Goal: Task Accomplishment & Management: Use online tool/utility

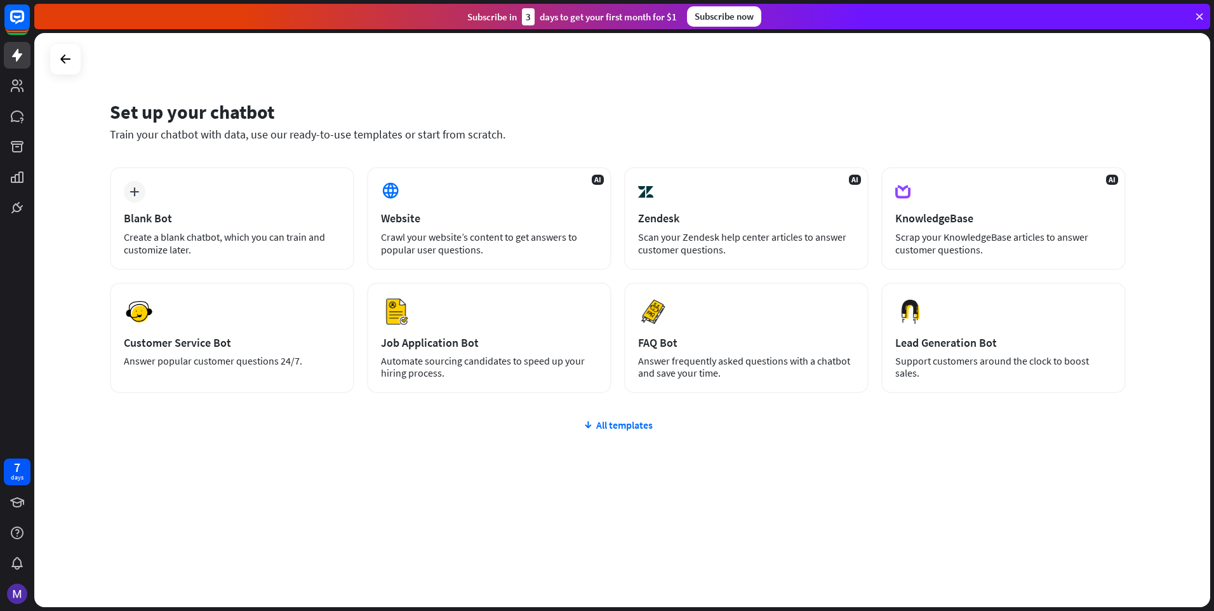
click at [1197, 16] on icon at bounding box center [1199, 16] width 11 height 11
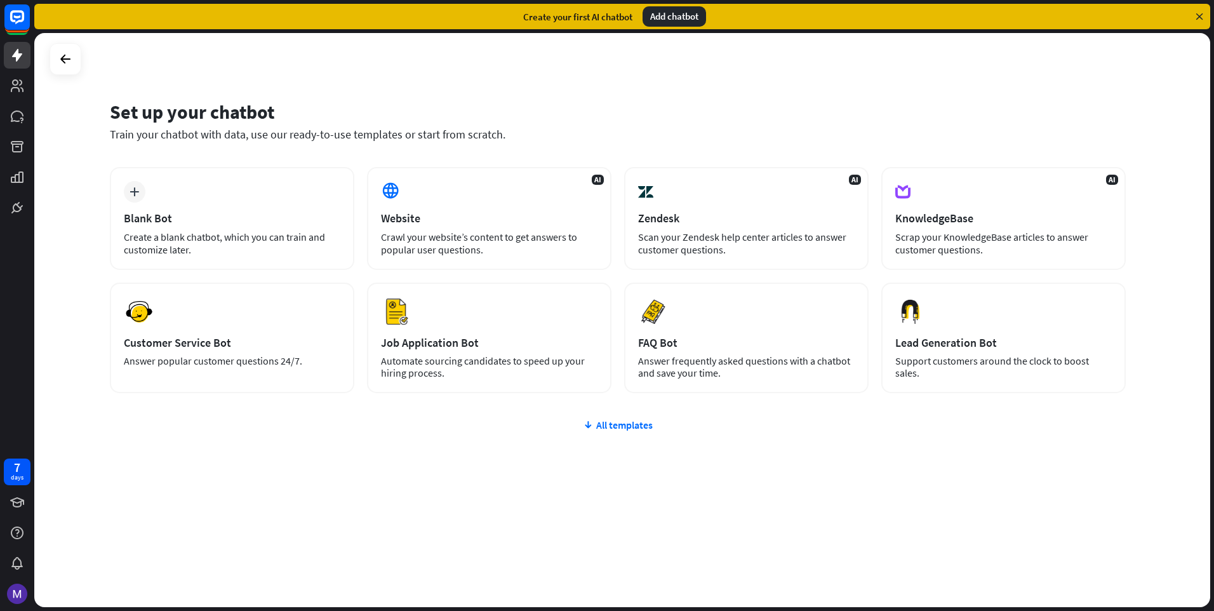
click at [698, 15] on div "Add chatbot" at bounding box center [674, 16] width 63 height 20
click at [491, 215] on div "Website" at bounding box center [489, 218] width 217 height 15
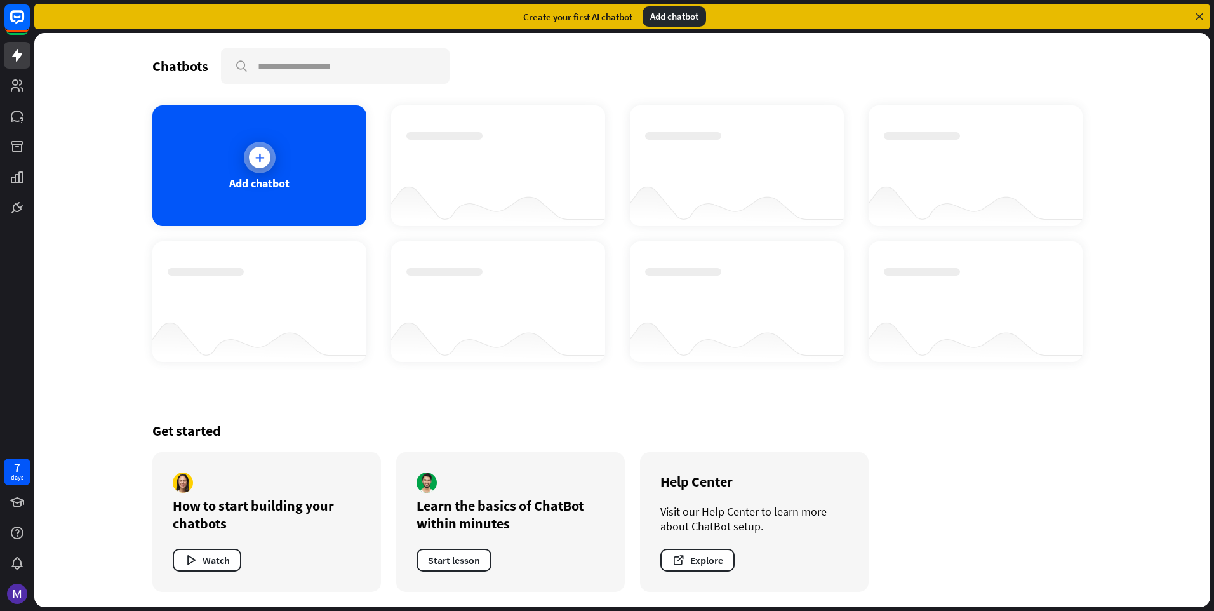
click at [280, 157] on div "Add chatbot" at bounding box center [259, 165] width 214 height 121
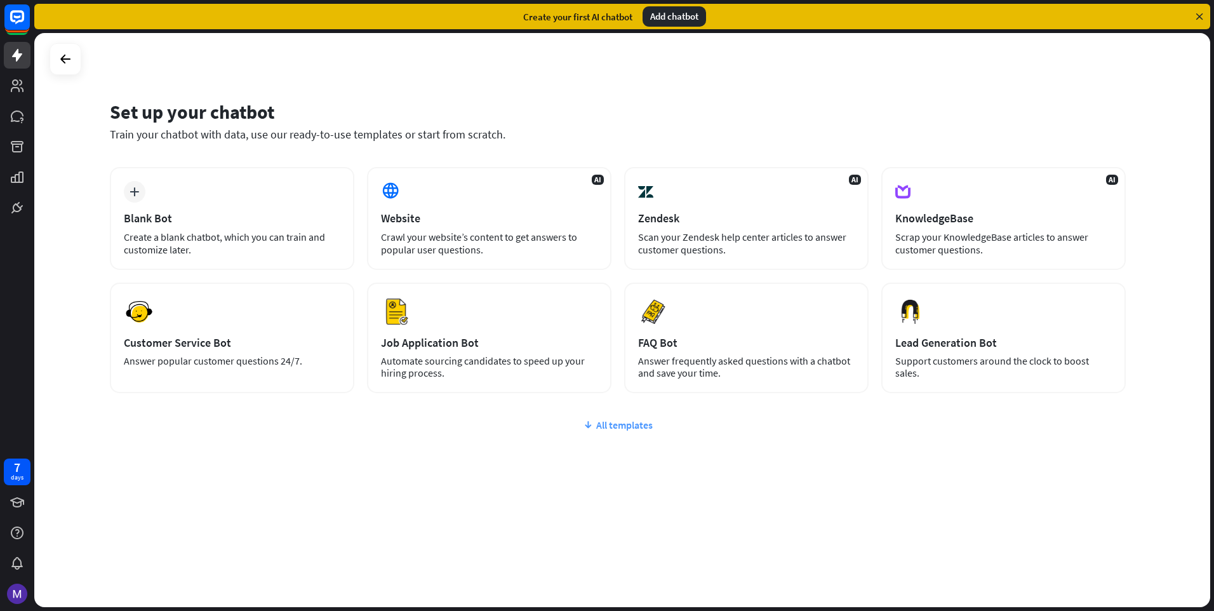
click at [587, 427] on icon at bounding box center [588, 424] width 10 height 13
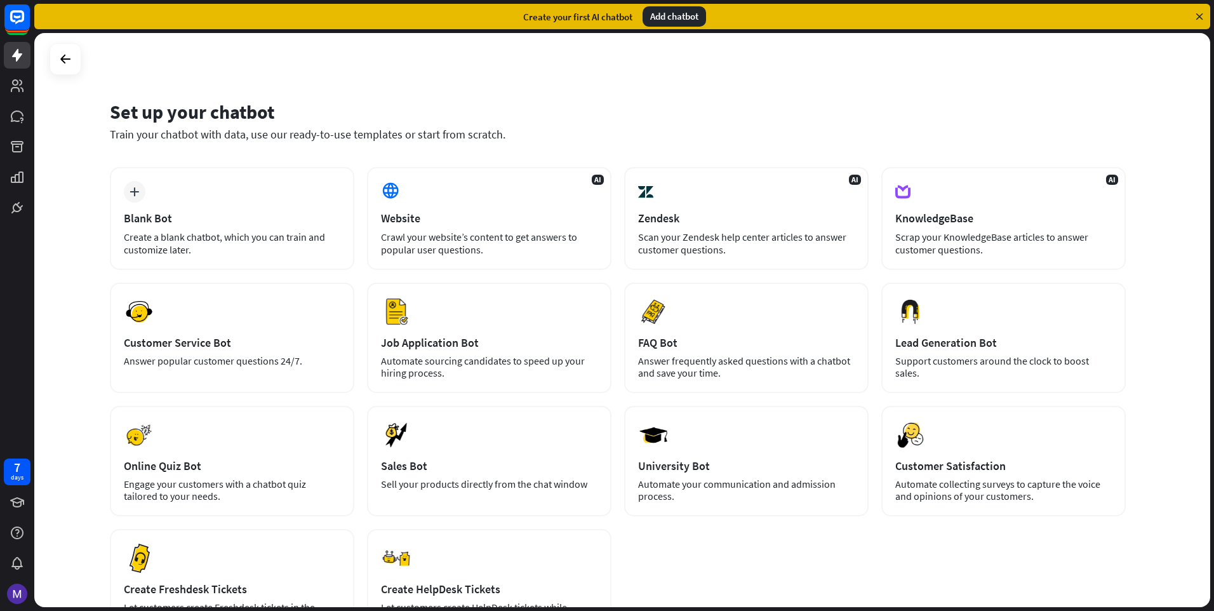
drag, startPoint x: 129, startPoint y: 90, endPoint x: 683, endPoint y: 556, distance: 724.2
click at [686, 561] on div "Set up your chatbot Train your chatbot with data, use our ready-to-use template…" at bounding box center [622, 320] width 1176 height 574
click at [432, 98] on div "Set up your chatbot Train your chatbot with data, use our ready-to-use template…" at bounding box center [618, 128] width 1016 height 77
drag, startPoint x: 146, startPoint y: 78, endPoint x: 302, endPoint y: 170, distance: 180.8
click at [302, 170] on div "Set up your chatbot Train your chatbot with data, use our ready-to-use template…" at bounding box center [622, 320] width 1176 height 574
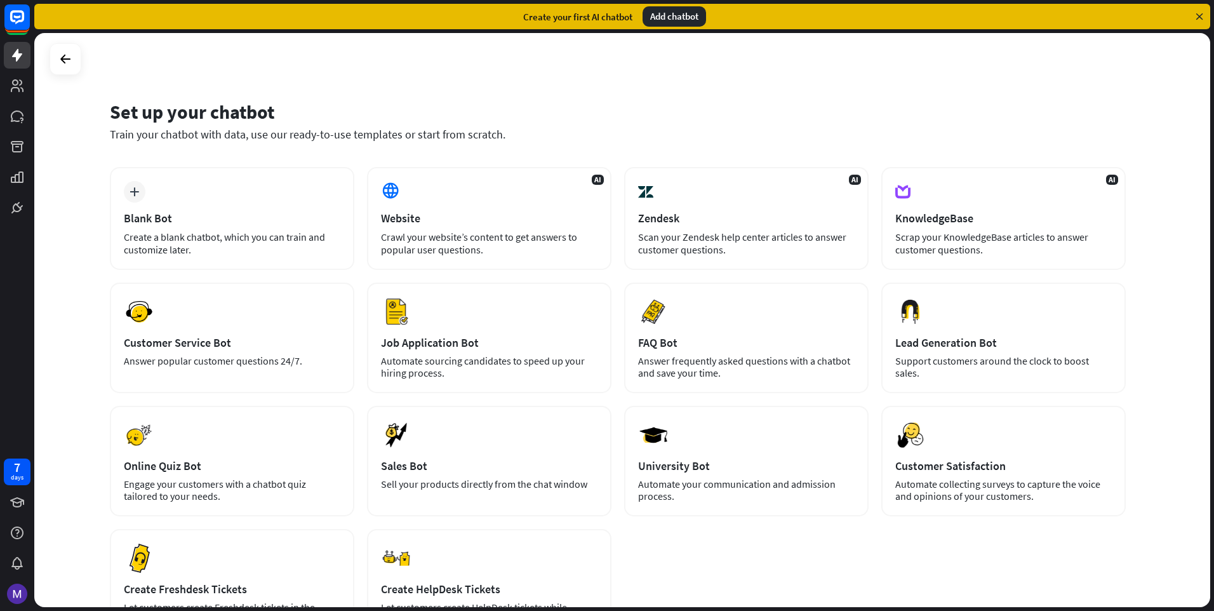
scroll to position [121, 0]
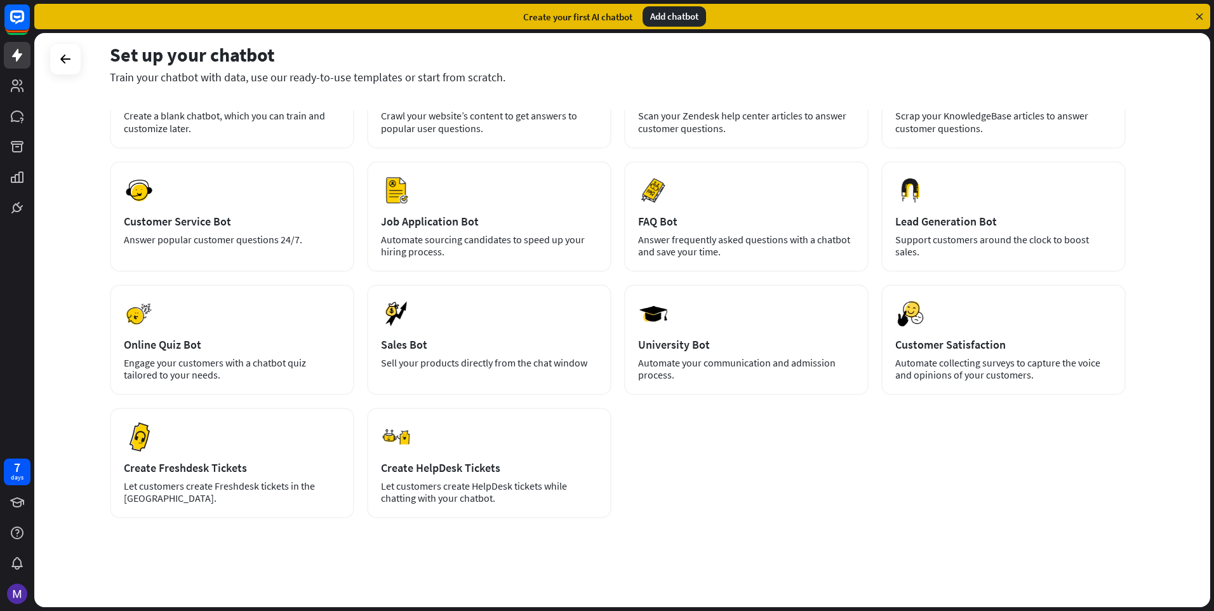
drag, startPoint x: 88, startPoint y: 93, endPoint x: 644, endPoint y: 602, distance: 753.2
click at [644, 602] on div "Set up your chatbot Train your chatbot with data, use our ready-to-use template…" at bounding box center [622, 320] width 1176 height 574
copy div "Lor ip dolo sitamet Conse adip elitsed doei temp, inc utl etdol-ma-ali enimadmi…"
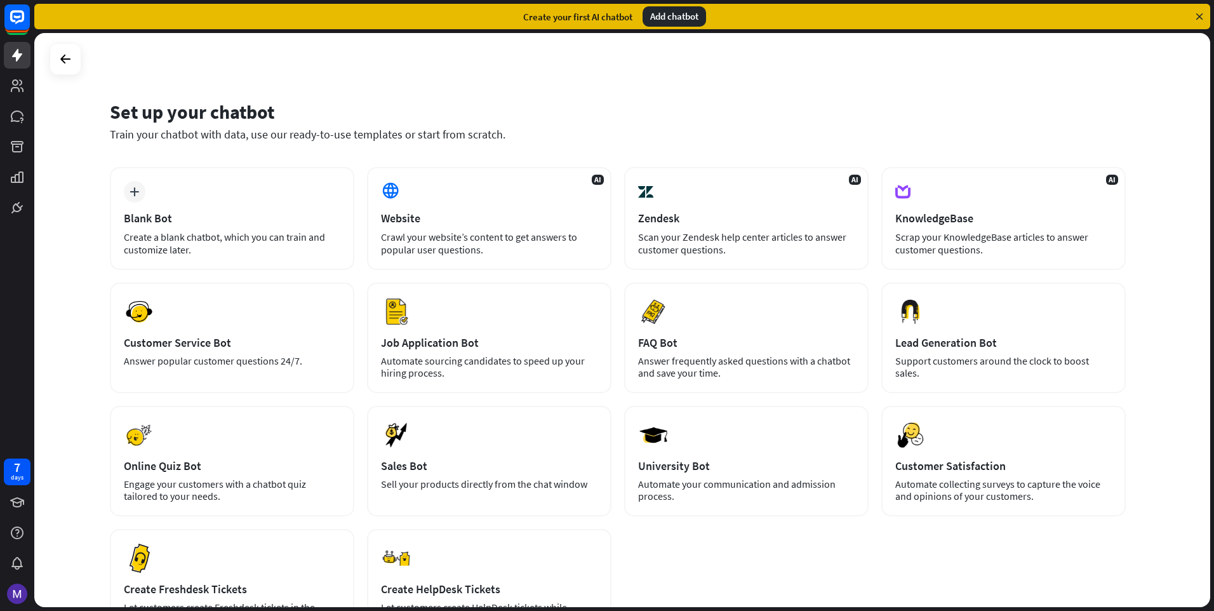
click at [593, 81] on div "Set up your chatbot Train your chatbot with data, use our ready-to-use template…" at bounding box center [622, 320] width 1176 height 574
click at [144, 194] on div "plus" at bounding box center [135, 192] width 22 height 22
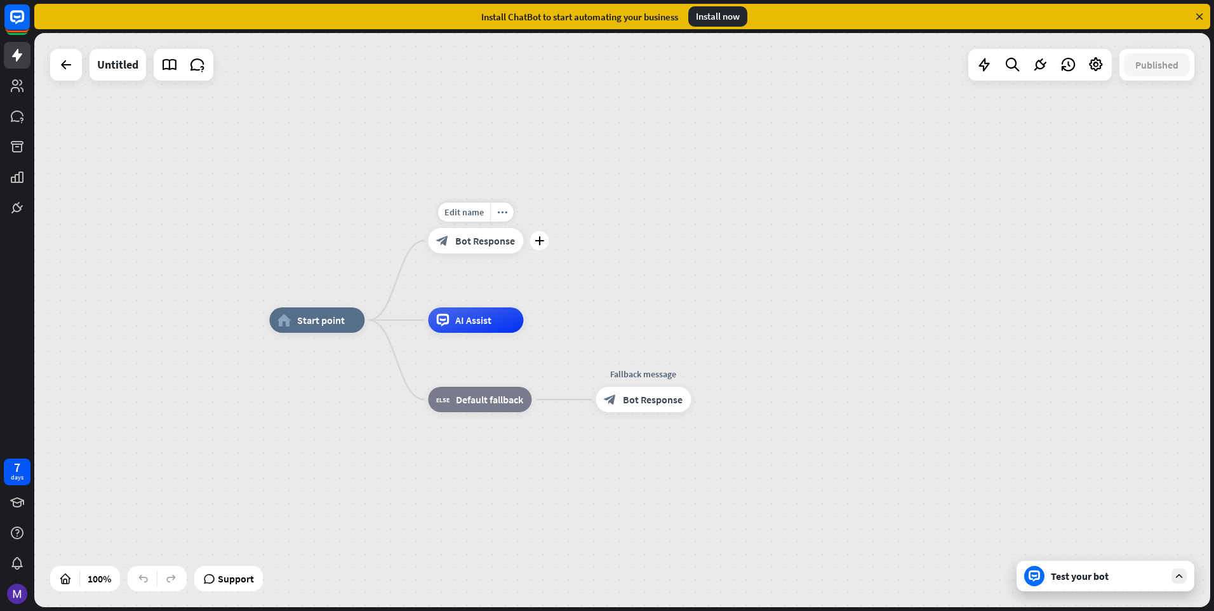
click at [469, 250] on div "block_bot_response Bot Response" at bounding box center [475, 240] width 95 height 25
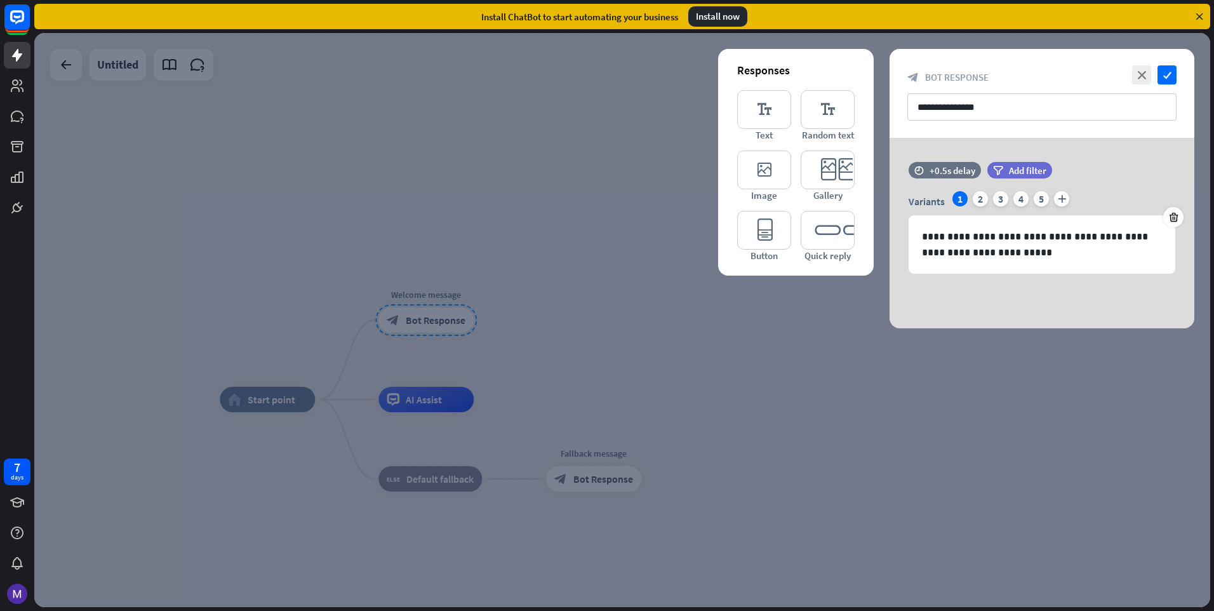
click at [777, 312] on div at bounding box center [622, 320] width 1176 height 574
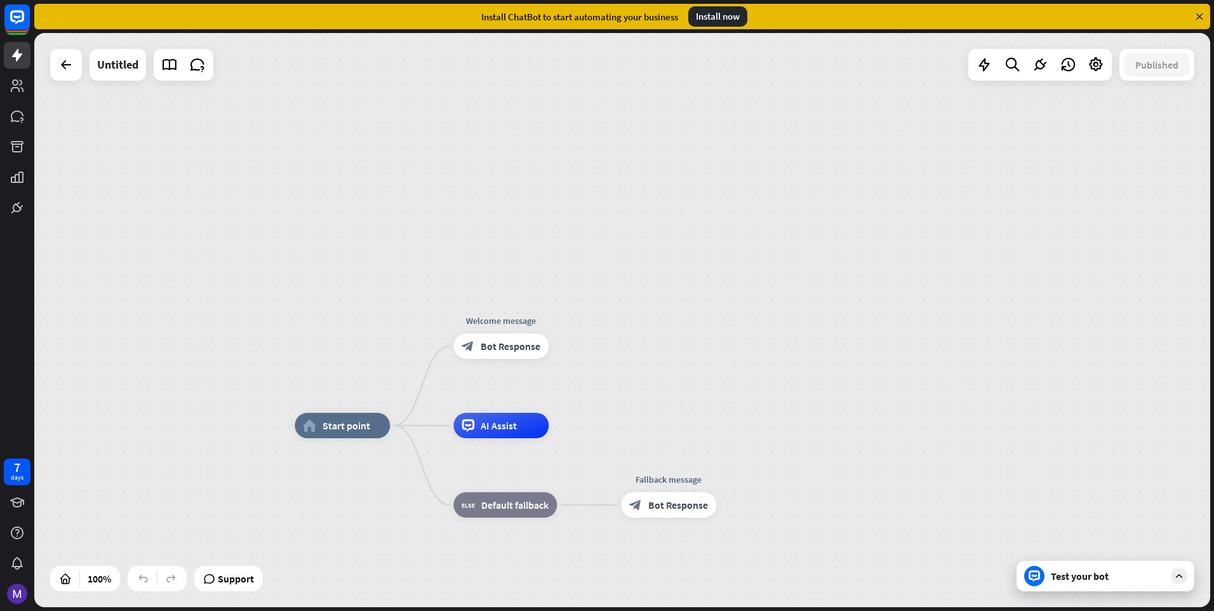
drag, startPoint x: 483, startPoint y: 283, endPoint x: 222, endPoint y: 430, distance: 299.1
click at [222, 430] on div "home_2 Start point Welcome message block_bot_response Bot Response AI Assist bl…" at bounding box center [622, 320] width 1176 height 574
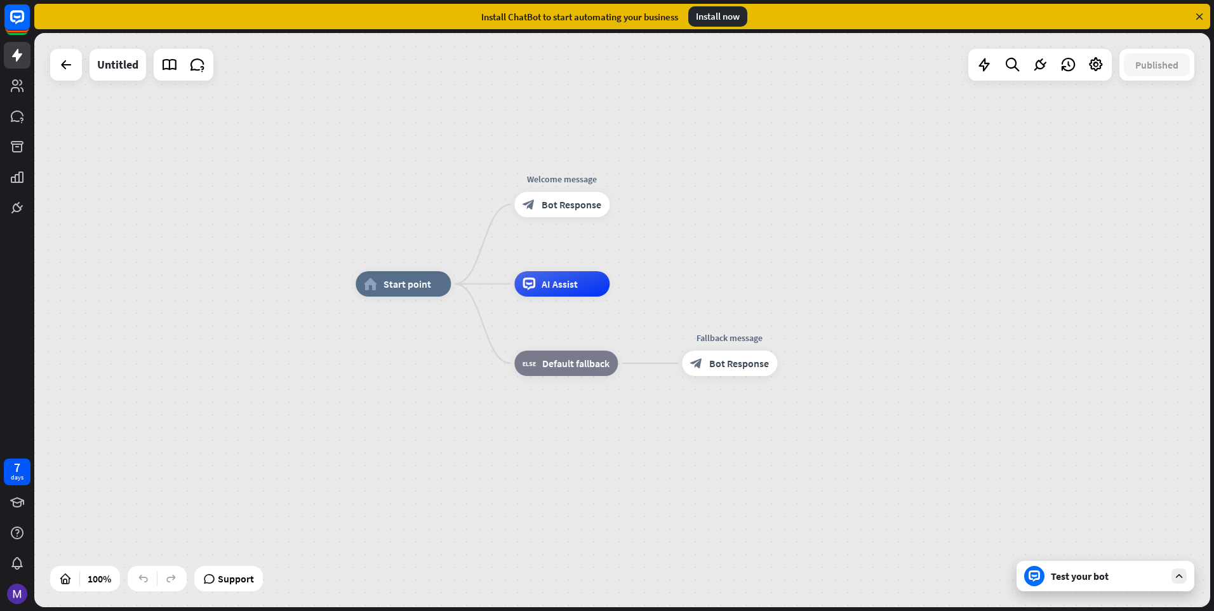
drag, startPoint x: 291, startPoint y: 398, endPoint x: 376, endPoint y: 244, distance: 175.6
click at [376, 244] on div "home_2 Start point Welcome message block_bot_response Bot Response AI Assist bl…" at bounding box center [622, 320] width 1176 height 574
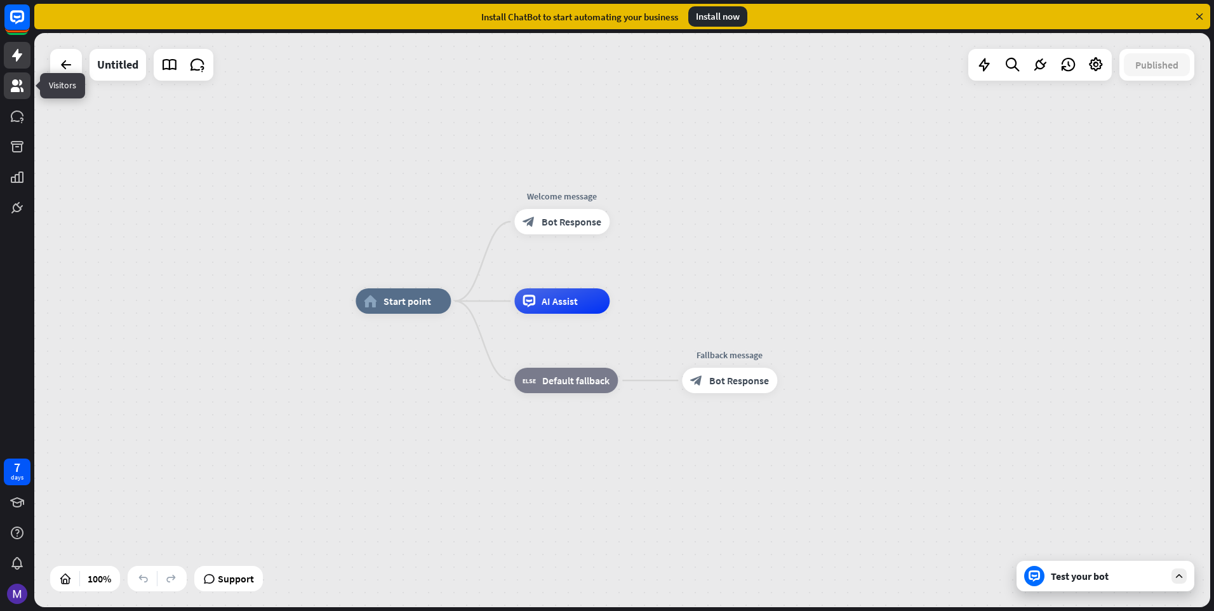
click at [14, 81] on icon at bounding box center [17, 85] width 13 height 13
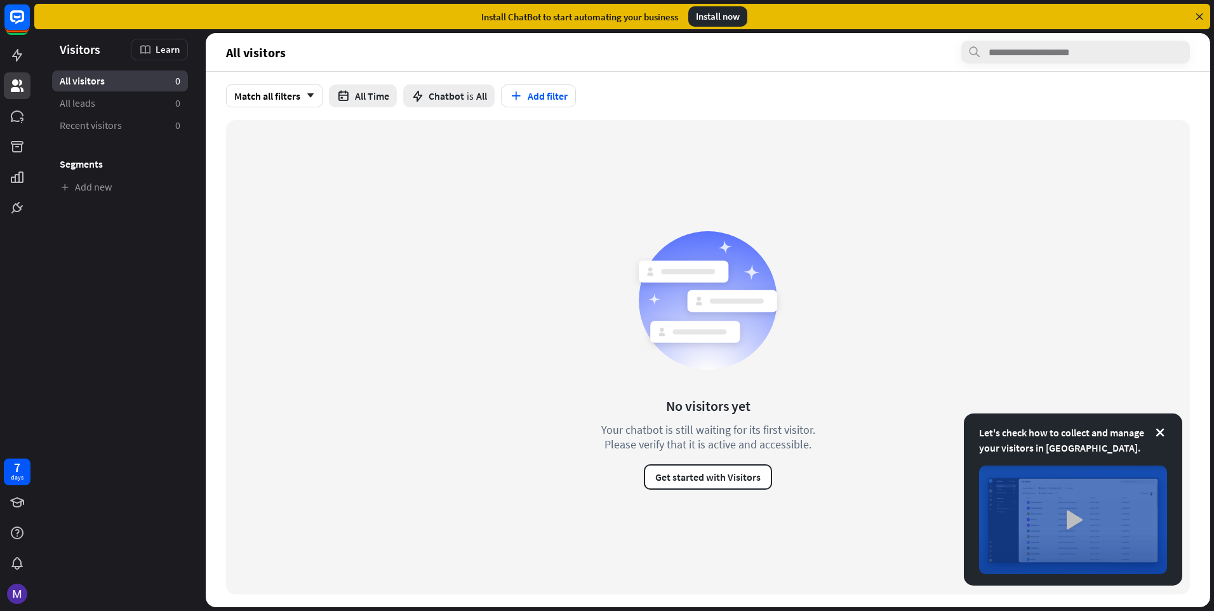
click at [1054, 503] on img at bounding box center [1073, 519] width 188 height 109
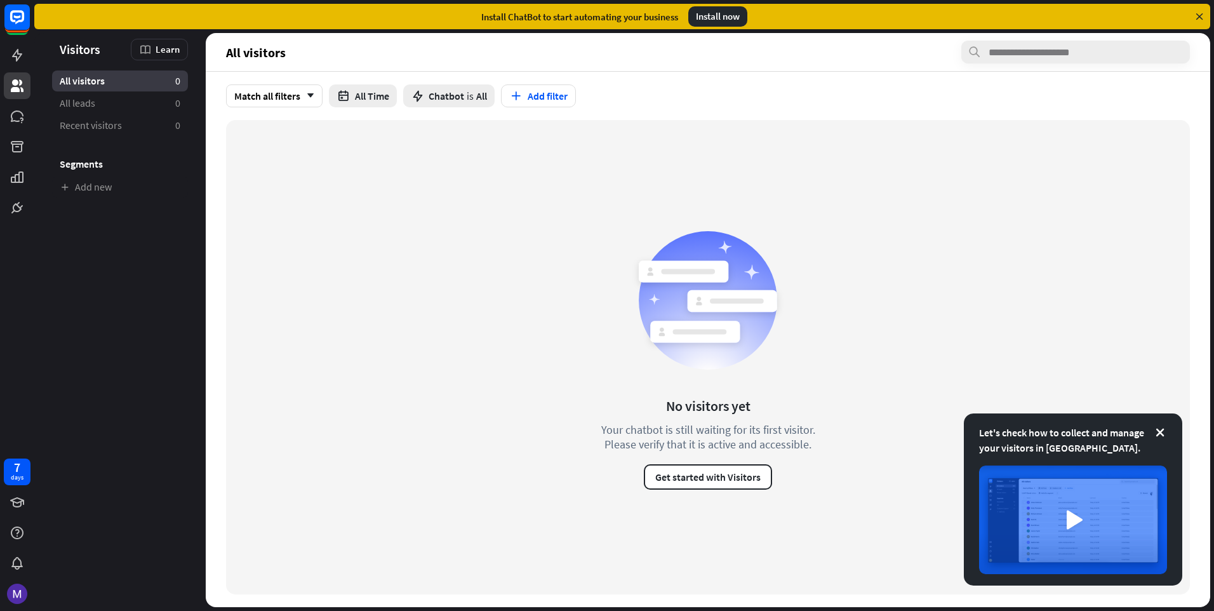
click at [735, 495] on div "loader" at bounding box center [607, 305] width 1214 height 611
click at [25, 206] on link at bounding box center [17, 207] width 27 height 27
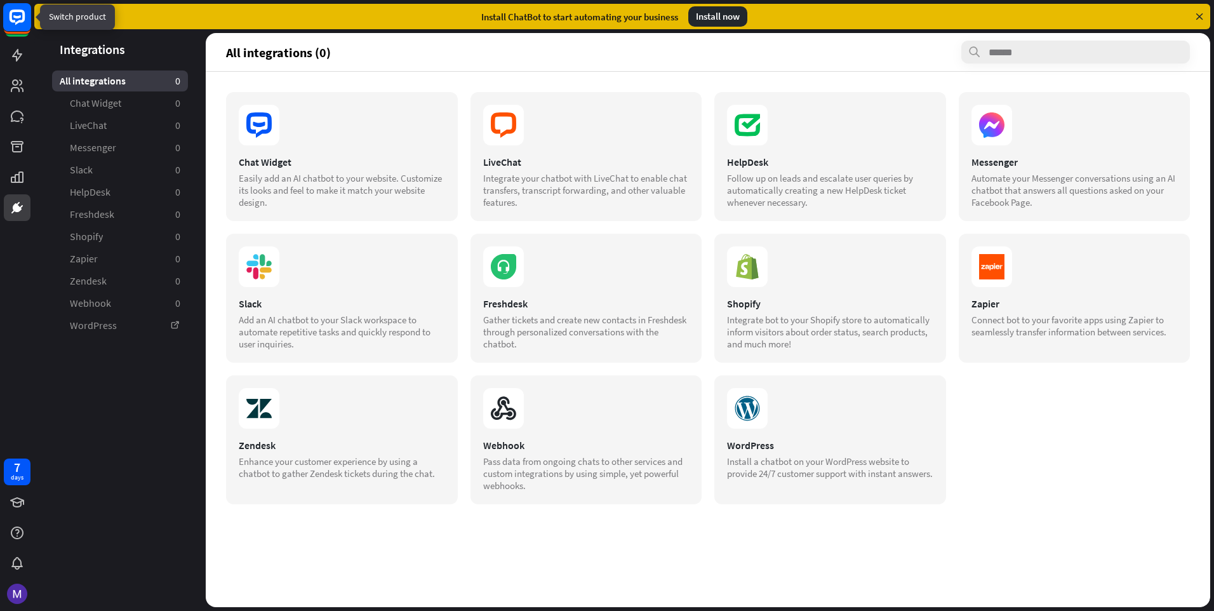
click at [15, 15] on rect at bounding box center [17, 17] width 28 height 28
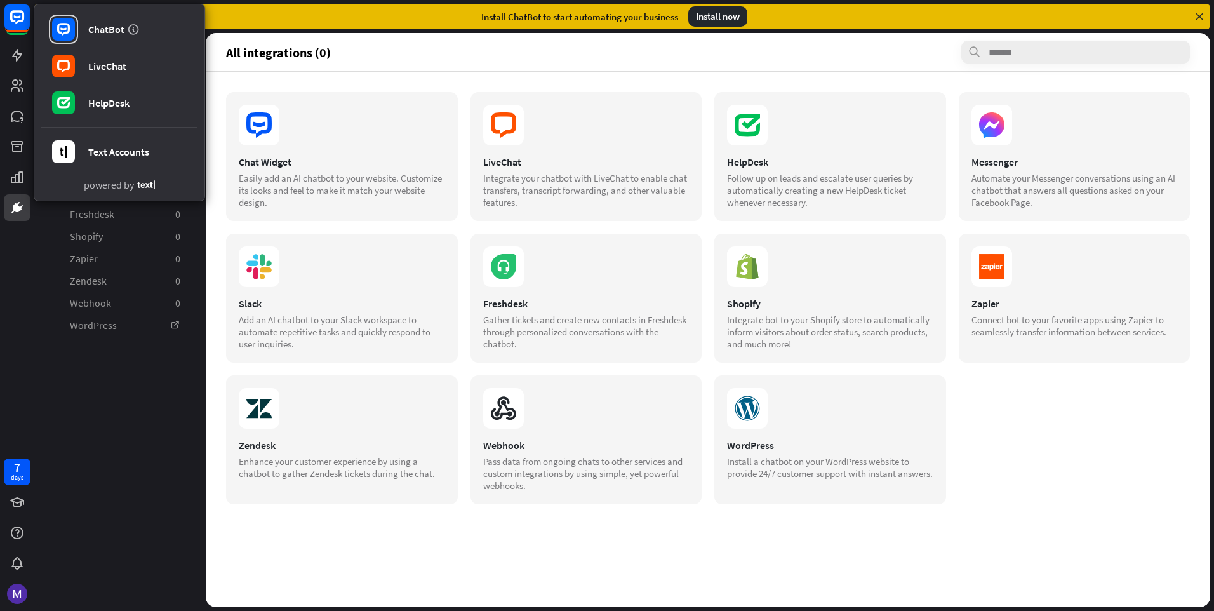
click at [33, 307] on div "ChatBot LiveChat HelpDesk Text Accounts powered by 7 days" at bounding box center [17, 305] width 34 height 611
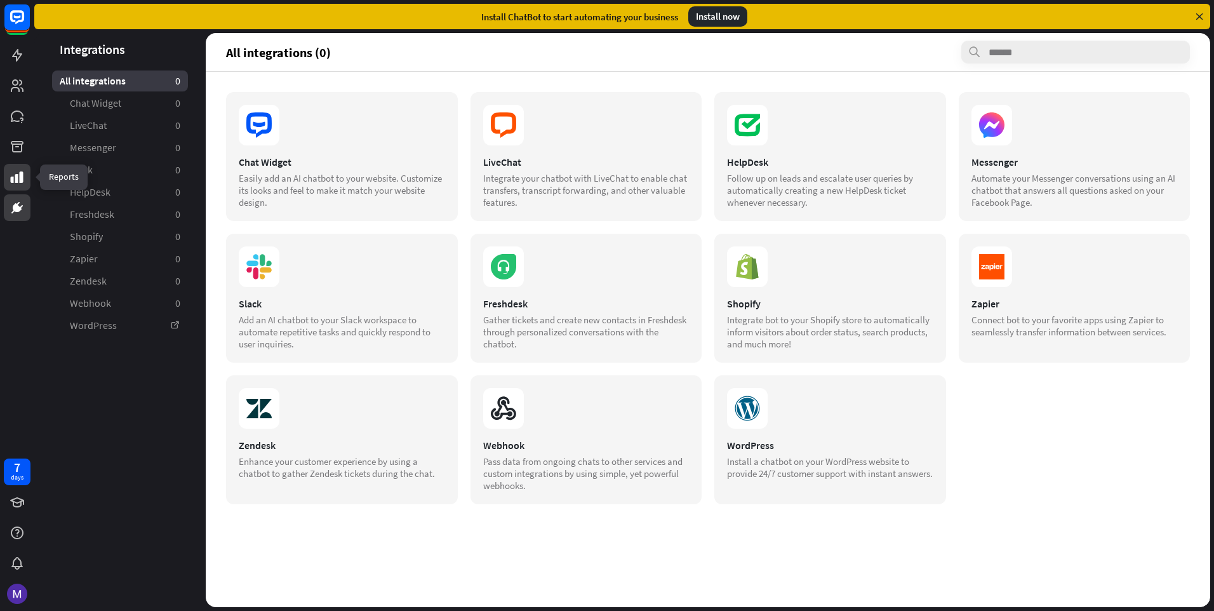
click at [25, 182] on link at bounding box center [17, 177] width 27 height 27
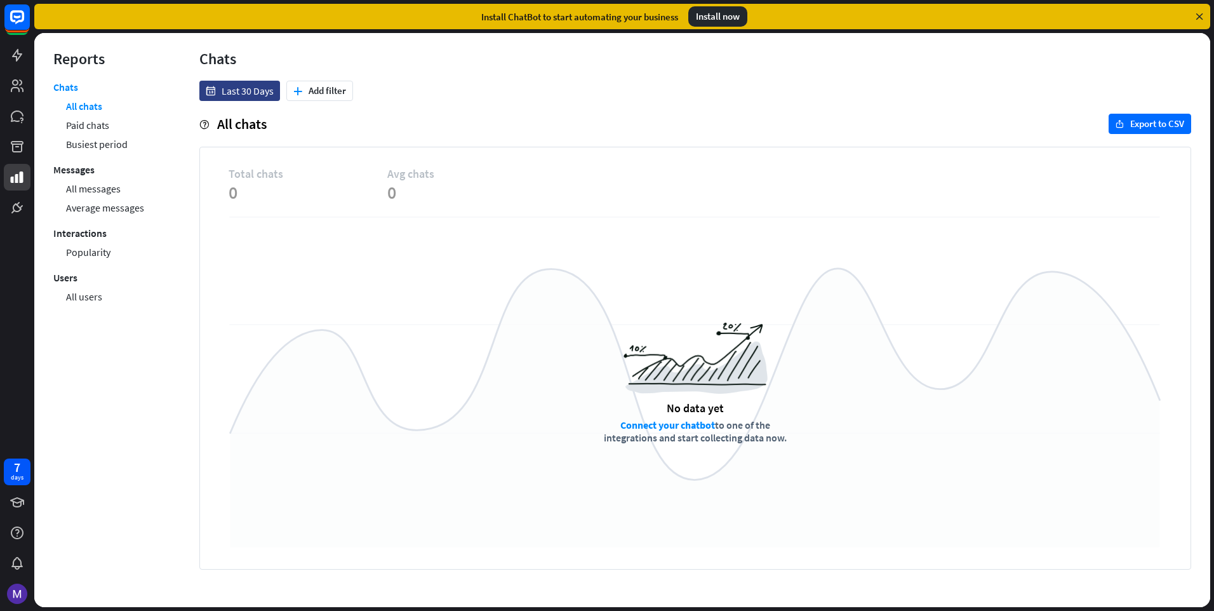
click at [18, 131] on div at bounding box center [17, 110] width 34 height 221
click at [10, 111] on icon at bounding box center [17, 116] width 15 height 15
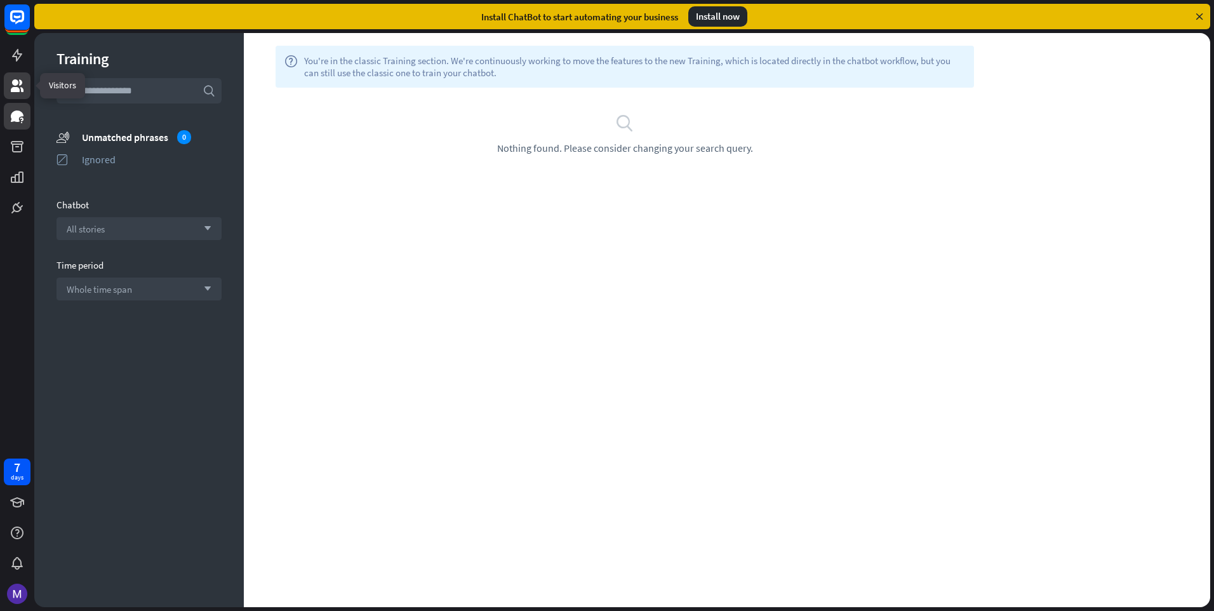
click at [12, 90] on icon at bounding box center [17, 85] width 13 height 13
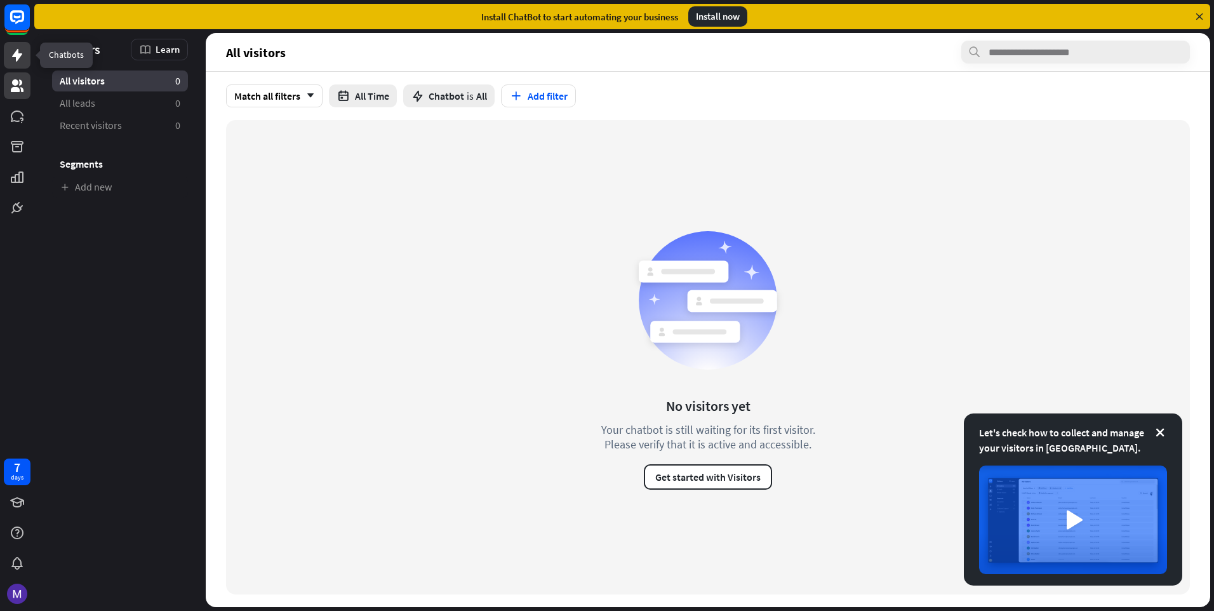
click at [12, 59] on icon at bounding box center [17, 55] width 15 height 15
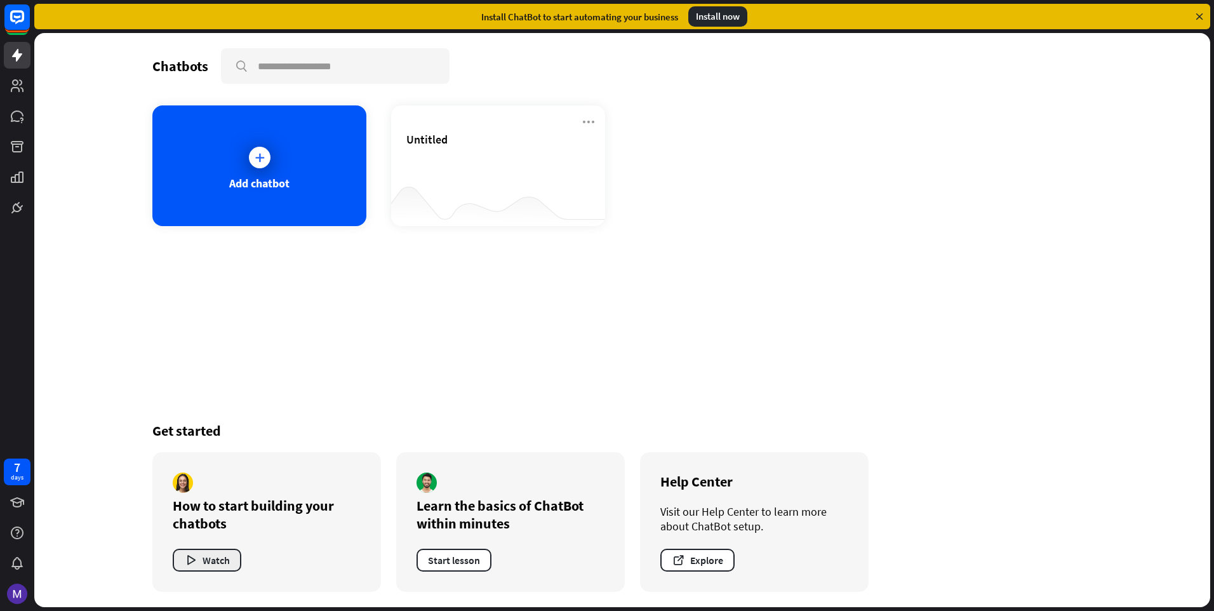
click at [215, 563] on button "Watch" at bounding box center [207, 560] width 69 height 23
click at [259, 154] on icon at bounding box center [259, 157] width 13 height 13
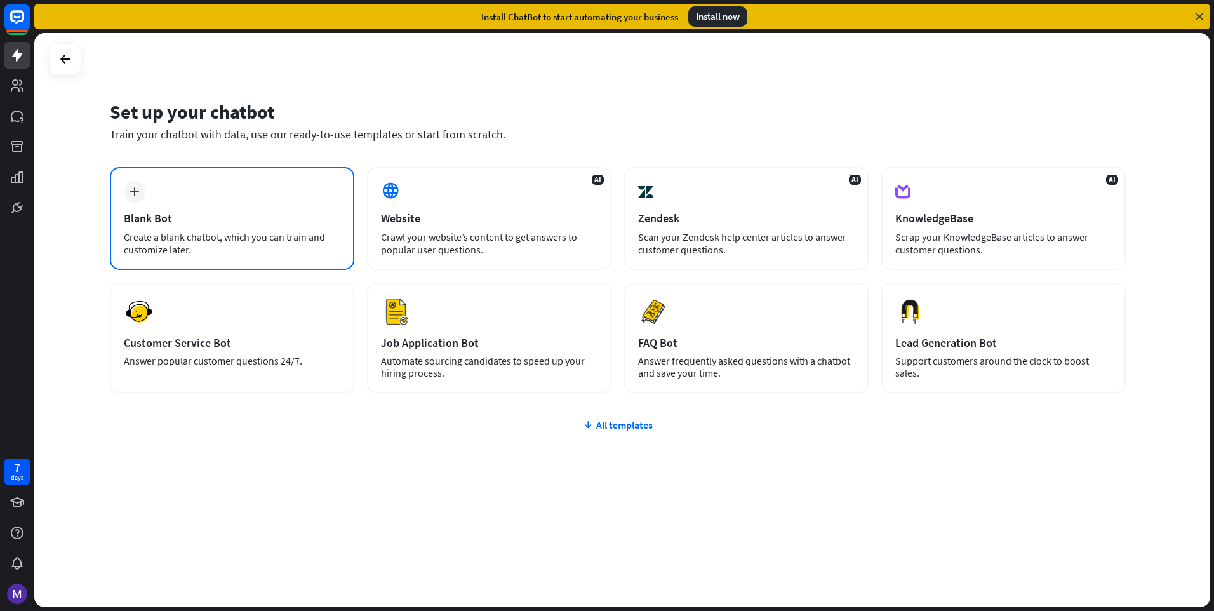
click at [181, 176] on div "plus Blank Bot Create a blank chatbot, which you can train and customize later." at bounding box center [232, 218] width 244 height 103
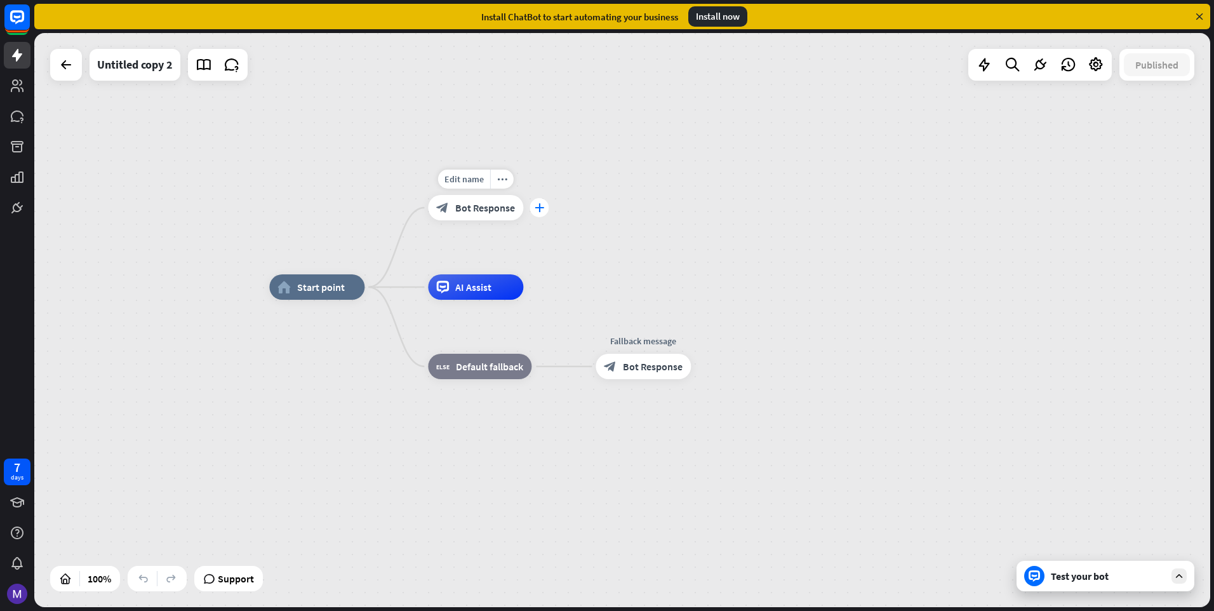
click at [539, 206] on icon "plus" at bounding box center [540, 207] width 10 height 9
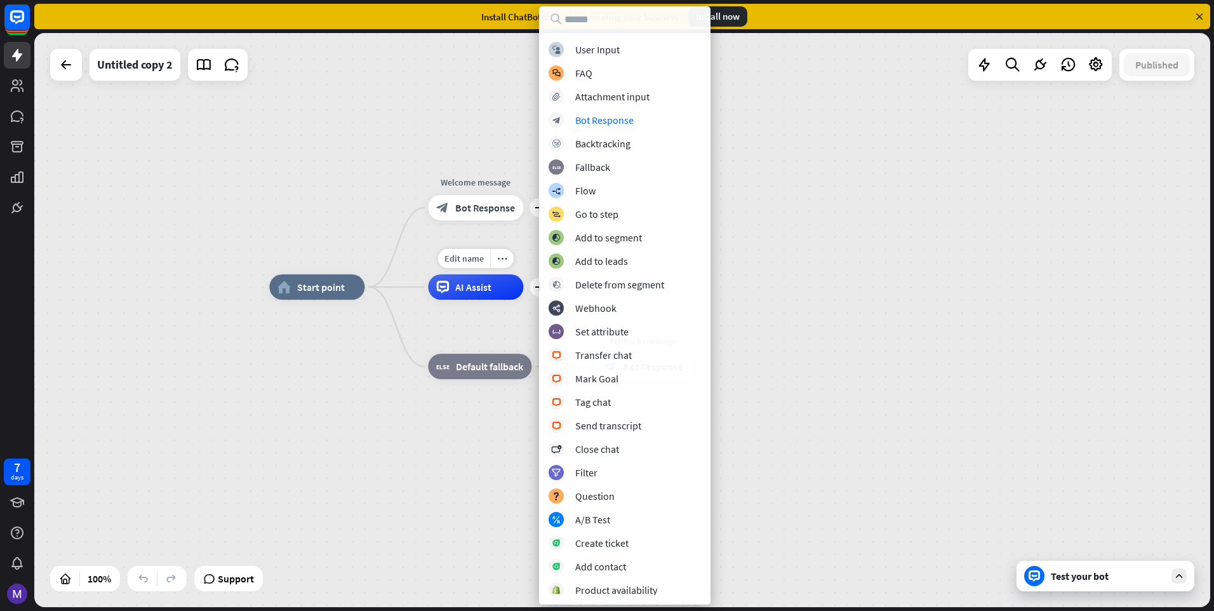
click at [428, 274] on div "Edit name more_horiz plus AI Assist" at bounding box center [475, 286] width 95 height 25
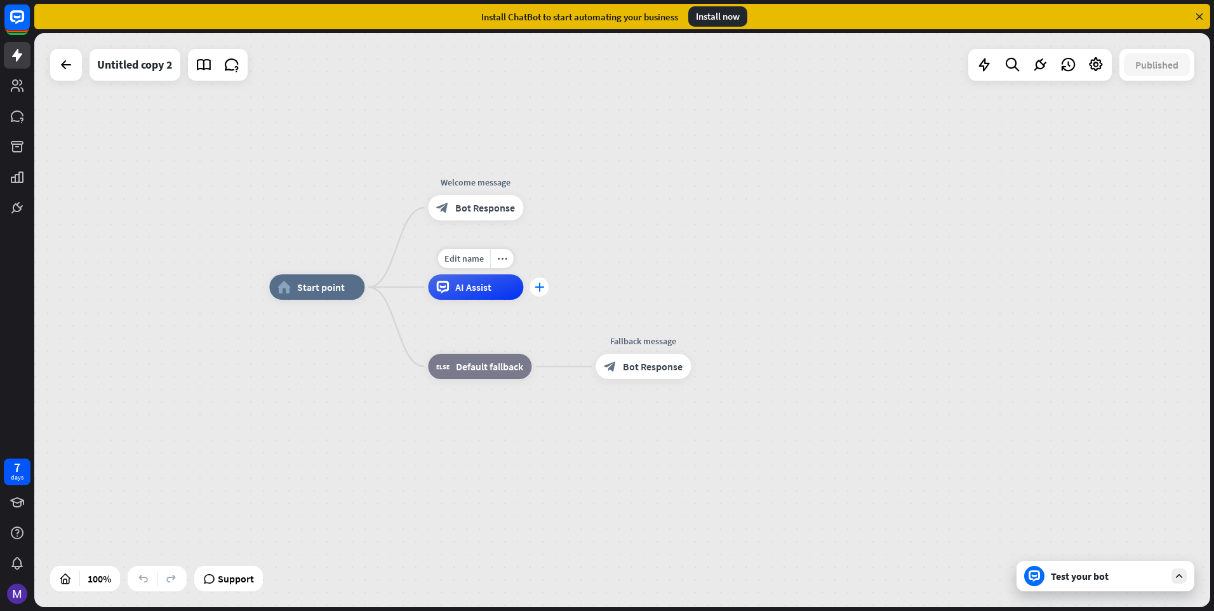
click at [537, 289] on icon "plus" at bounding box center [540, 287] width 10 height 9
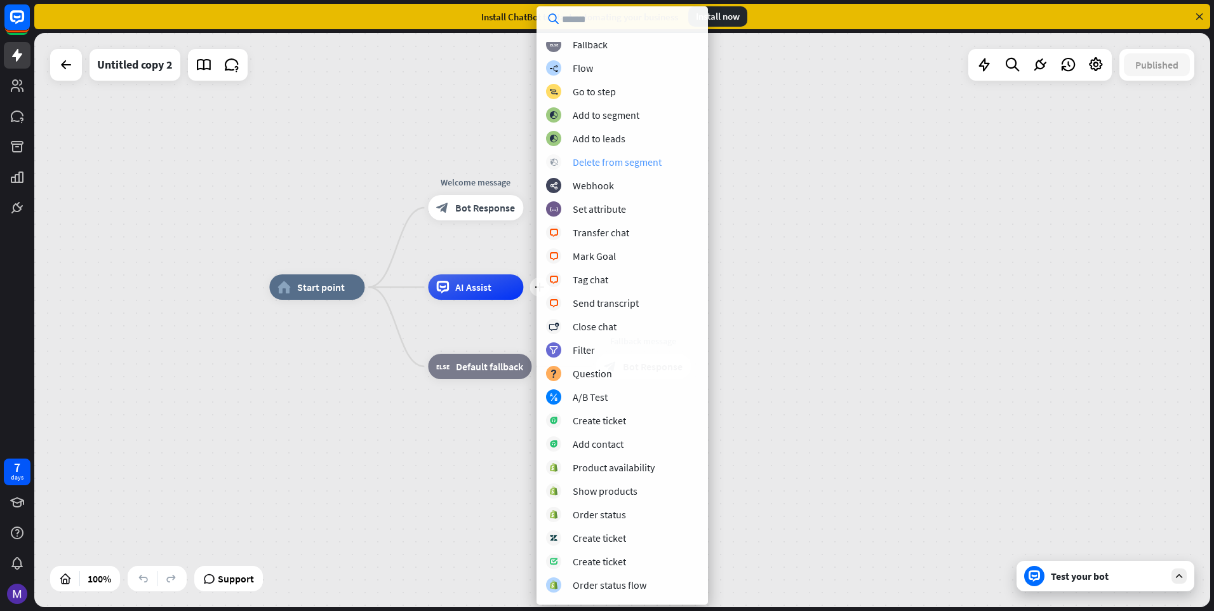
scroll to position [73, 0]
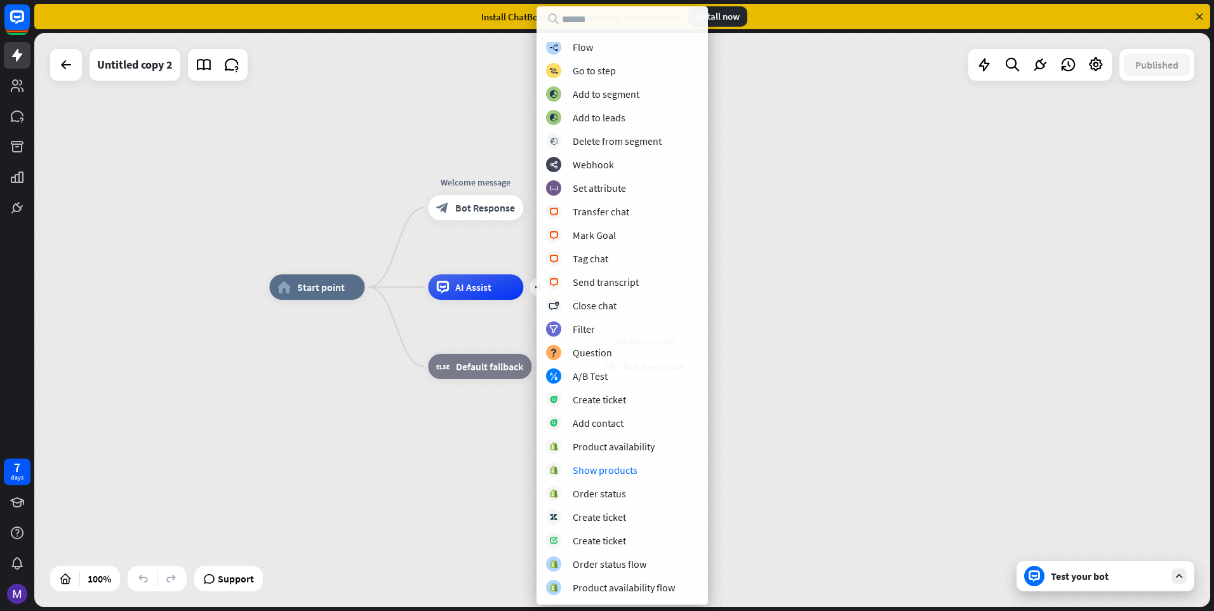
click at [408, 456] on div "home_2 Start point Welcome message block_bot_response Bot Response plus AI Assi…" at bounding box center [857, 574] width 1176 height 574
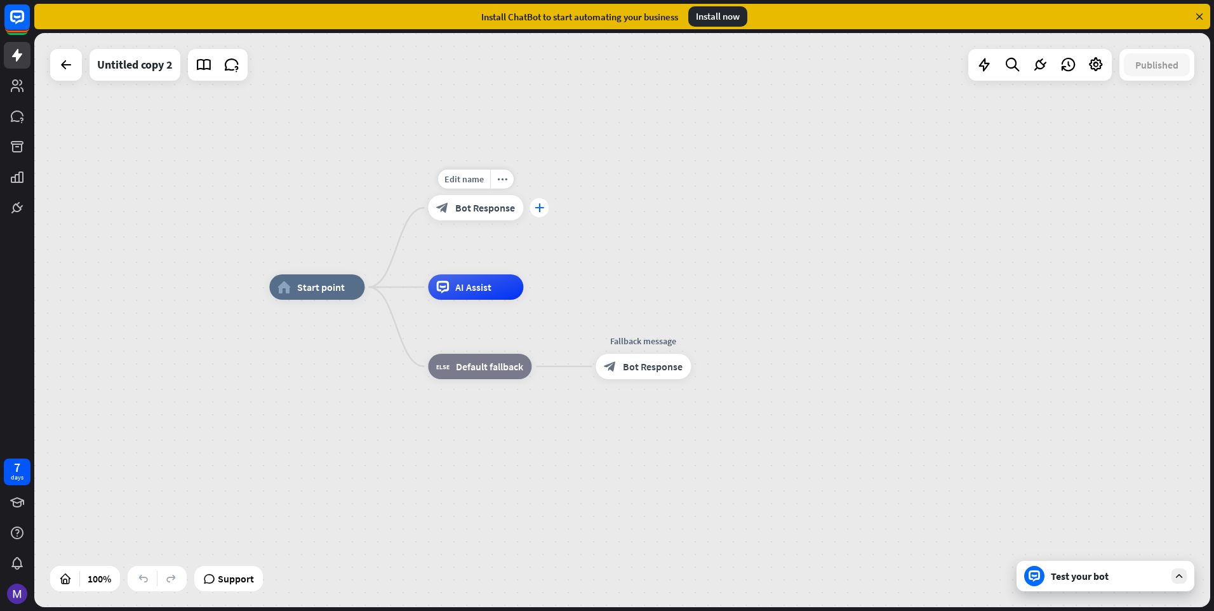
click at [544, 208] on div "plus" at bounding box center [539, 207] width 19 height 19
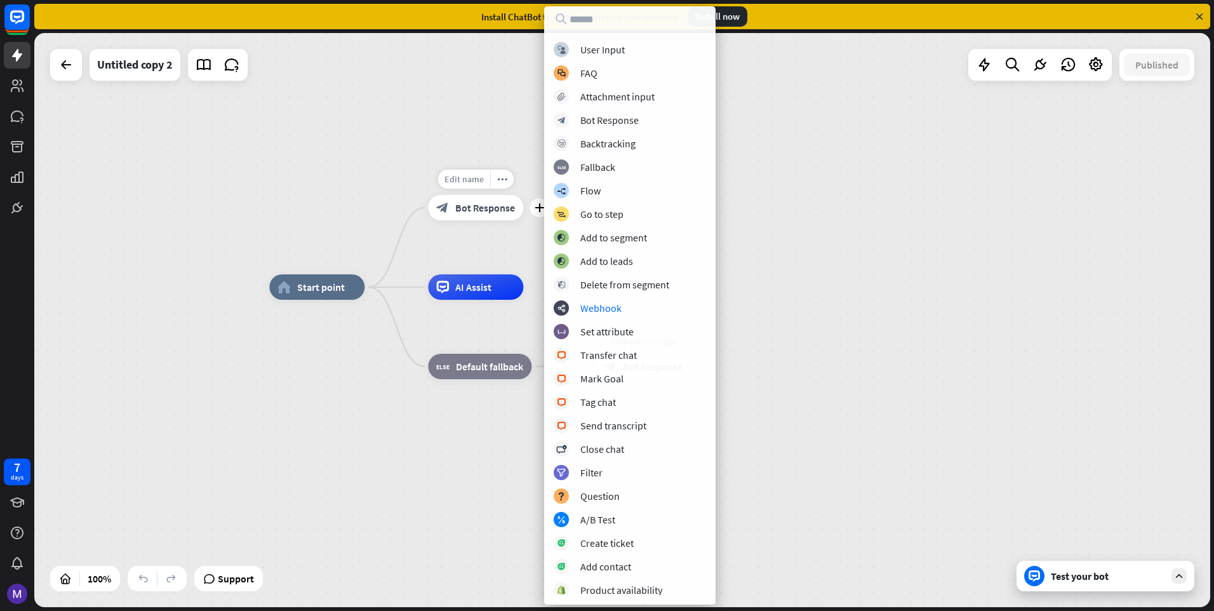
click at [470, 188] on div "Edit name" at bounding box center [464, 179] width 52 height 19
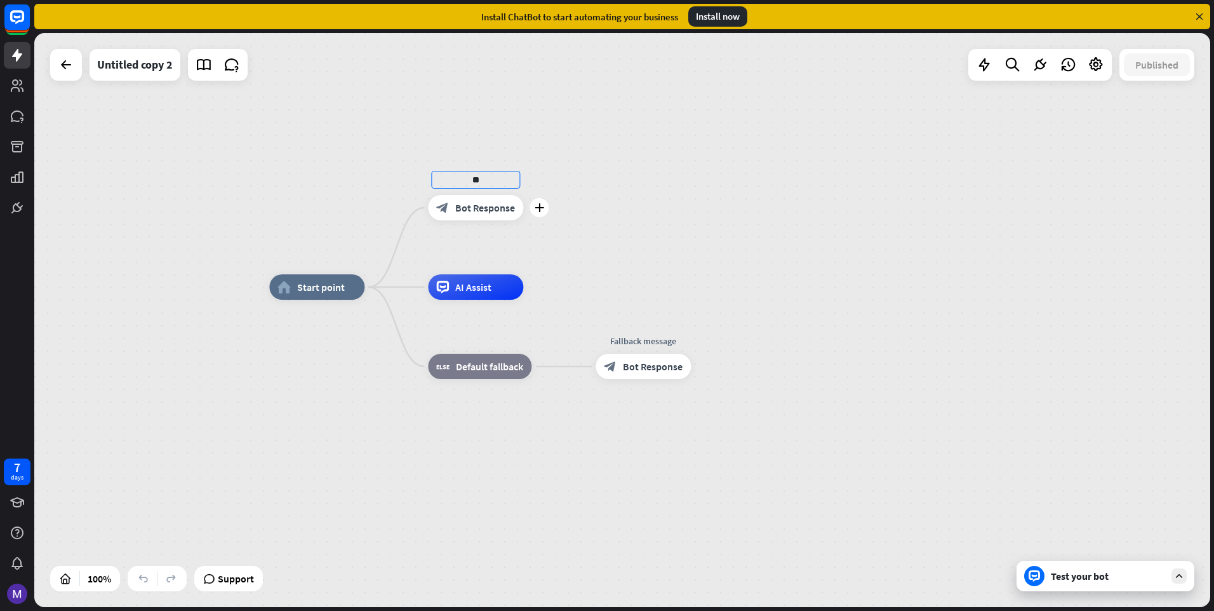
type input "*"
type input "**********"
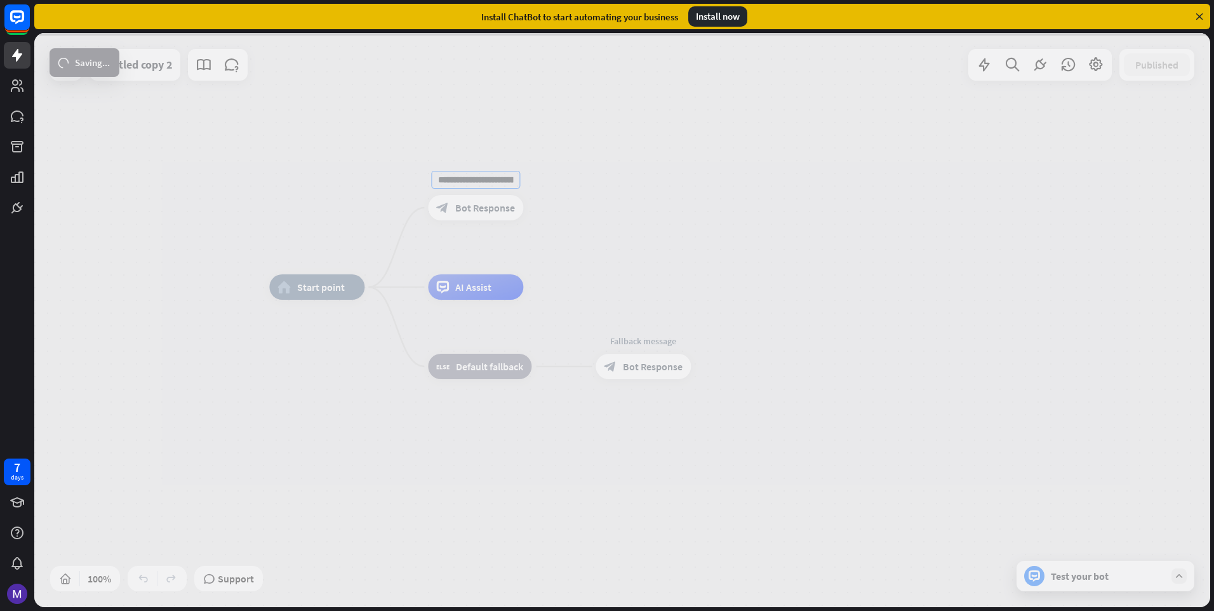
click at [496, 208] on div "**********" at bounding box center [622, 320] width 1176 height 574
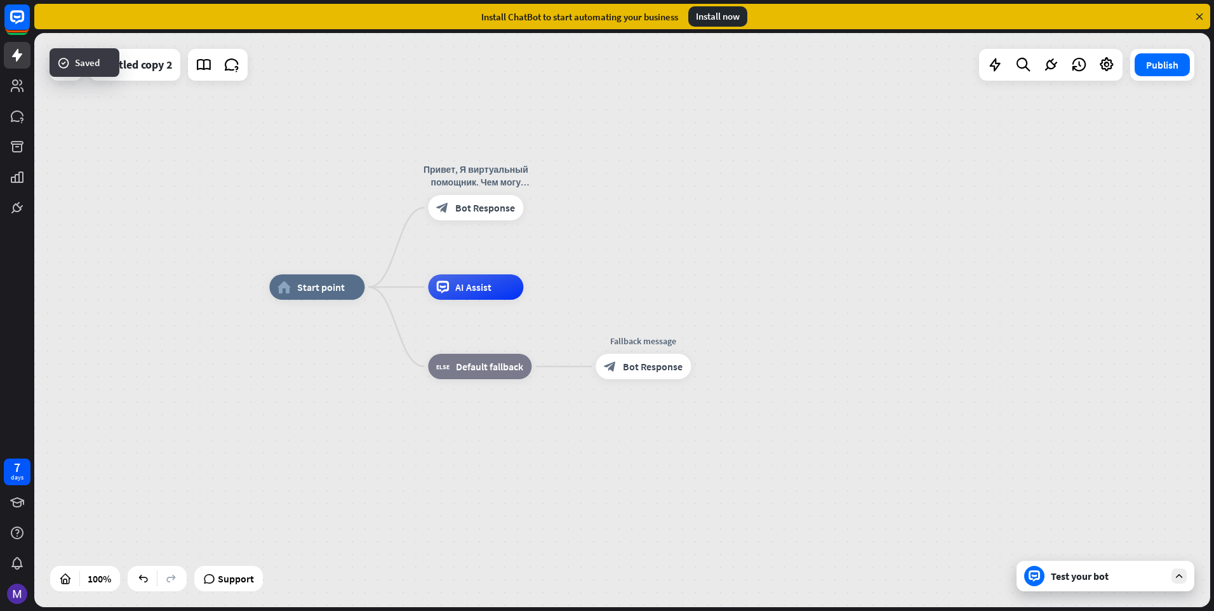
click at [496, 208] on span "Bot Response" at bounding box center [485, 207] width 60 height 13
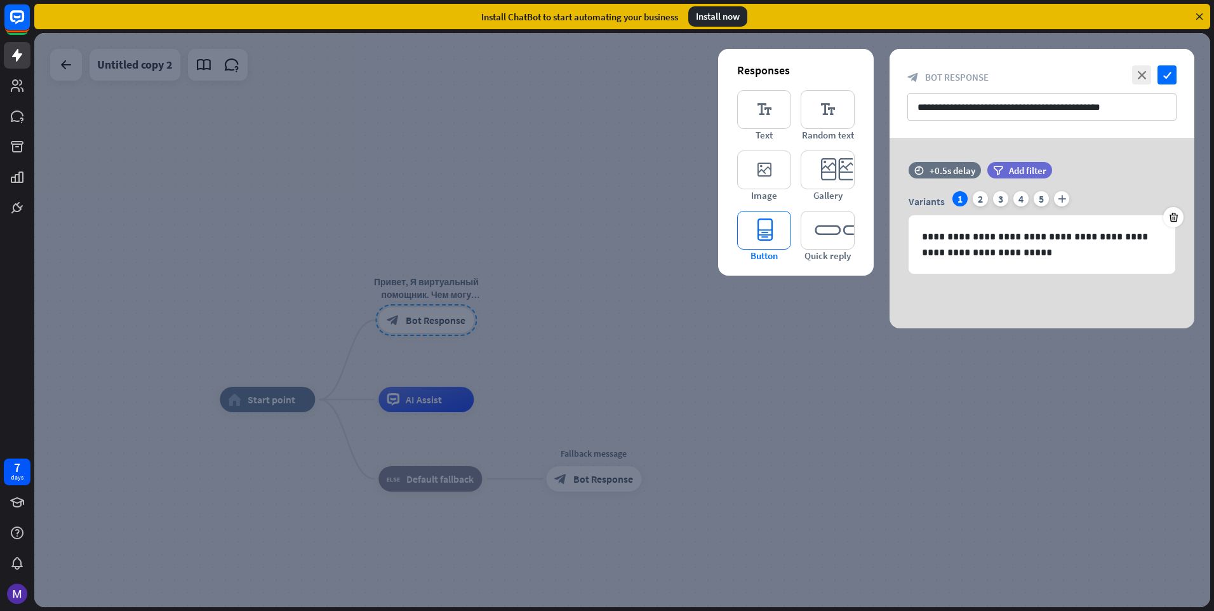
click at [752, 237] on icon "editor_button" at bounding box center [764, 230] width 54 height 39
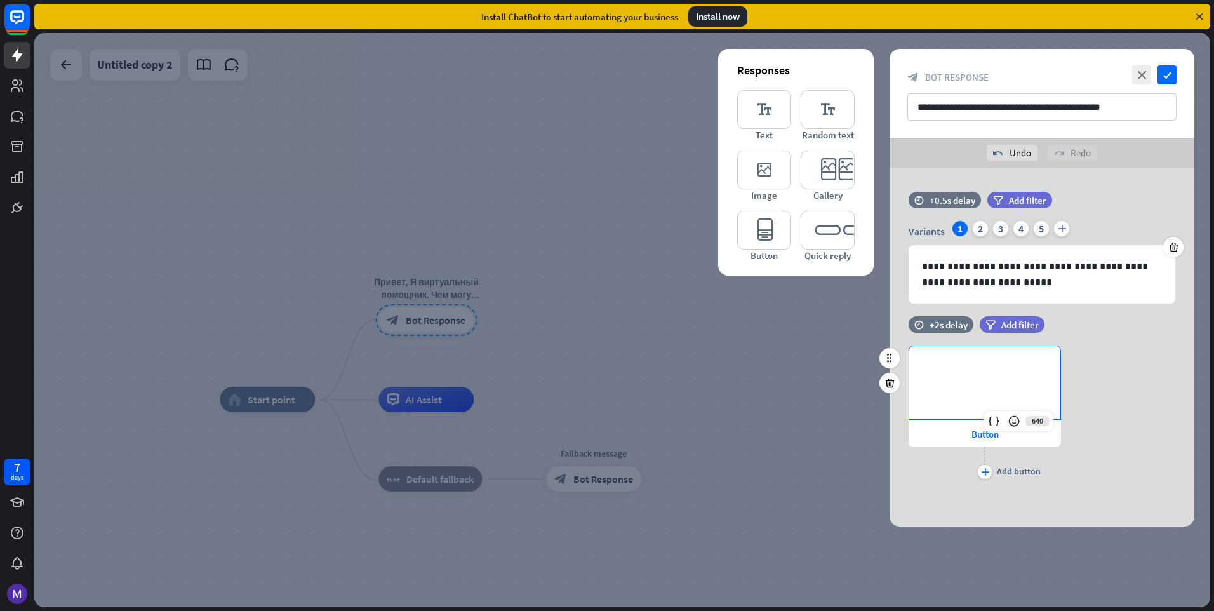
click at [968, 373] on p "**********" at bounding box center [985, 367] width 126 height 16
click at [989, 475] on icon "plus" at bounding box center [985, 472] width 8 height 8
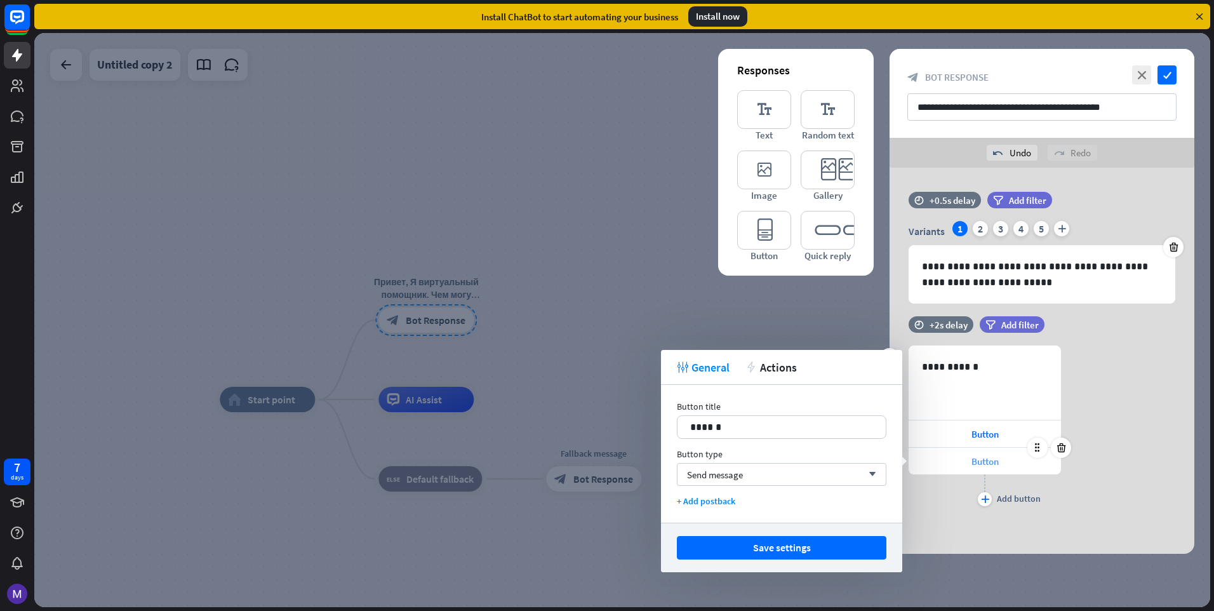
click at [983, 470] on div "Button" at bounding box center [985, 461] width 152 height 27
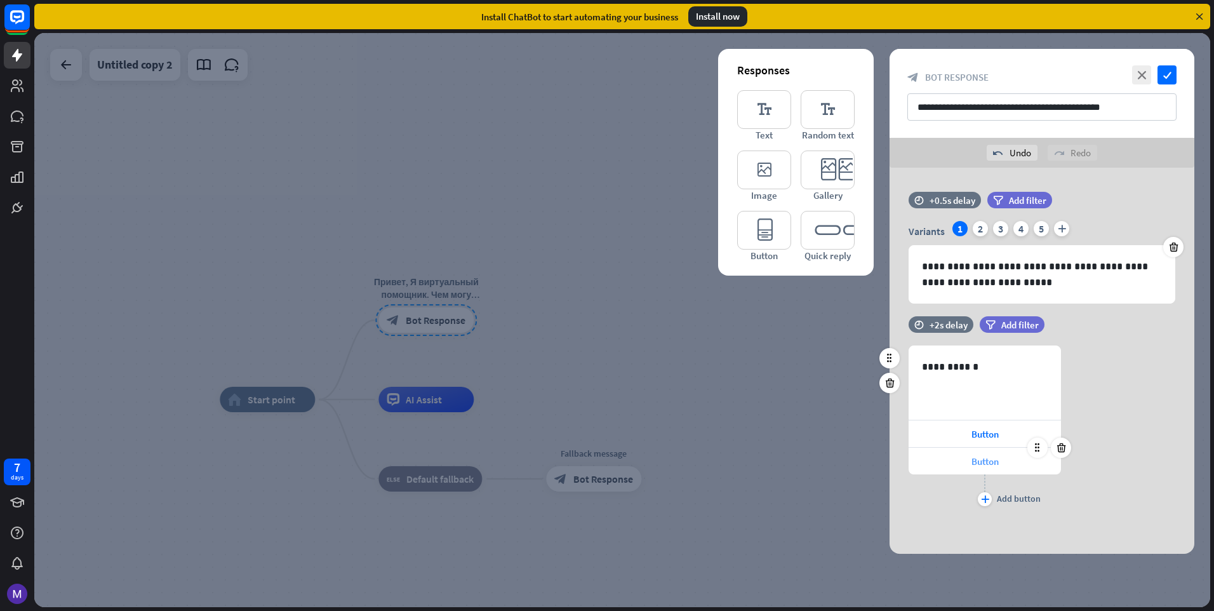
click at [983, 470] on div "Button" at bounding box center [985, 461] width 152 height 27
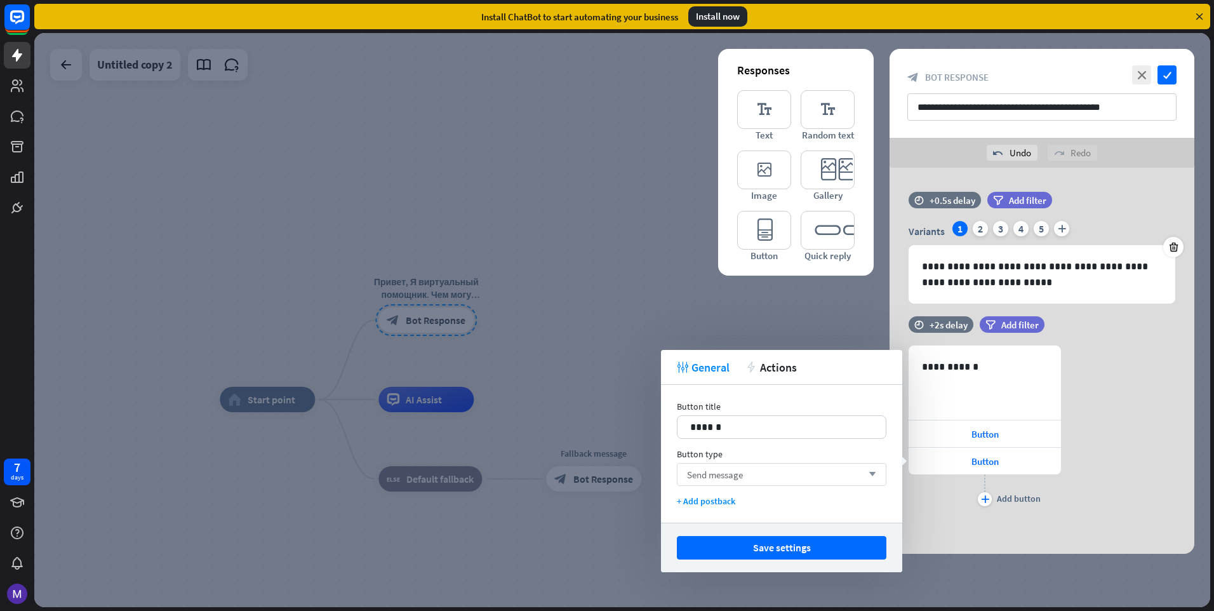
click at [789, 478] on div "Send message arrow_down" at bounding box center [782, 474] width 210 height 23
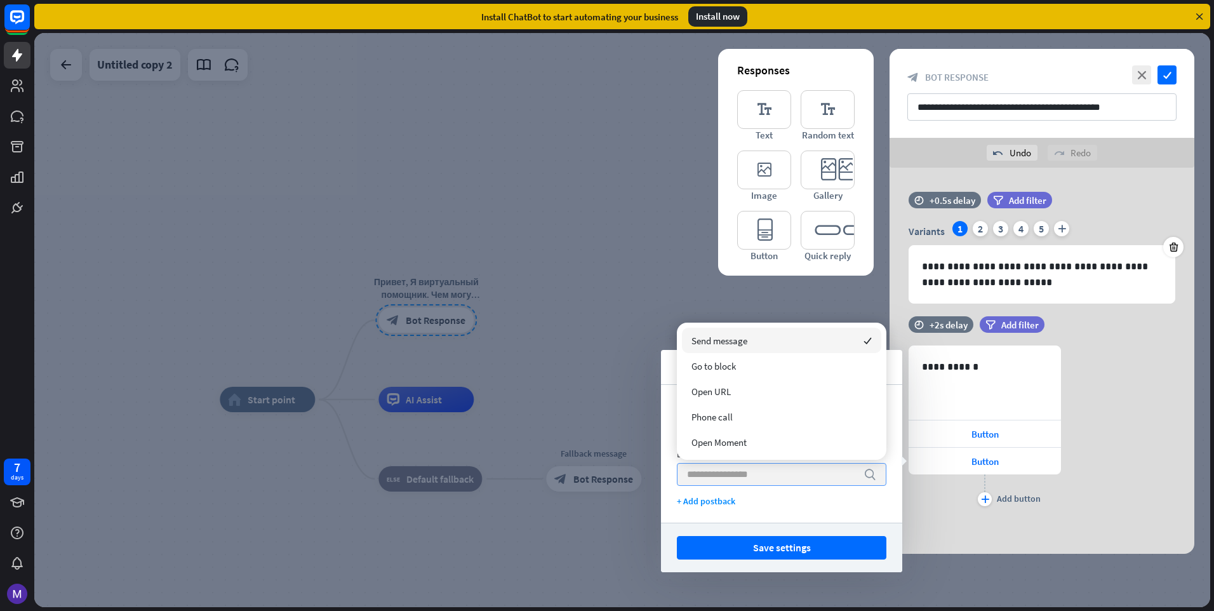
type input "*"
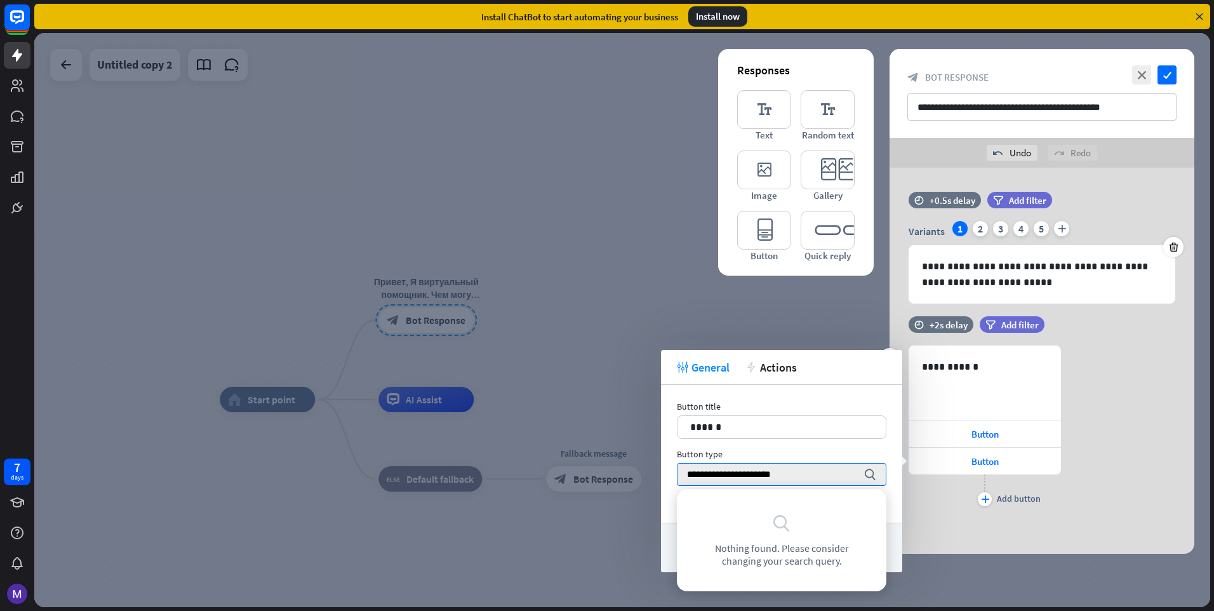
type input "**********"
click at [930, 489] on div "plus Add button" at bounding box center [985, 490] width 152 height 32
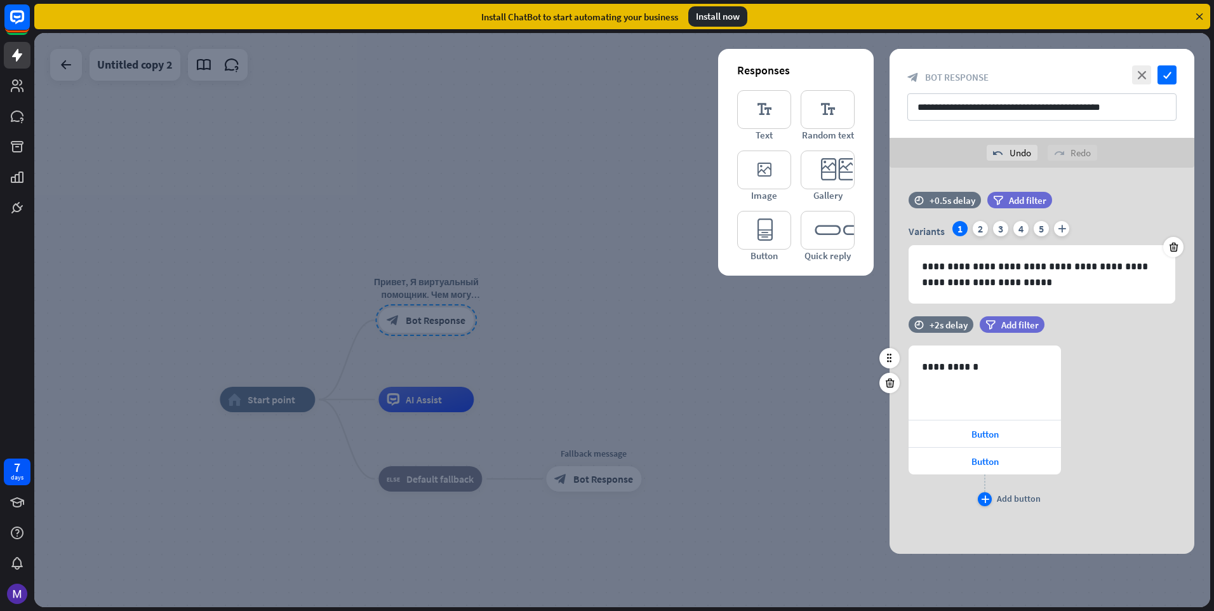
click at [983, 495] on div "plus" at bounding box center [985, 499] width 14 height 14
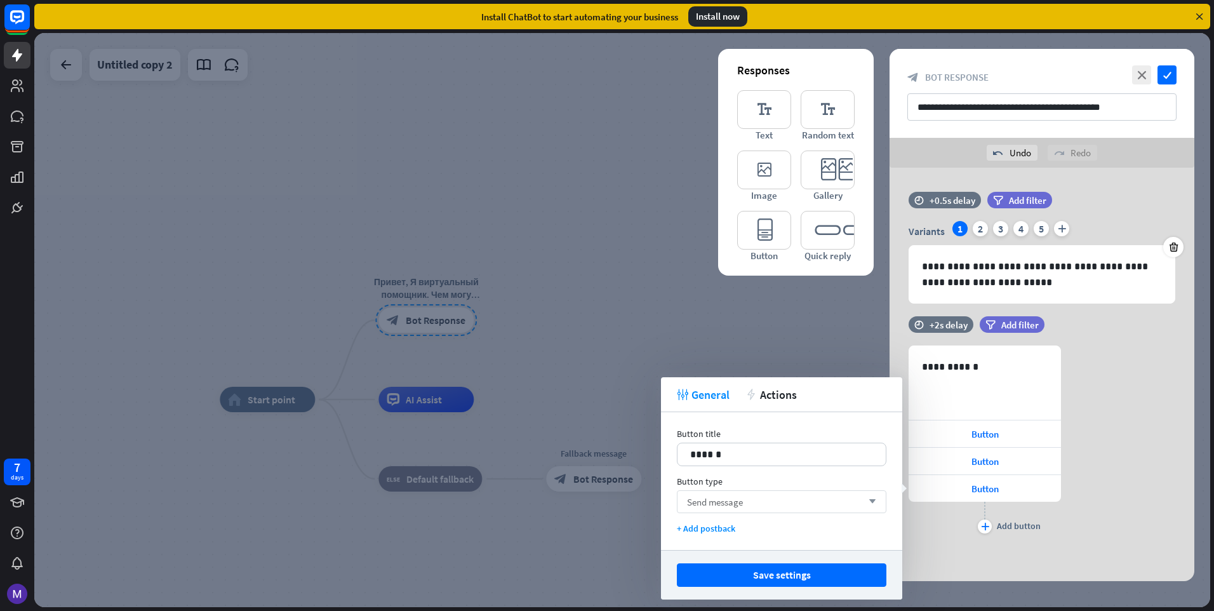
click at [801, 504] on div "Send message arrow_down" at bounding box center [782, 501] width 210 height 23
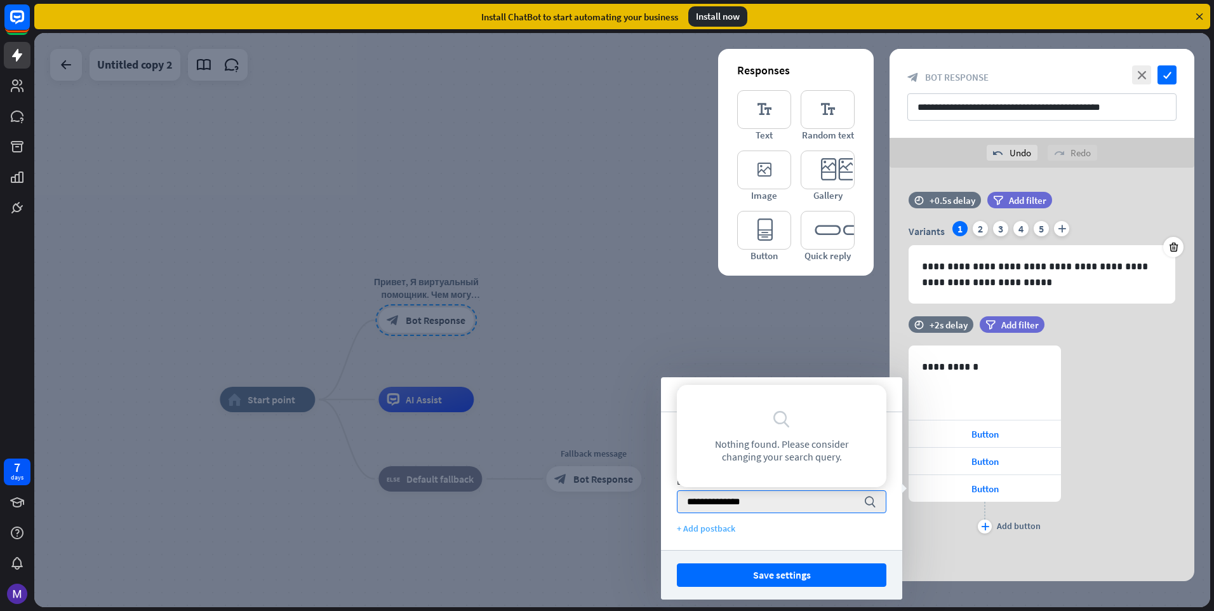
type input "**********"
click at [710, 529] on div "+ Add postback" at bounding box center [782, 528] width 210 height 11
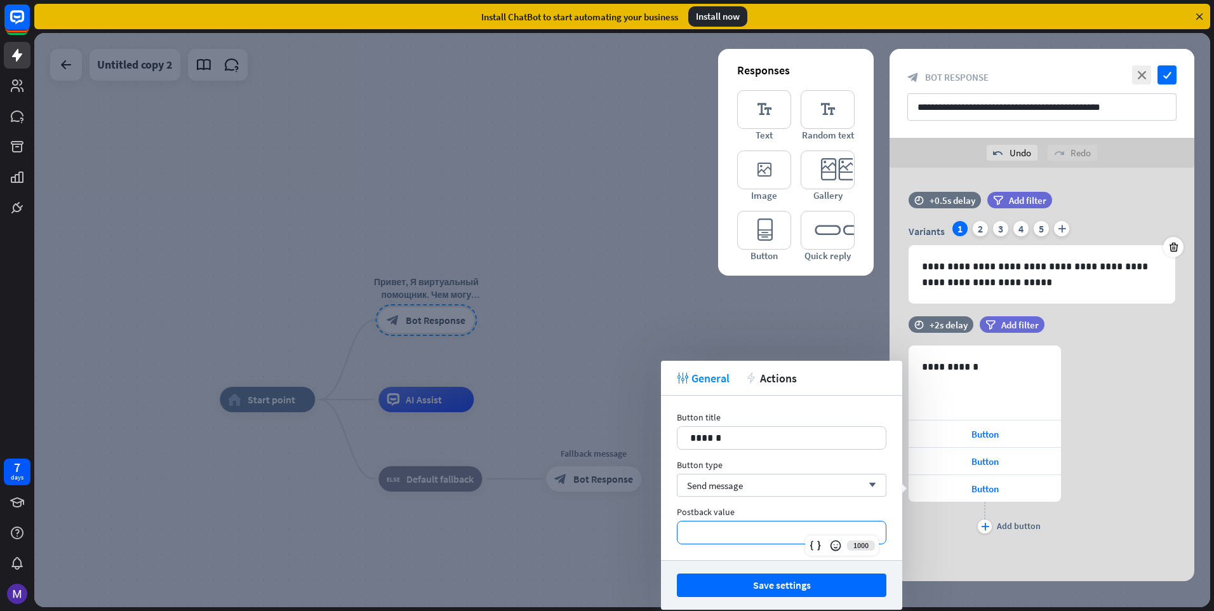
click at [730, 535] on p "**********" at bounding box center [781, 532] width 183 height 16
click at [759, 488] on div "Send message arrow_down" at bounding box center [782, 485] width 210 height 23
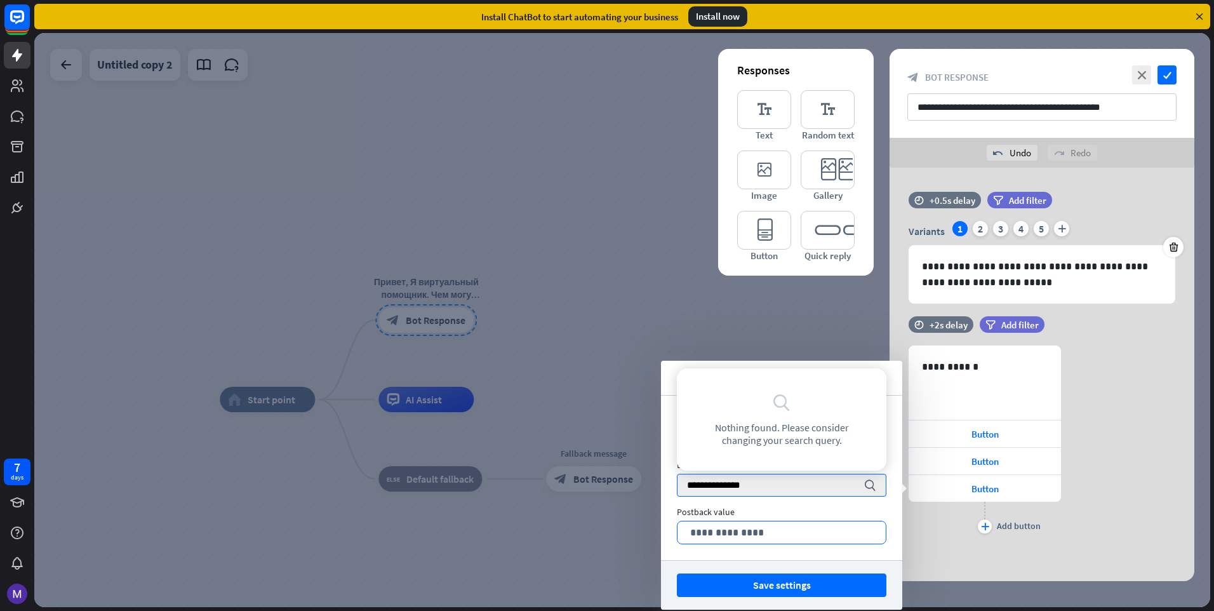
type input "**********"
click at [759, 529] on p "**********" at bounding box center [781, 532] width 183 height 16
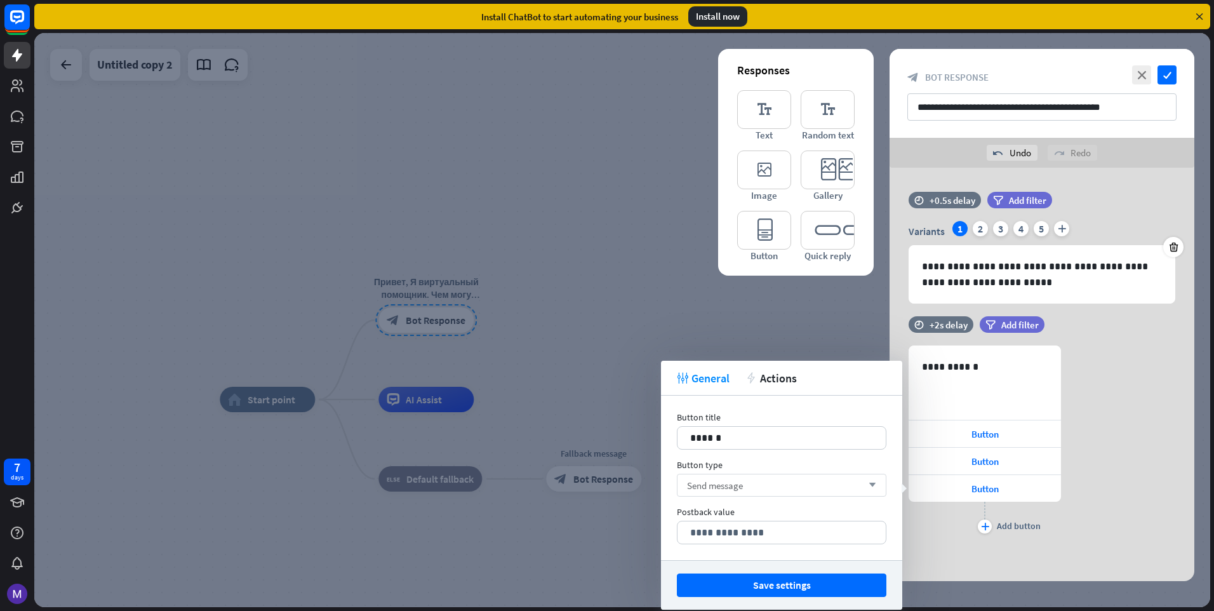
click at [874, 482] on icon "arrow_down" at bounding box center [869, 485] width 14 height 8
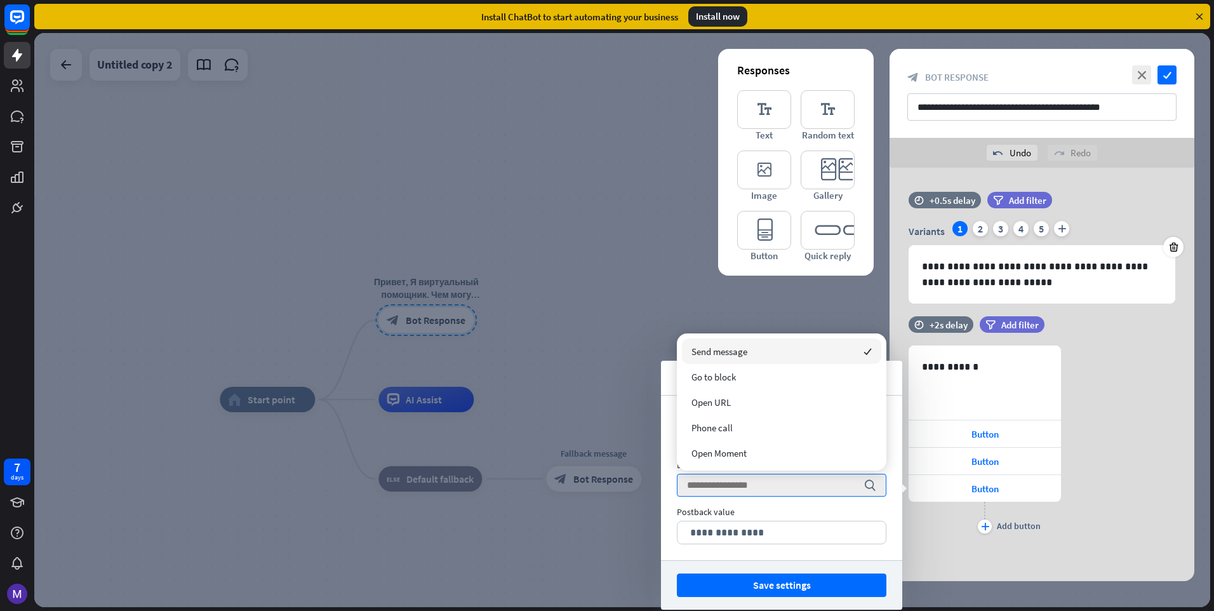
click at [782, 353] on div "Send message checked" at bounding box center [781, 350] width 199 height 25
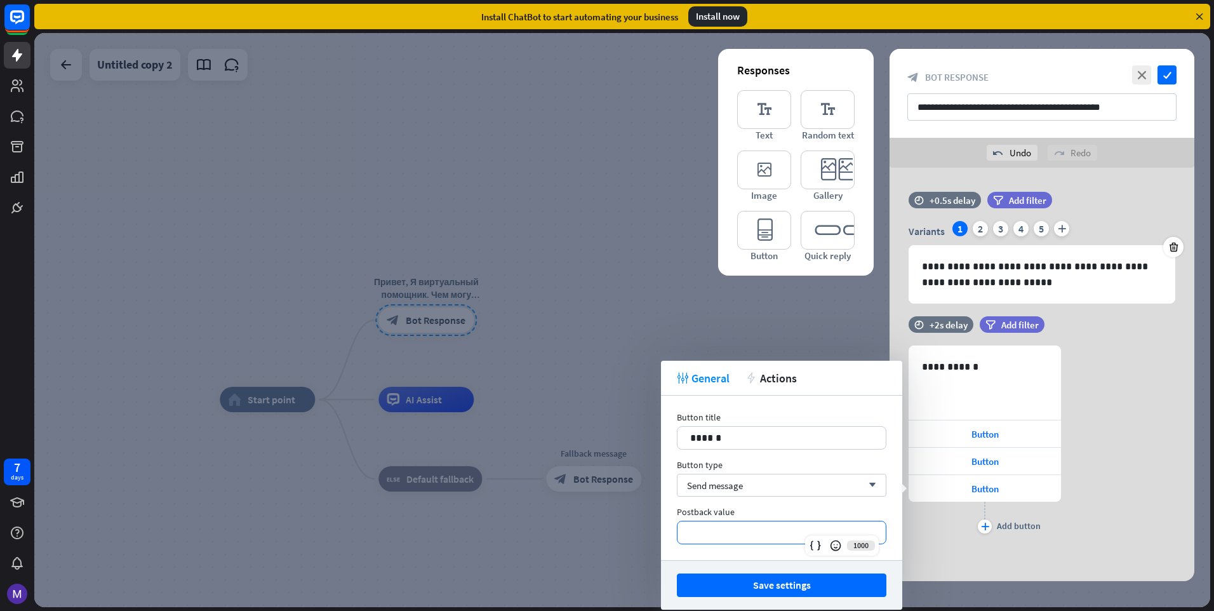
click at [753, 538] on p "**********" at bounding box center [781, 532] width 183 height 16
click at [756, 439] on p "******" at bounding box center [781, 438] width 183 height 16
click at [760, 487] on div "Send message arrow_down" at bounding box center [782, 485] width 210 height 23
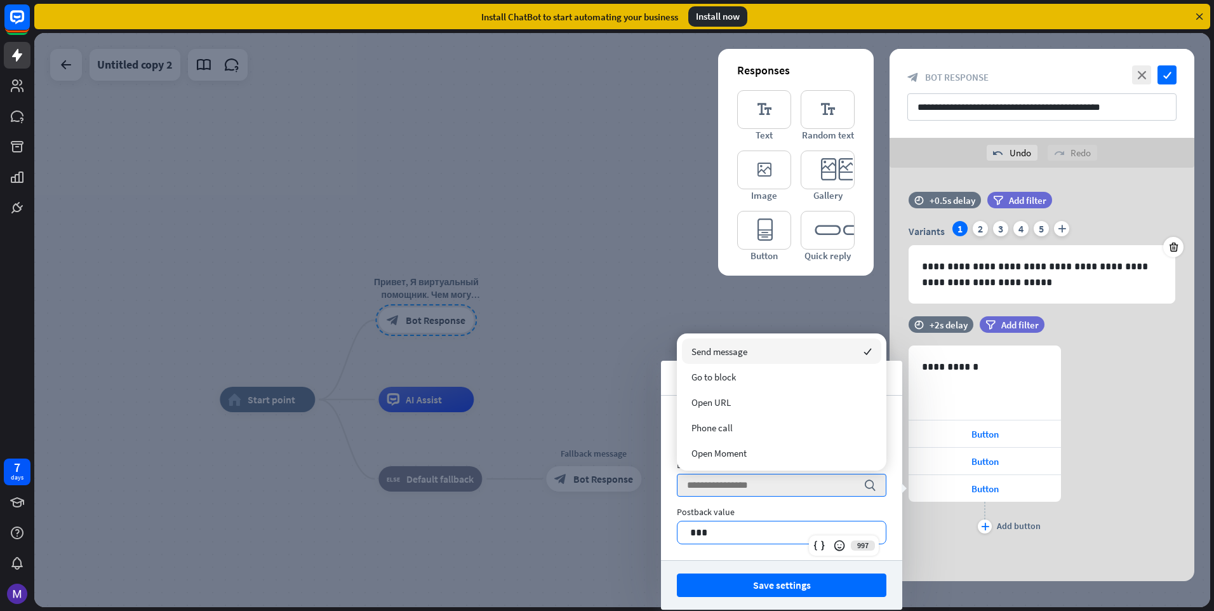
click at [757, 530] on p "***" at bounding box center [781, 532] width 183 height 16
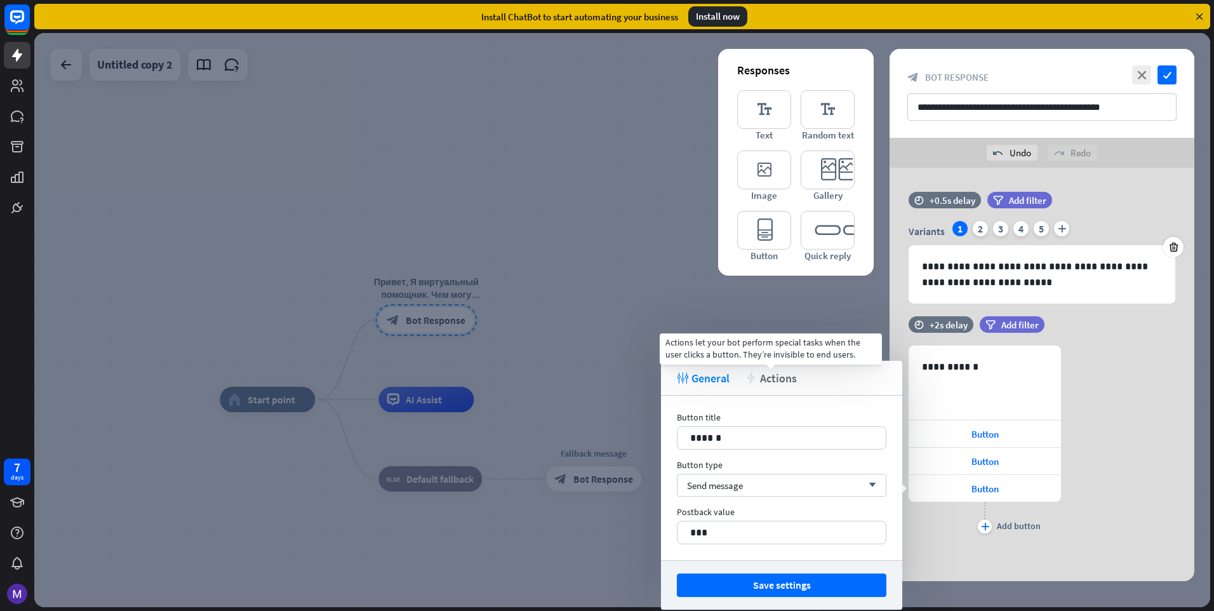
click at [765, 382] on span "Actions" at bounding box center [778, 378] width 37 height 15
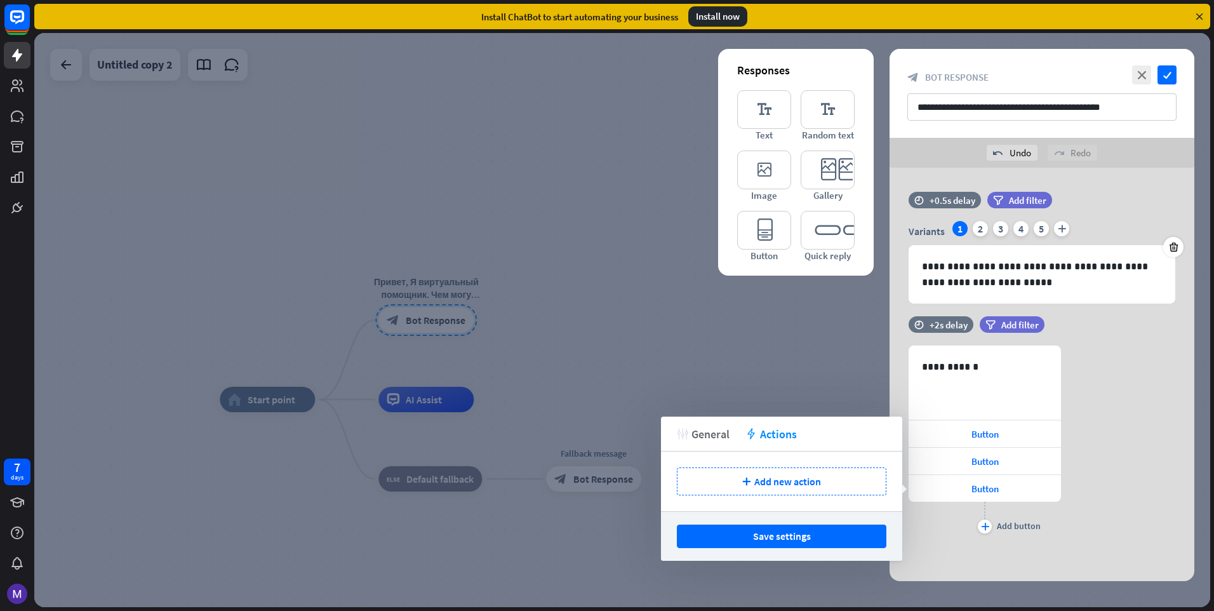
click at [717, 436] on span "General" at bounding box center [710, 434] width 38 height 15
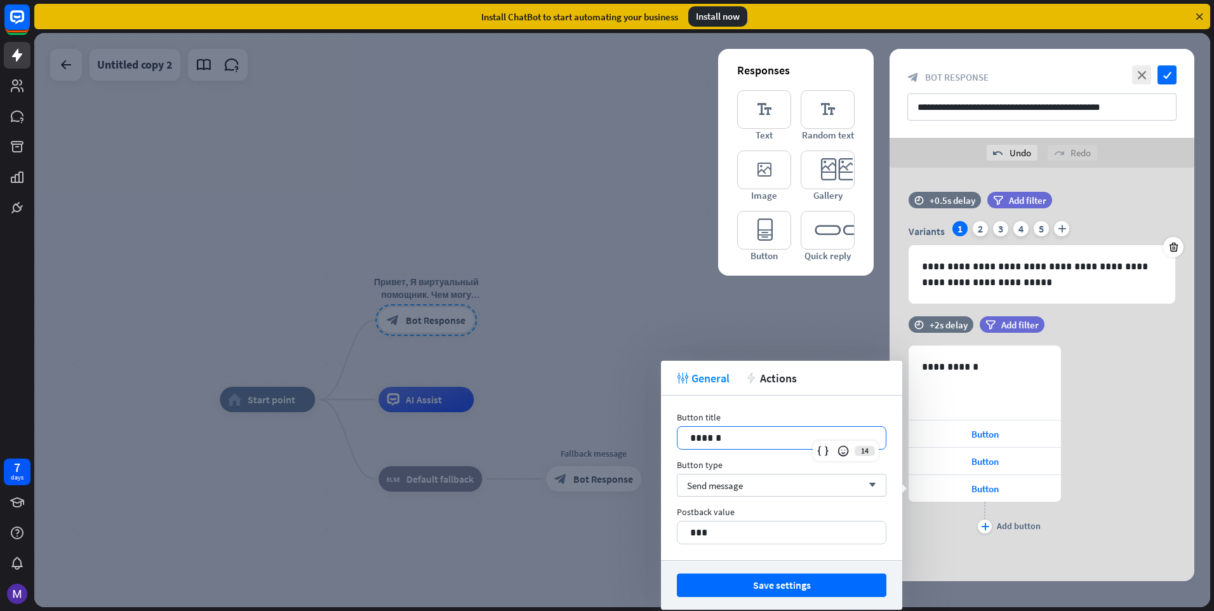
click at [781, 434] on p "******" at bounding box center [781, 438] width 183 height 16
click at [750, 527] on p "***" at bounding box center [781, 532] width 183 height 16
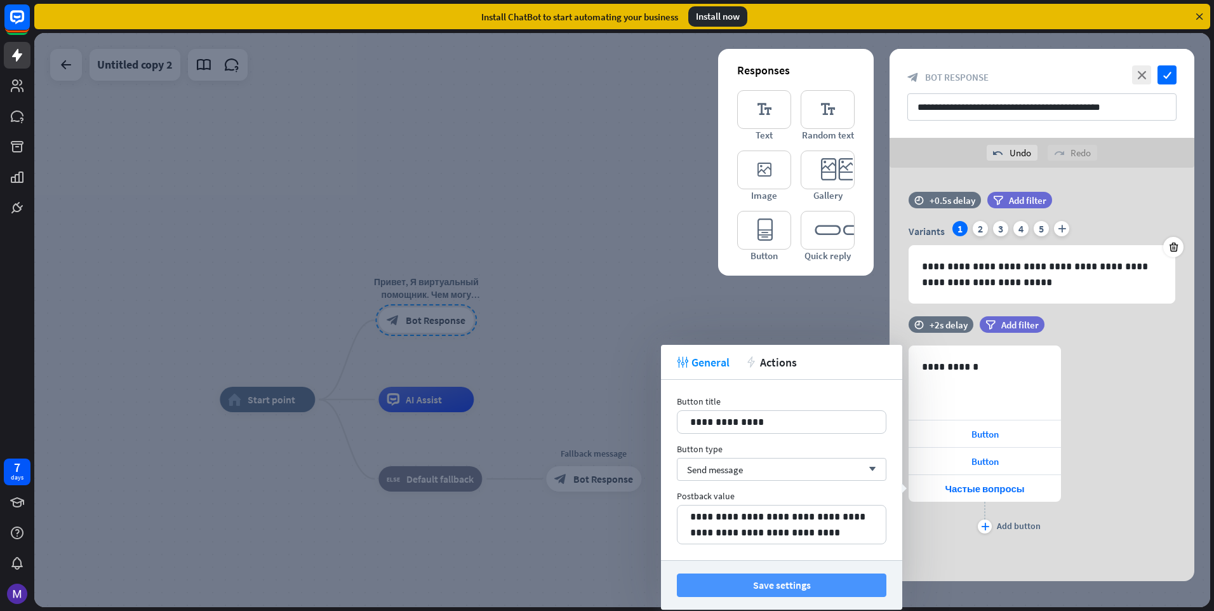
click at [751, 585] on button "Save settings" at bounding box center [782, 584] width 210 height 23
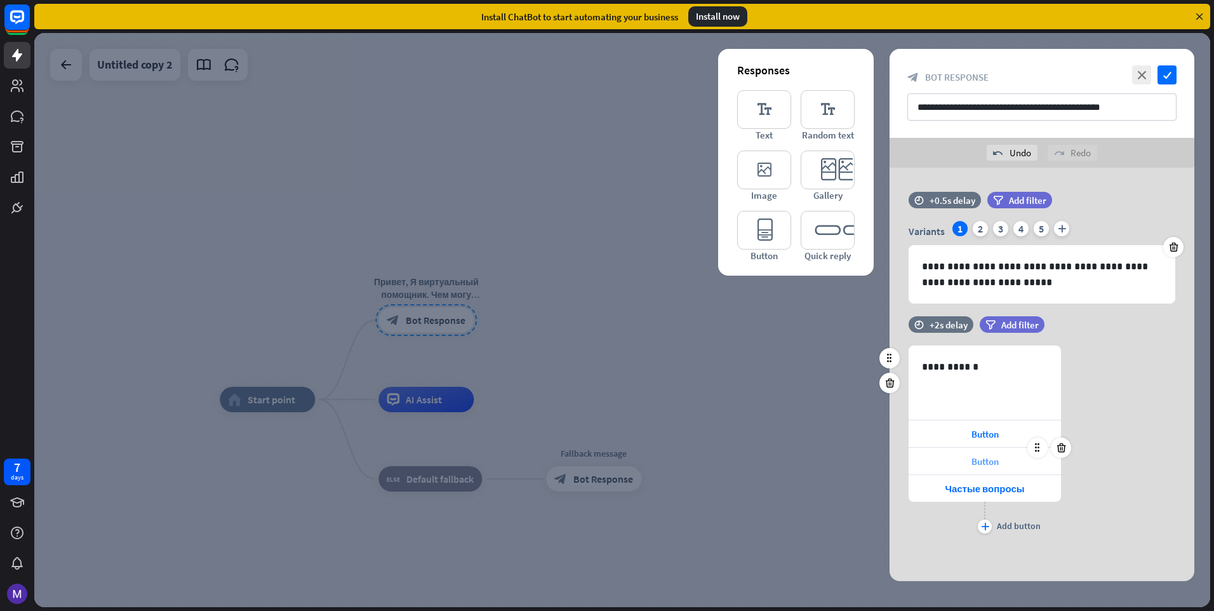
click at [983, 453] on div "Button" at bounding box center [985, 461] width 152 height 27
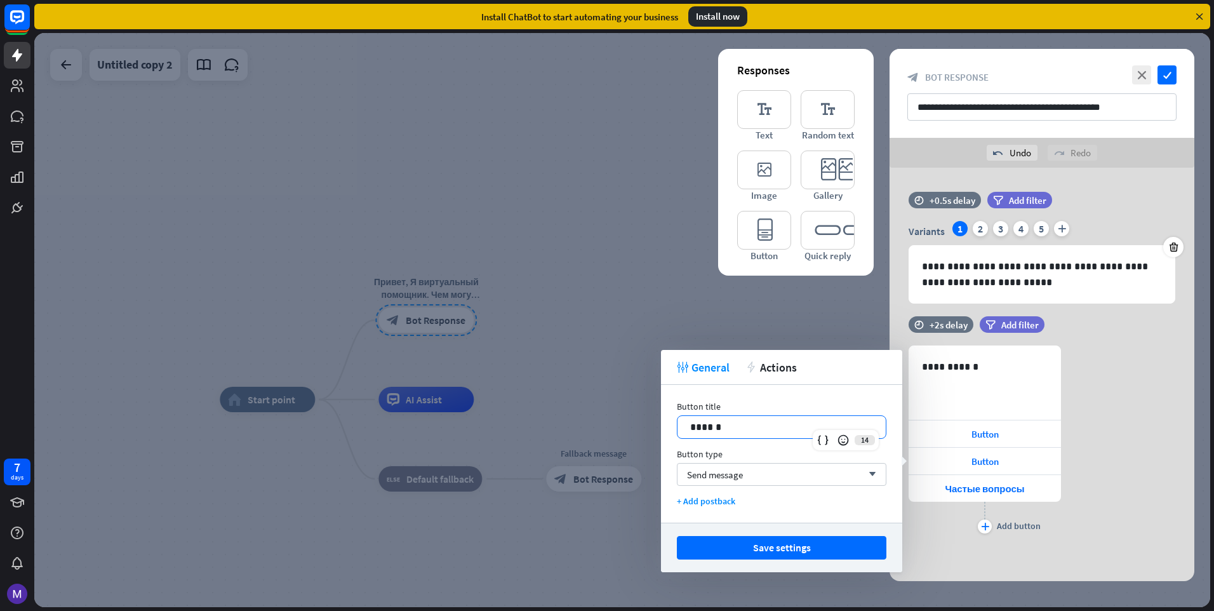
click at [827, 436] on div "14 ******" at bounding box center [782, 426] width 210 height 23
click at [726, 502] on div "+ Add postback" at bounding box center [782, 500] width 210 height 11
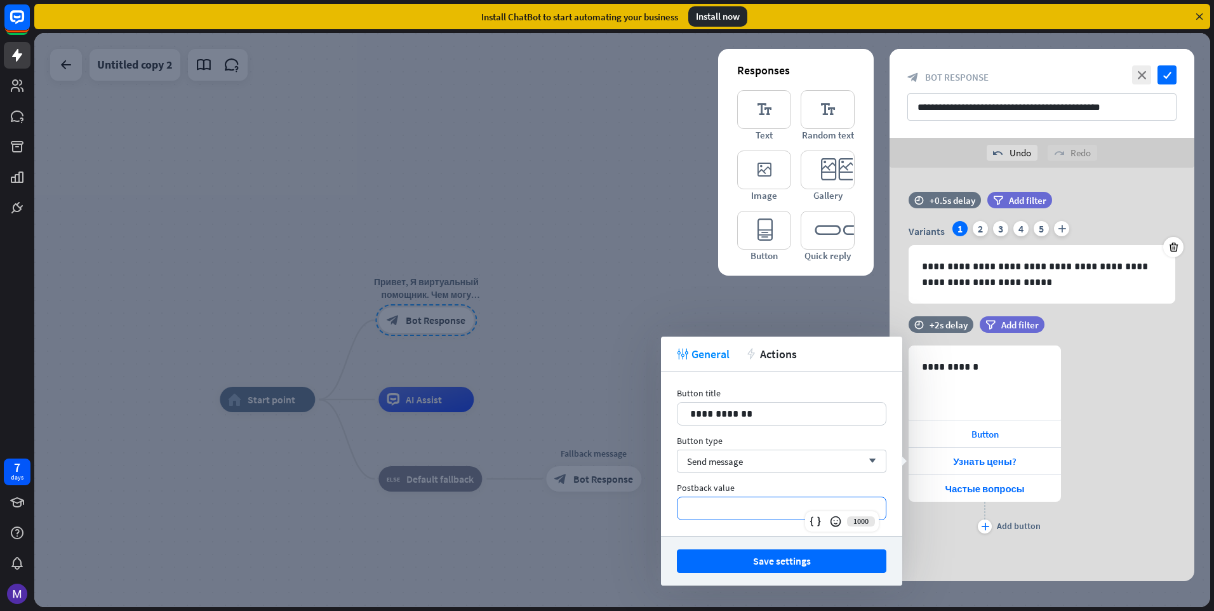
click at [725, 505] on p "**********" at bounding box center [781, 508] width 183 height 16
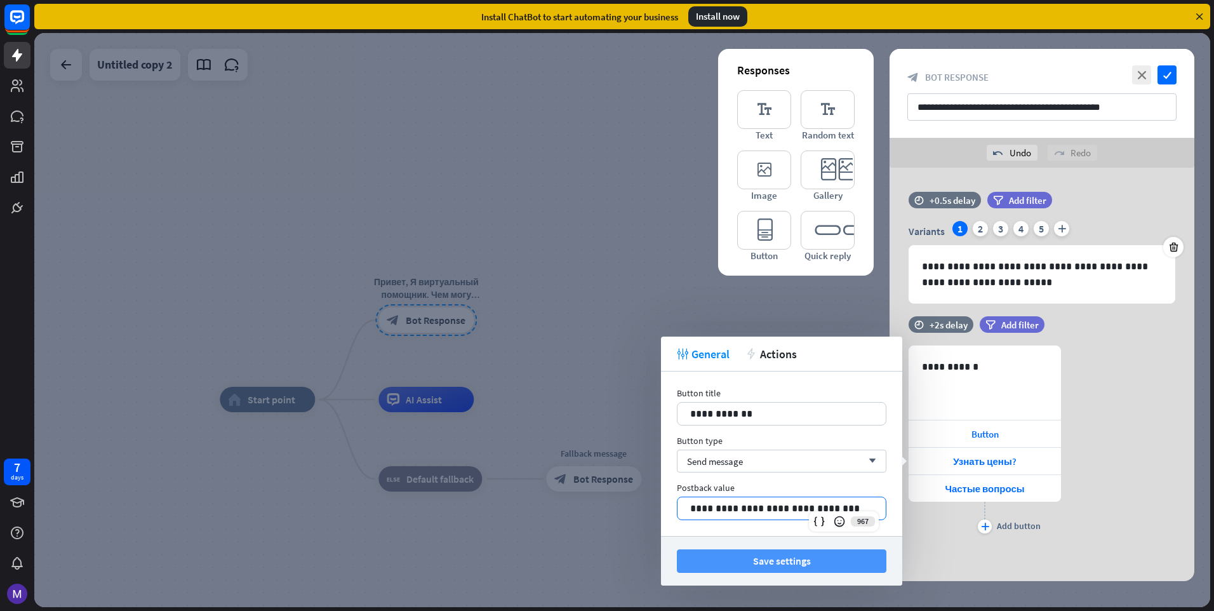
click at [749, 562] on button "Save settings" at bounding box center [782, 560] width 210 height 23
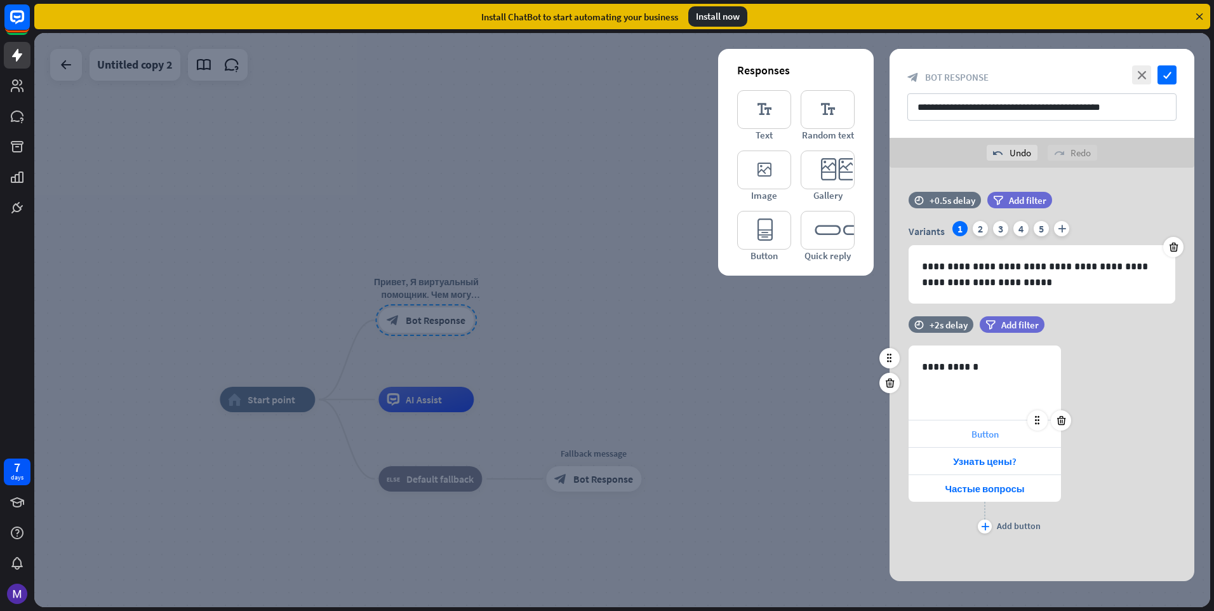
click at [983, 434] on span "Button" at bounding box center [984, 434] width 27 height 12
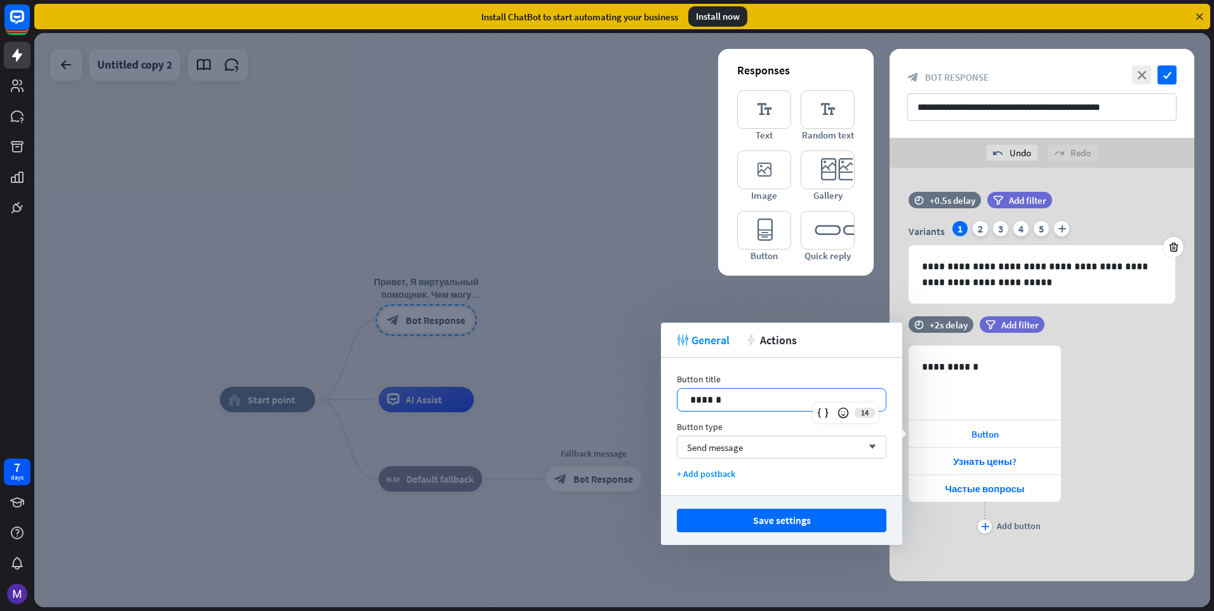
click at [843, 405] on div "14 ******" at bounding box center [782, 399] width 210 height 23
click at [697, 469] on div "+ Add postback" at bounding box center [782, 473] width 210 height 11
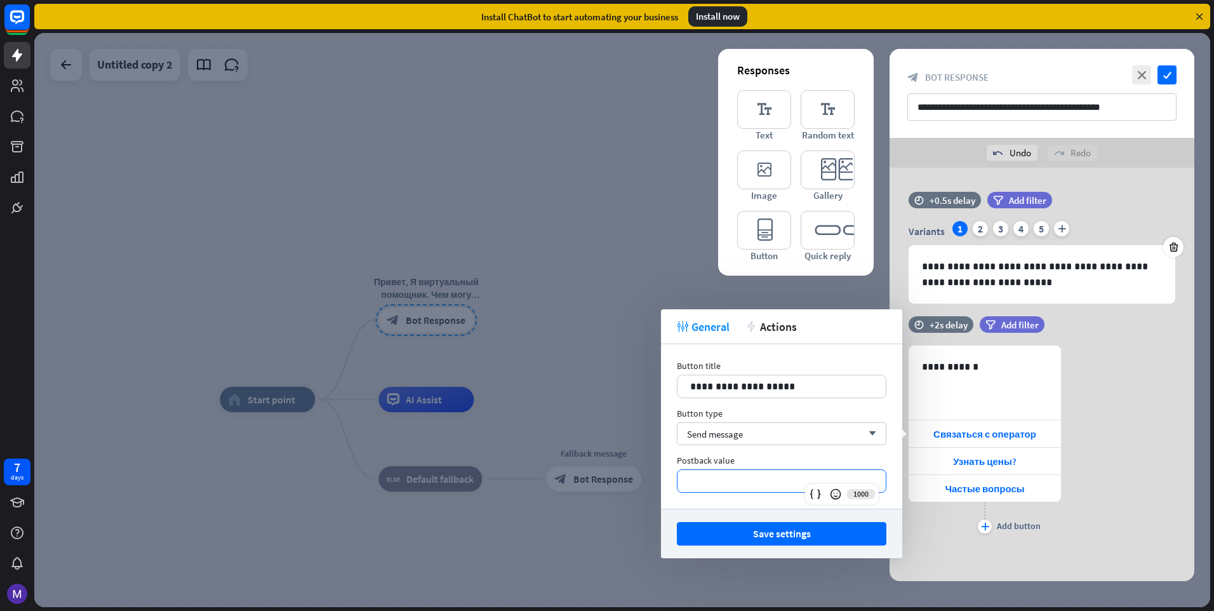
click at [710, 474] on p "**********" at bounding box center [781, 481] width 183 height 16
click at [744, 484] on p "**********" at bounding box center [781, 481] width 183 height 16
click at [713, 538] on button "Save settings" at bounding box center [782, 533] width 210 height 23
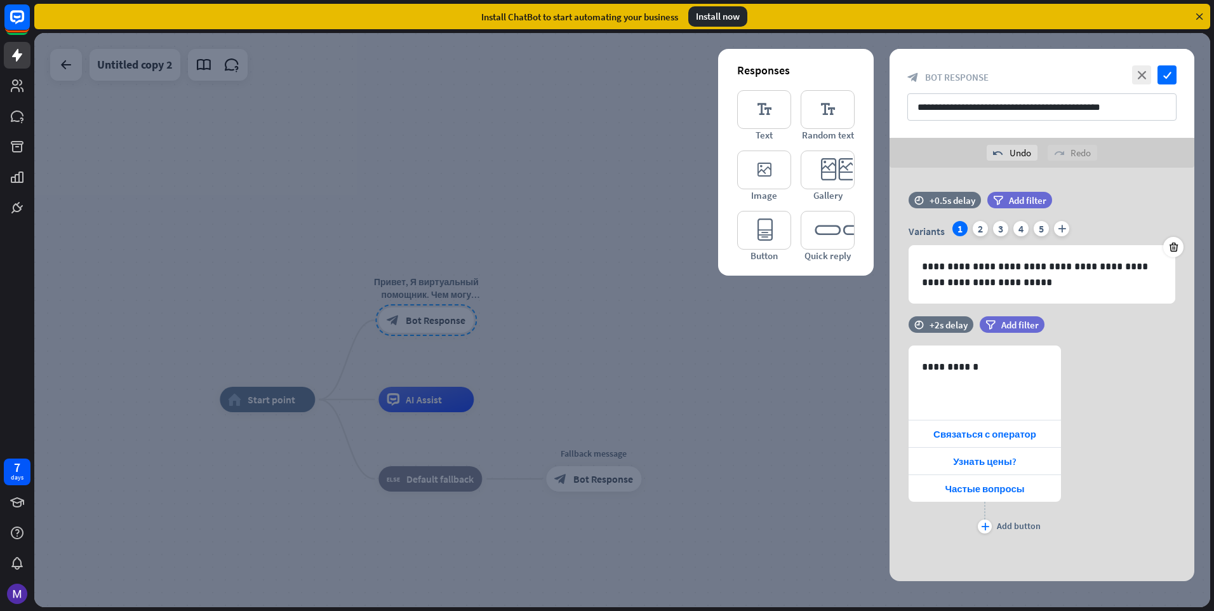
click at [713, 538] on div at bounding box center [622, 320] width 1176 height 574
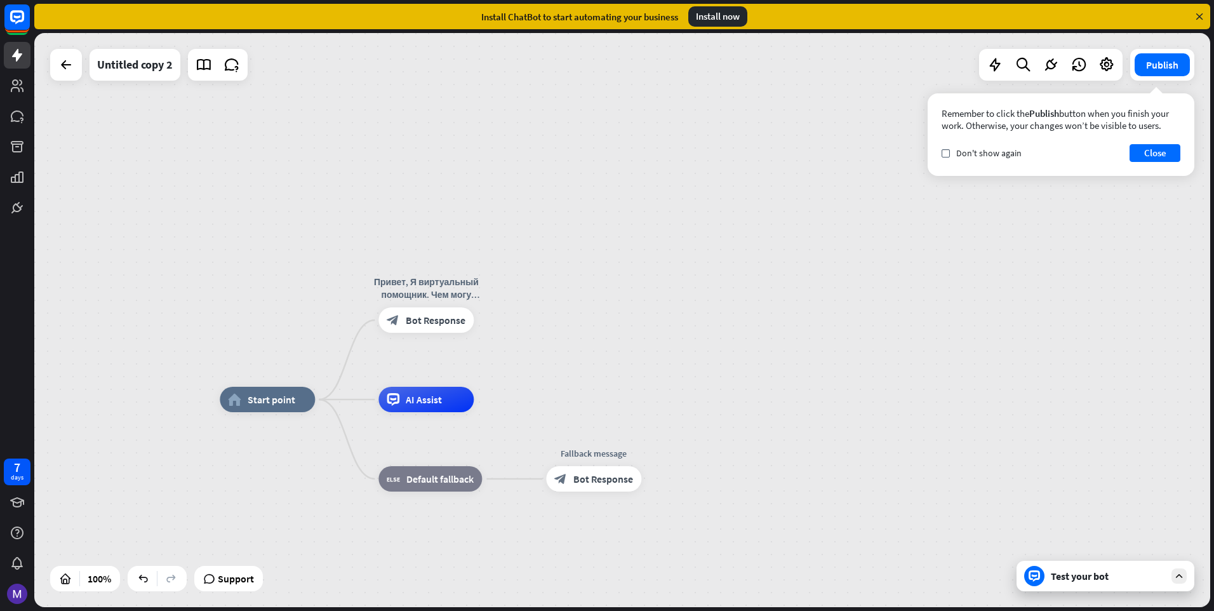
click at [739, 283] on div "home_2 Start point Привет, Я виртуальный помощник. Чем могу помочь? block_bot_r…" at bounding box center [622, 320] width 1176 height 574
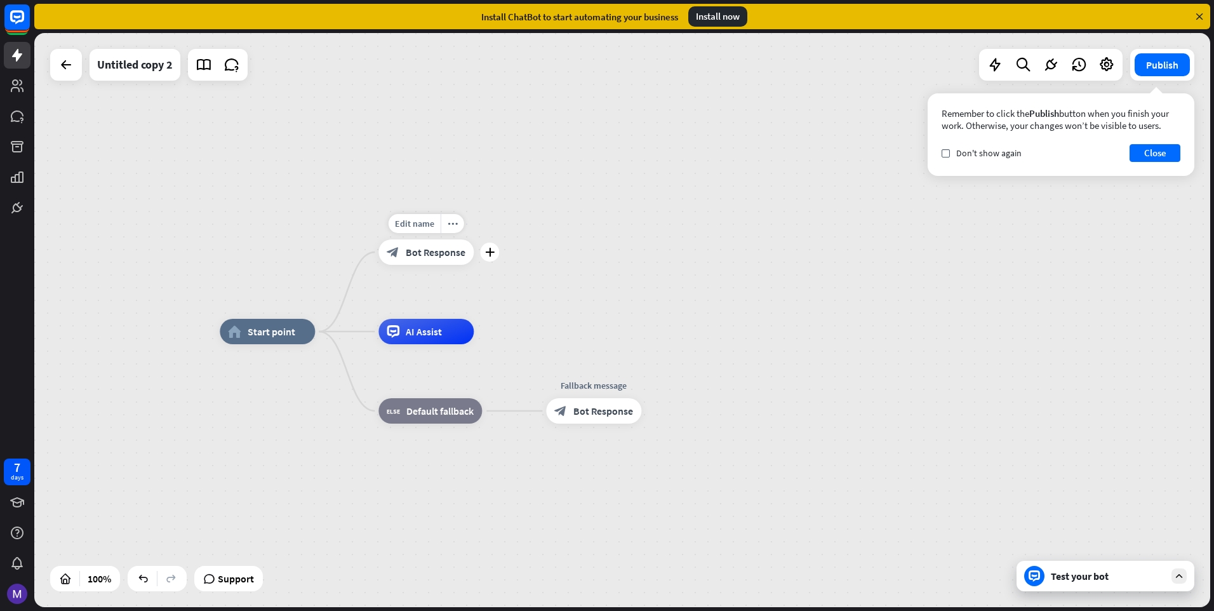
click at [451, 262] on div "block_bot_response Bot Response" at bounding box center [425, 251] width 95 height 25
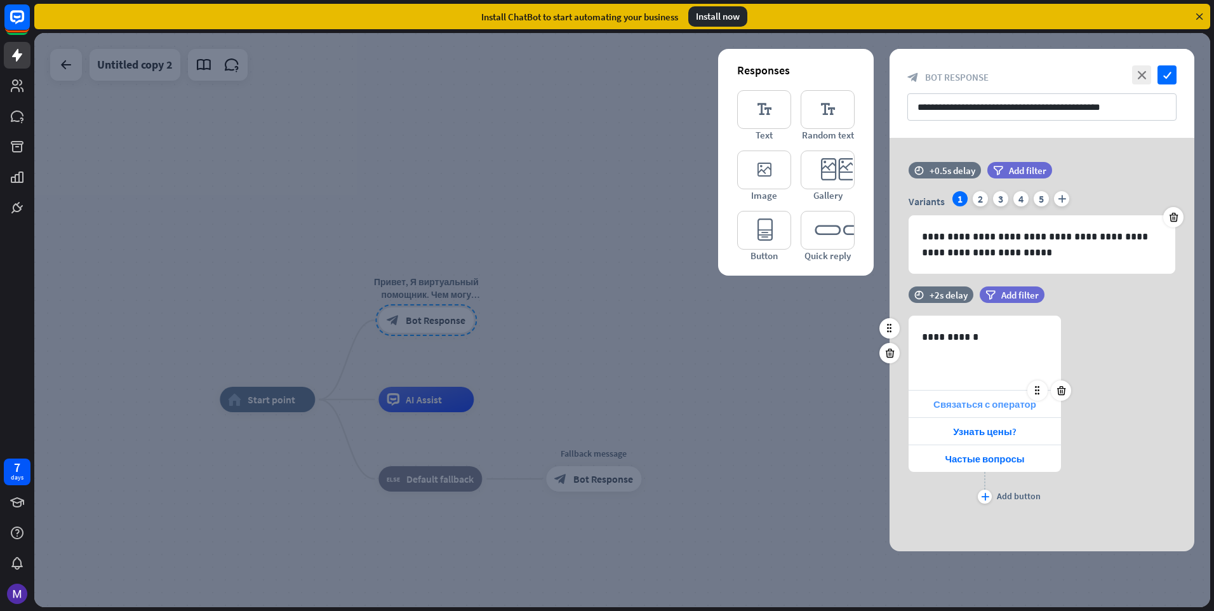
click at [945, 397] on div "Связаться с оператор" at bounding box center [985, 403] width 152 height 27
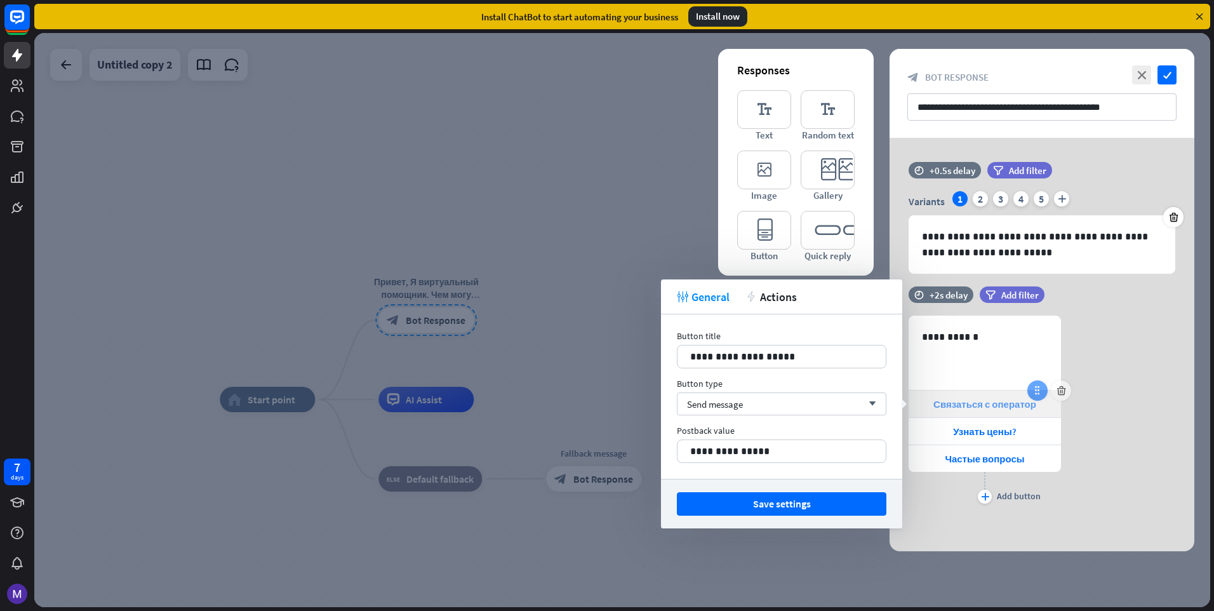
click at [1036, 387] on icon at bounding box center [1037, 390] width 11 height 11
drag, startPoint x: 898, startPoint y: 397, endPoint x: 871, endPoint y: 400, distance: 26.9
click at [871, 400] on div "**********" at bounding box center [781, 396] width 241 height 164
click at [871, 400] on icon "arrow_down" at bounding box center [869, 404] width 14 height 8
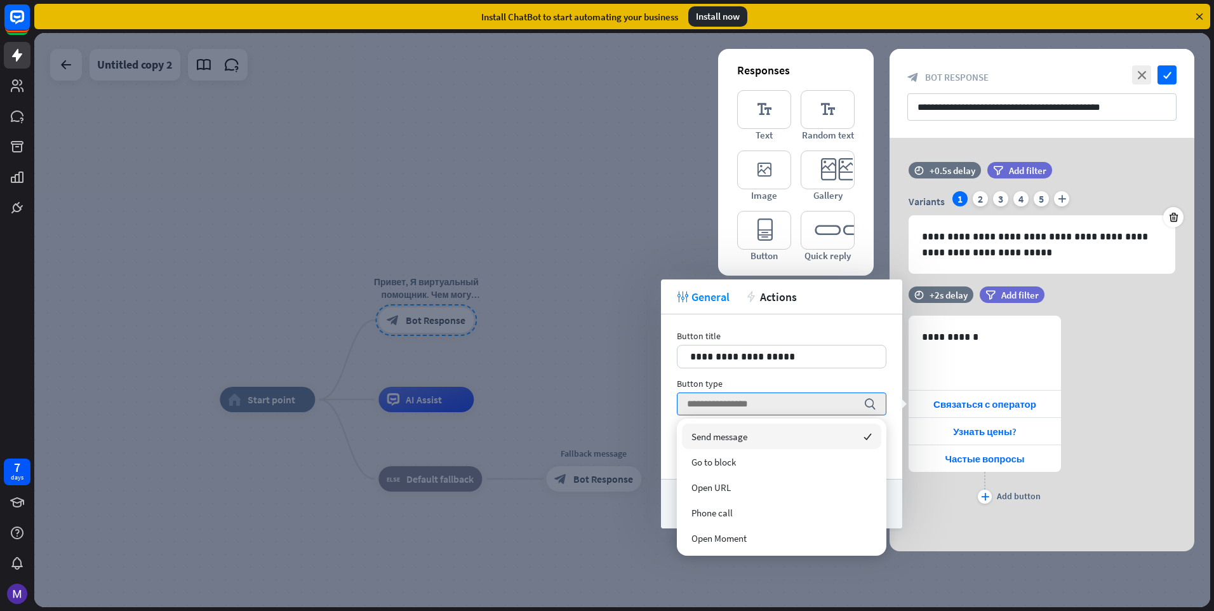
click at [1090, 368] on div "**********" at bounding box center [1042, 411] width 305 height 191
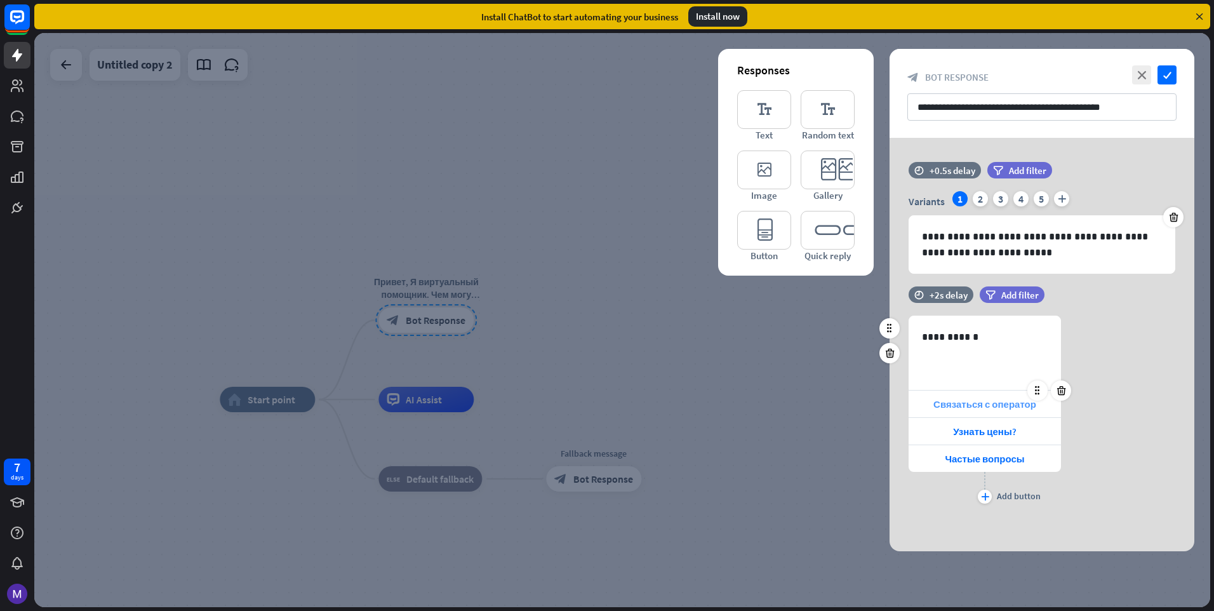
click at [982, 403] on span "Связаться с оператор" at bounding box center [984, 404] width 103 height 12
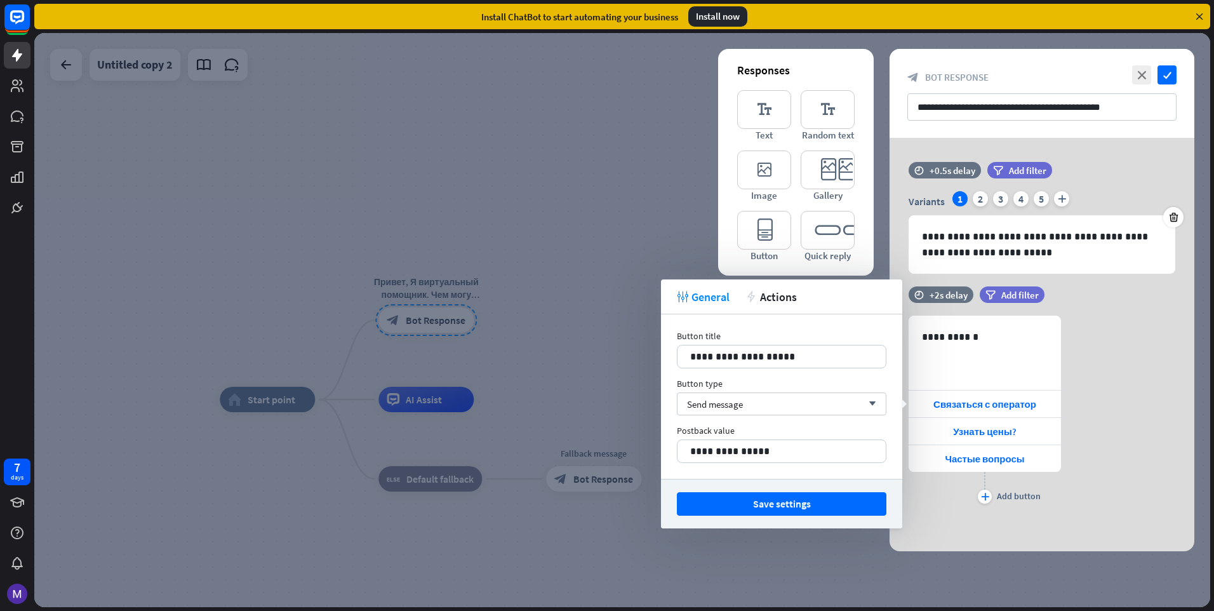
click at [1065, 430] on div "**********" at bounding box center [1042, 411] width 305 height 191
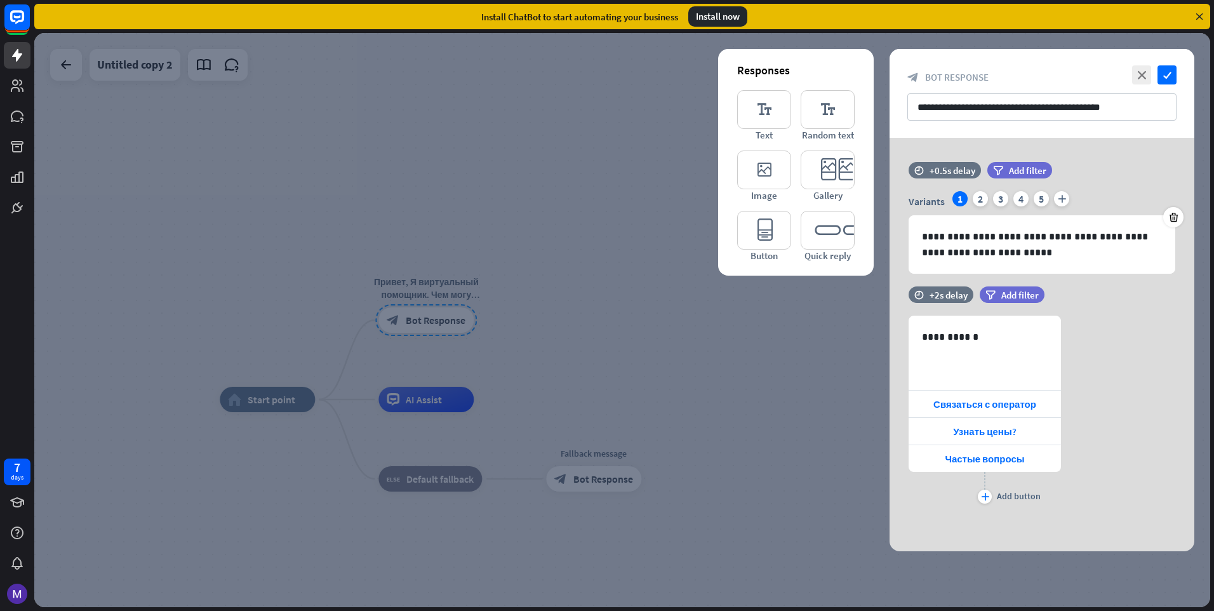
click at [610, 348] on div at bounding box center [622, 320] width 1176 height 574
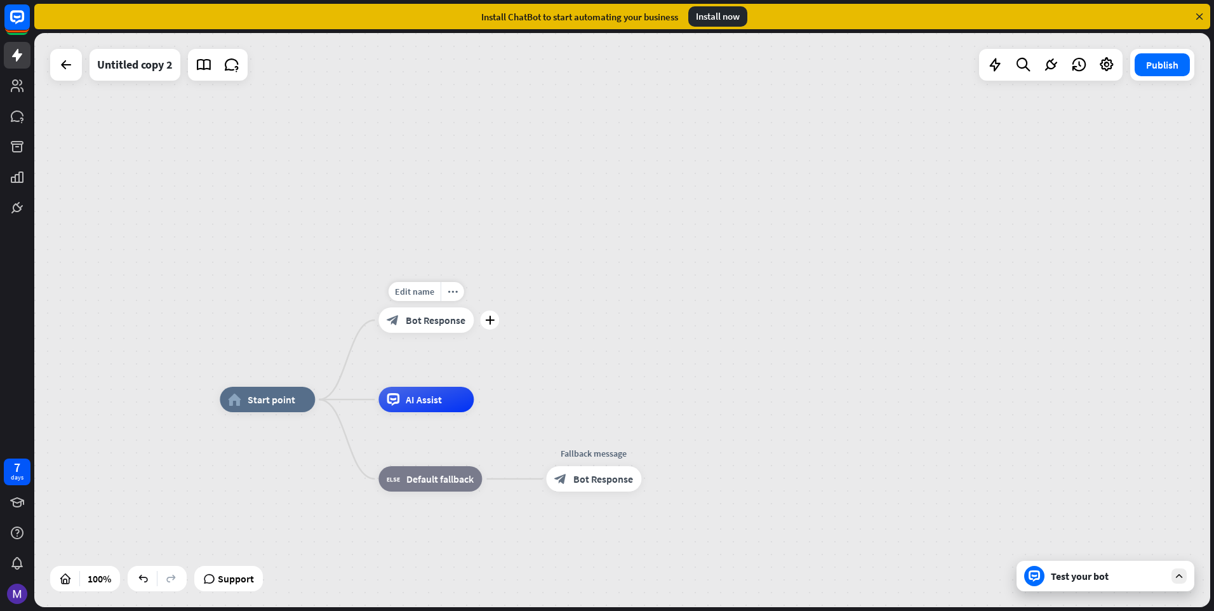
click at [443, 319] on span "Bot Response" at bounding box center [436, 320] width 60 height 13
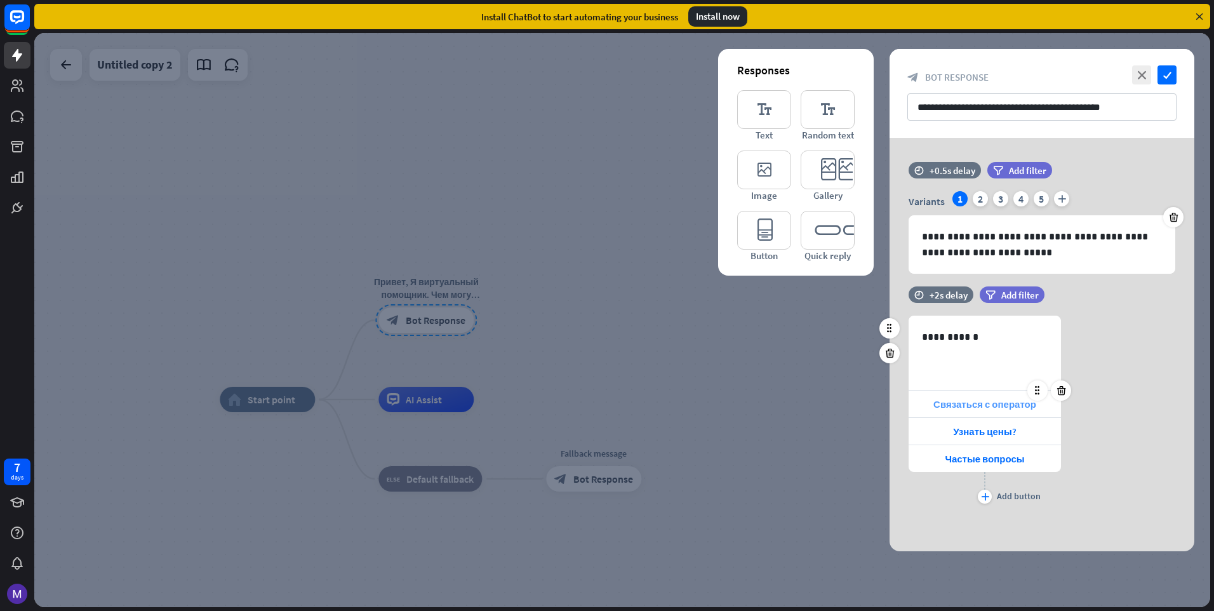
click at [984, 410] on span "Связаться с оператор" at bounding box center [984, 404] width 103 height 12
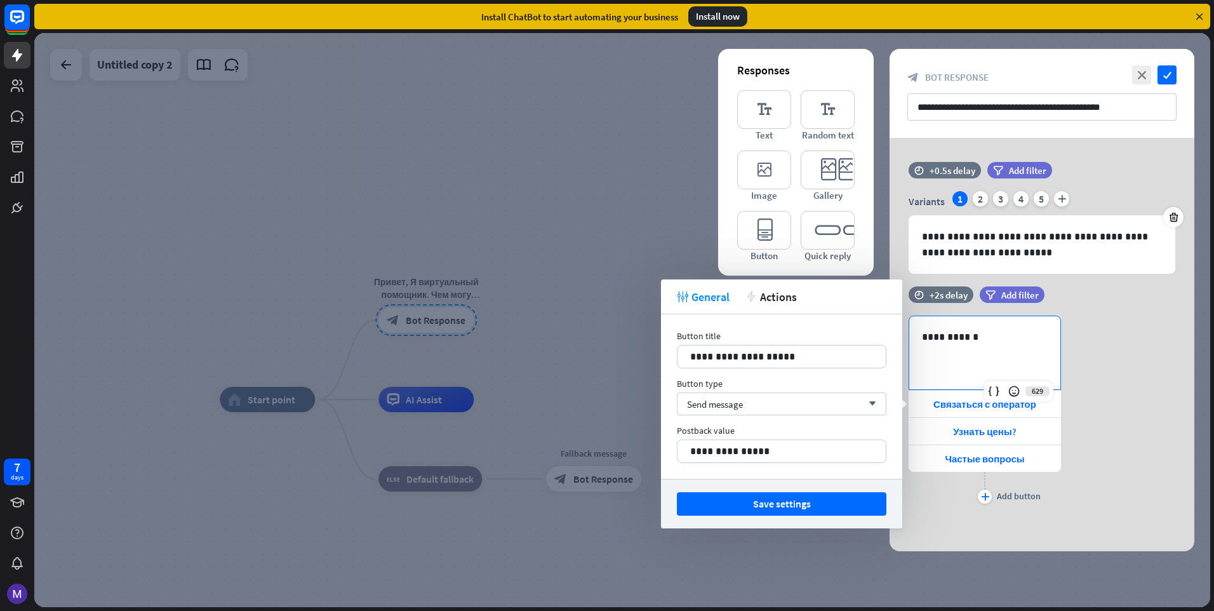
click at [967, 323] on div "**********" at bounding box center [984, 352] width 151 height 73
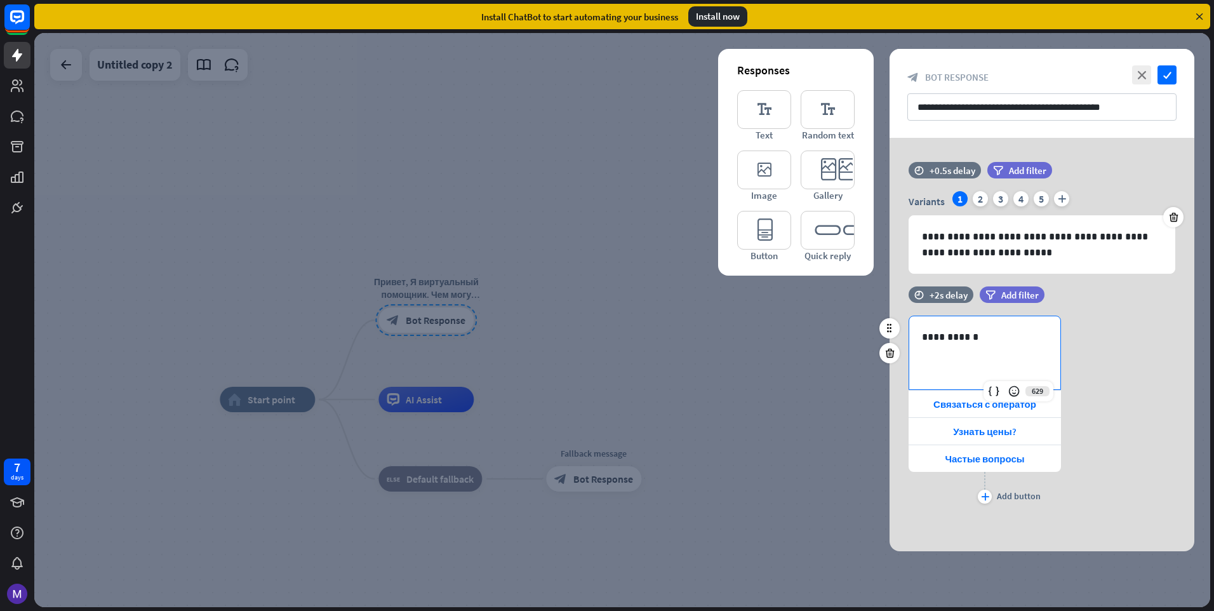
click at [1001, 333] on p "**********" at bounding box center [985, 337] width 126 height 16
click at [1098, 447] on div "**********" at bounding box center [1042, 411] width 305 height 191
click at [985, 408] on span "Связаться с оператор" at bounding box center [984, 404] width 103 height 12
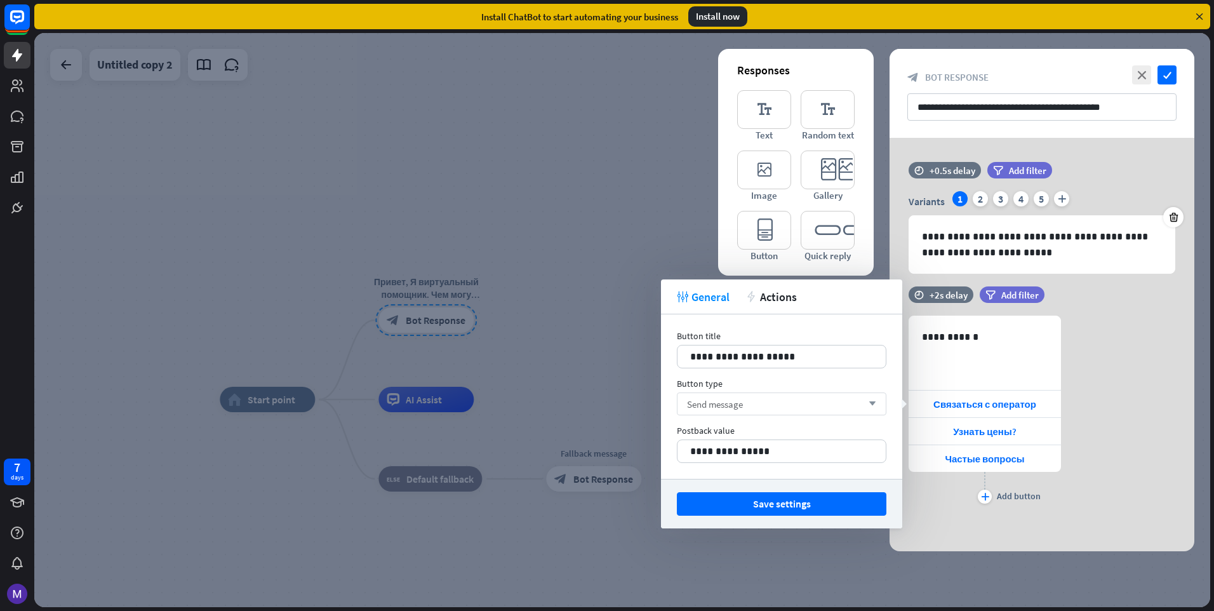
click at [853, 410] on div "Send message arrow_down" at bounding box center [782, 403] width 210 height 23
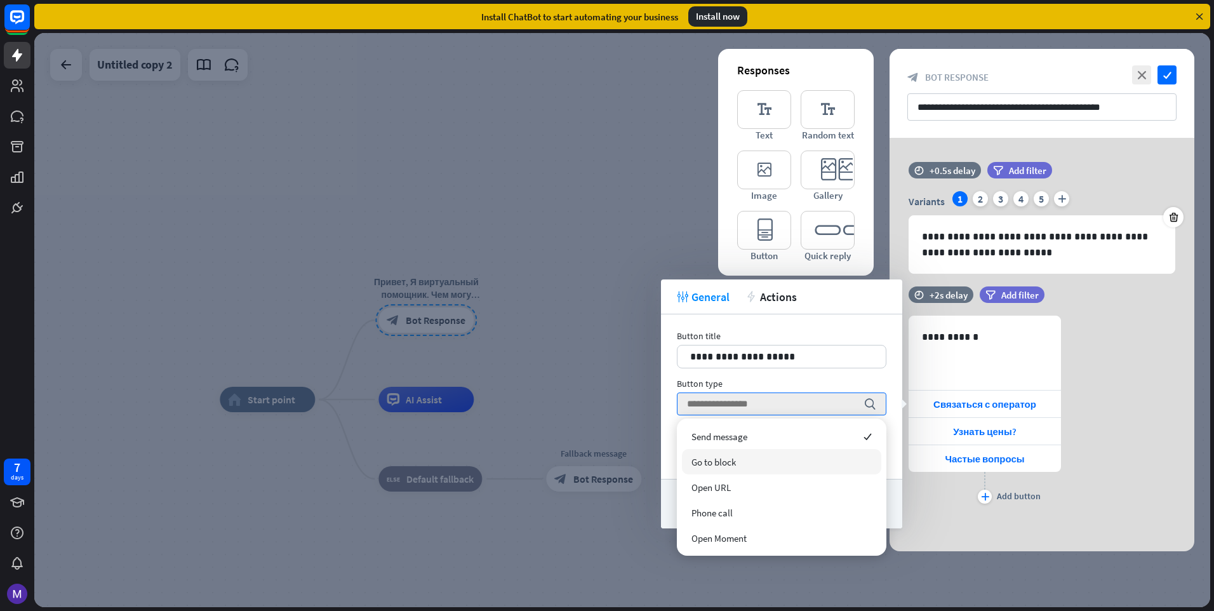
click at [782, 467] on div "Go to block" at bounding box center [781, 461] width 199 height 25
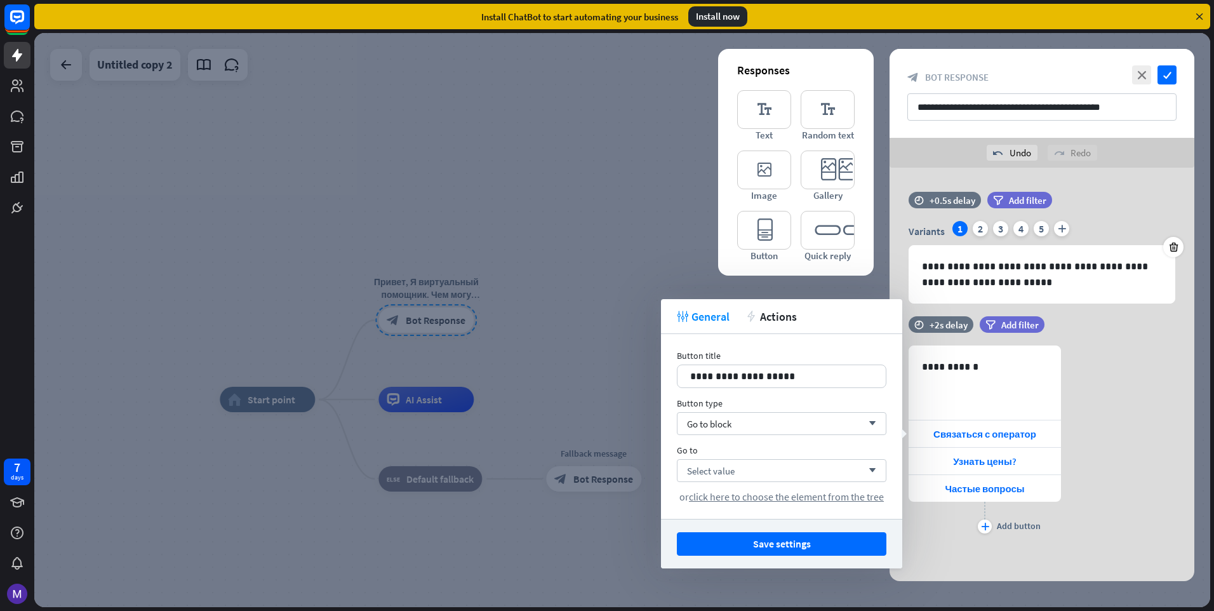
click at [782, 467] on div "Select value arrow_down" at bounding box center [782, 470] width 210 height 23
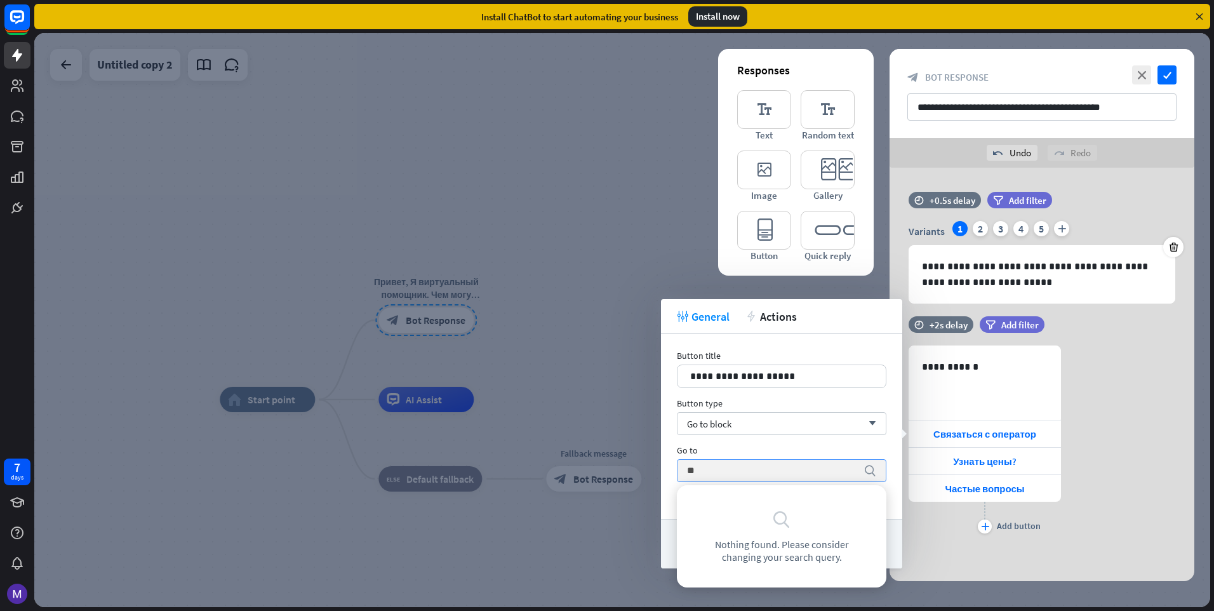
type input "*"
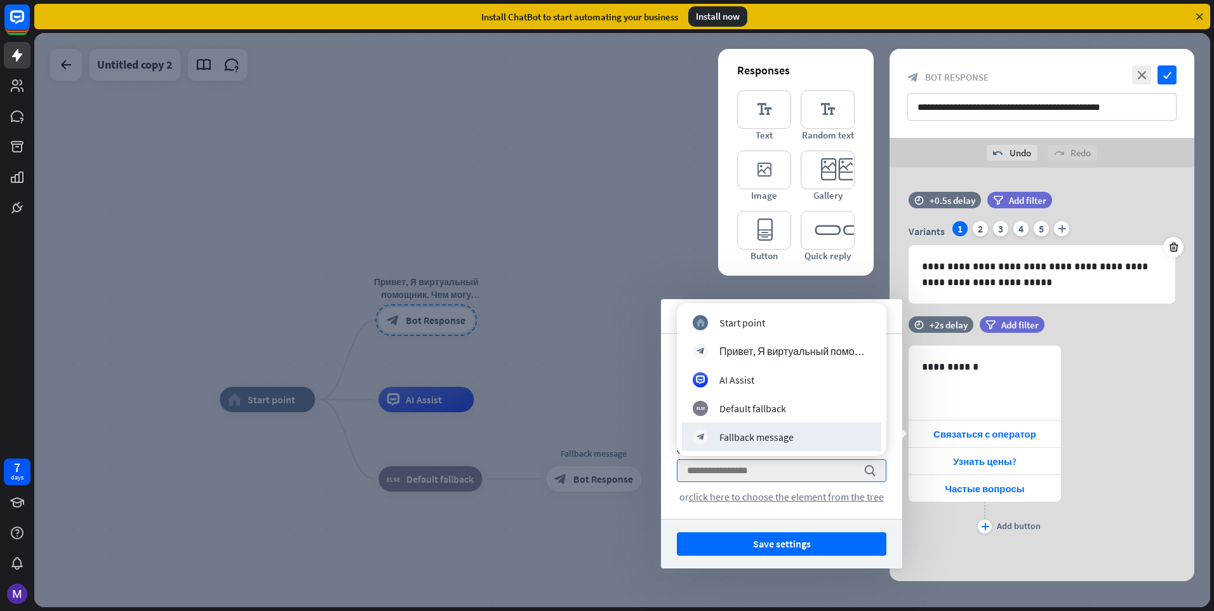
click at [608, 438] on div at bounding box center [622, 320] width 1176 height 574
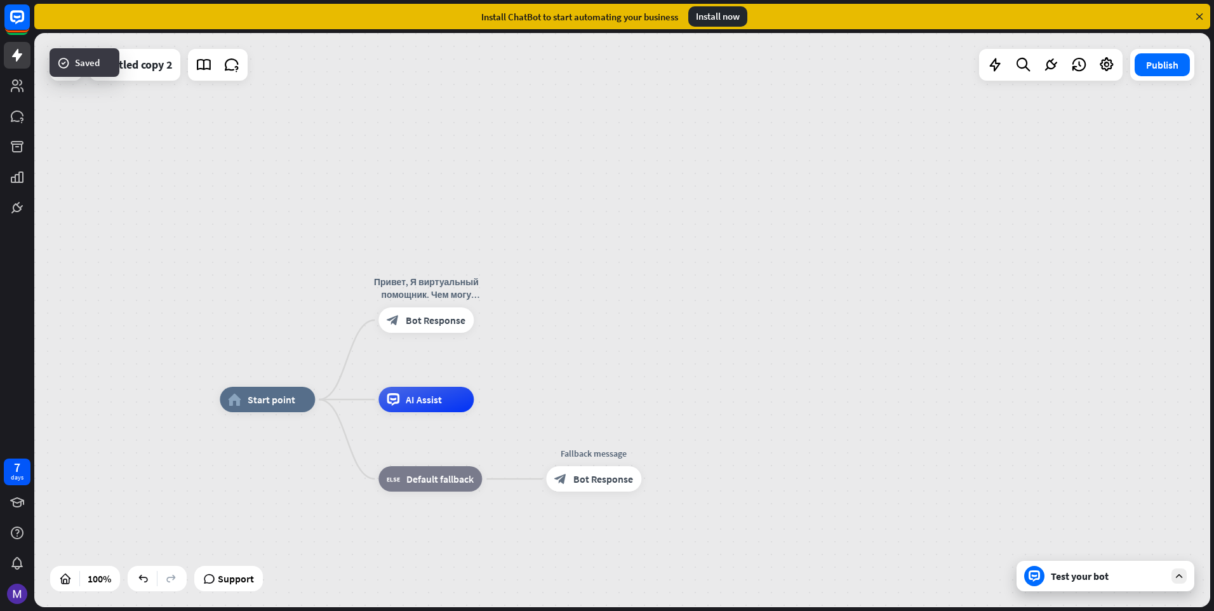
click at [500, 366] on div "home_2 Start point Привет, Я виртуальный помощник. Чем могу помочь? block_bot_r…" at bounding box center [622, 320] width 1176 height 574
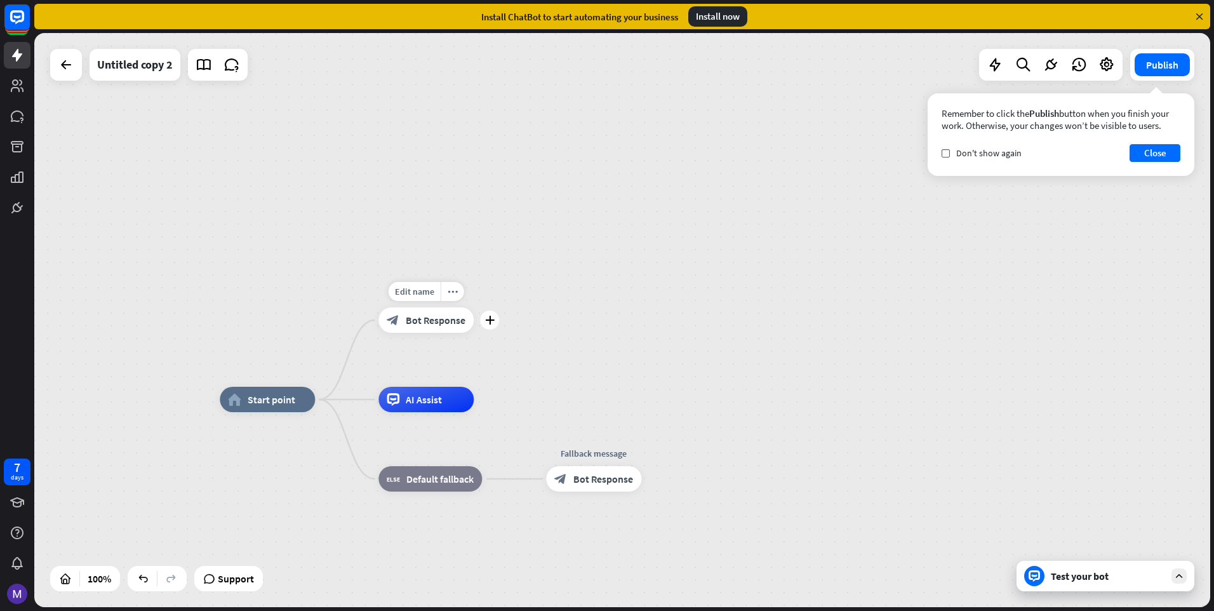
click at [434, 312] on div "block_bot_response Bot Response" at bounding box center [425, 319] width 95 height 25
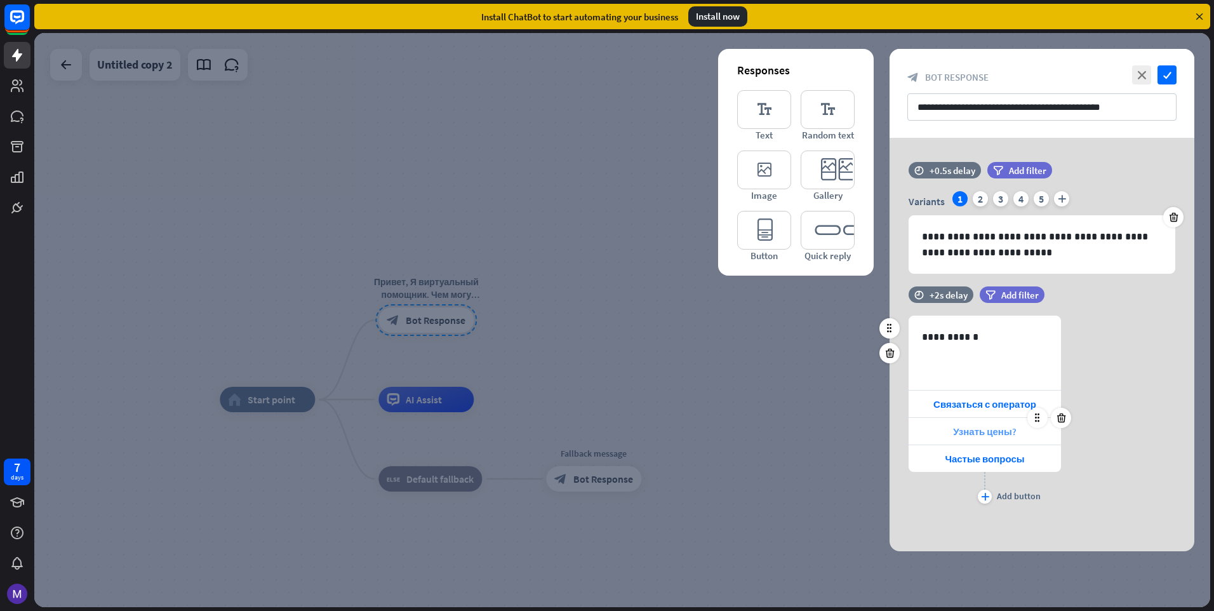
click at [961, 433] on span "Узнать цены?" at bounding box center [984, 431] width 63 height 12
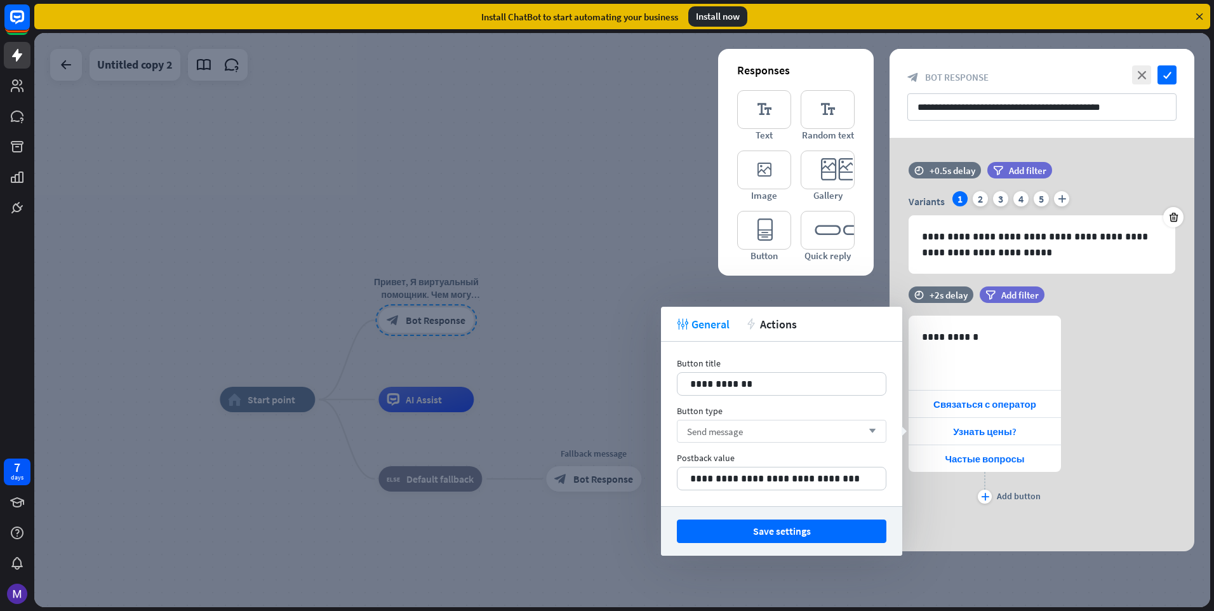
click at [880, 436] on div "Send message arrow_down" at bounding box center [782, 431] width 210 height 23
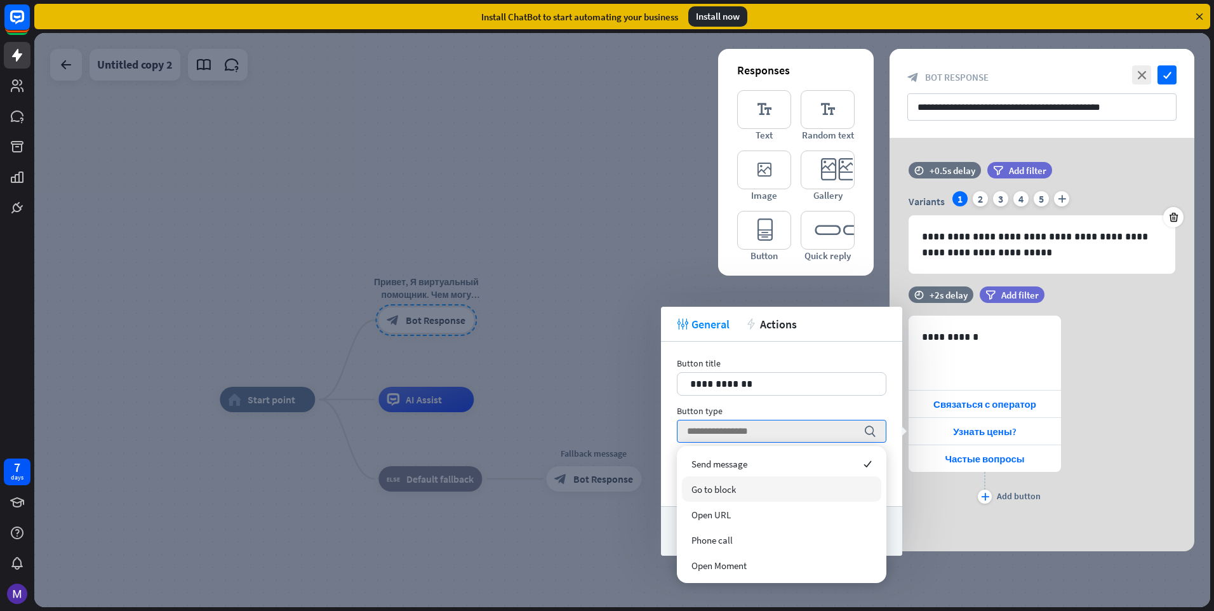
click at [794, 483] on div "Go to block" at bounding box center [781, 488] width 199 height 25
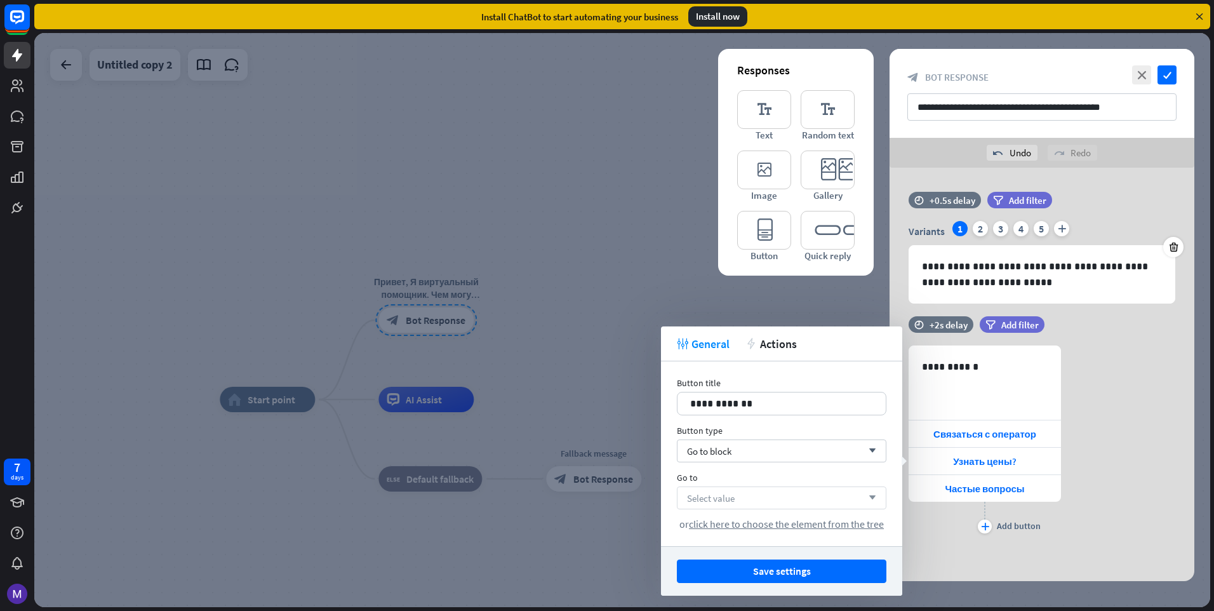
click at [798, 507] on div "Select value arrow_down" at bounding box center [782, 497] width 210 height 23
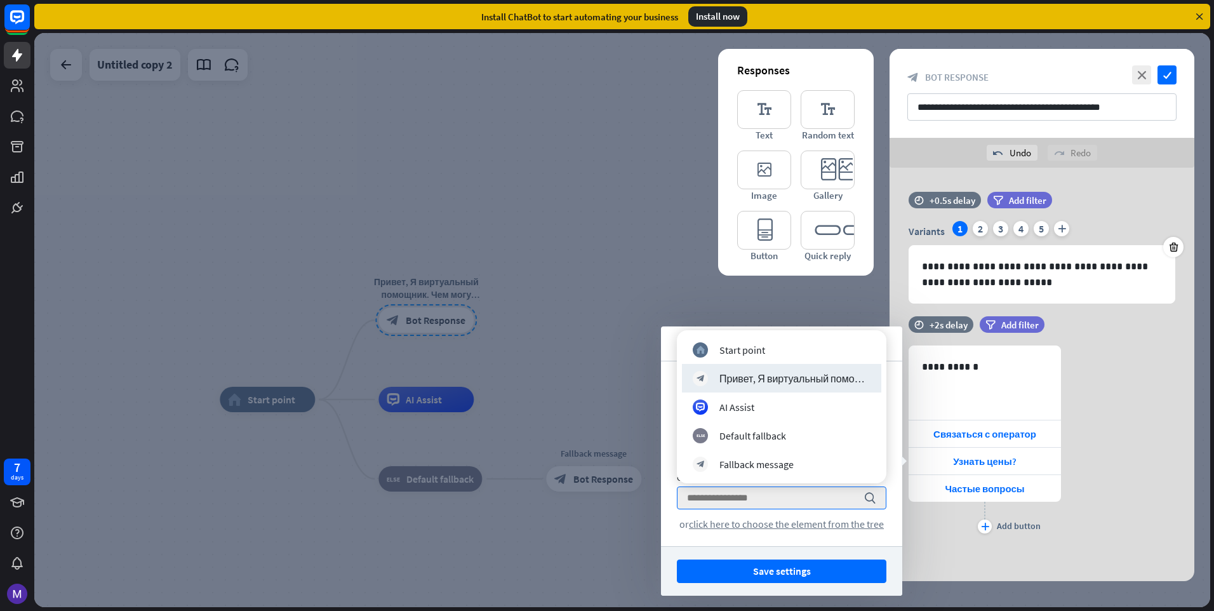
click at [574, 341] on div at bounding box center [622, 320] width 1176 height 574
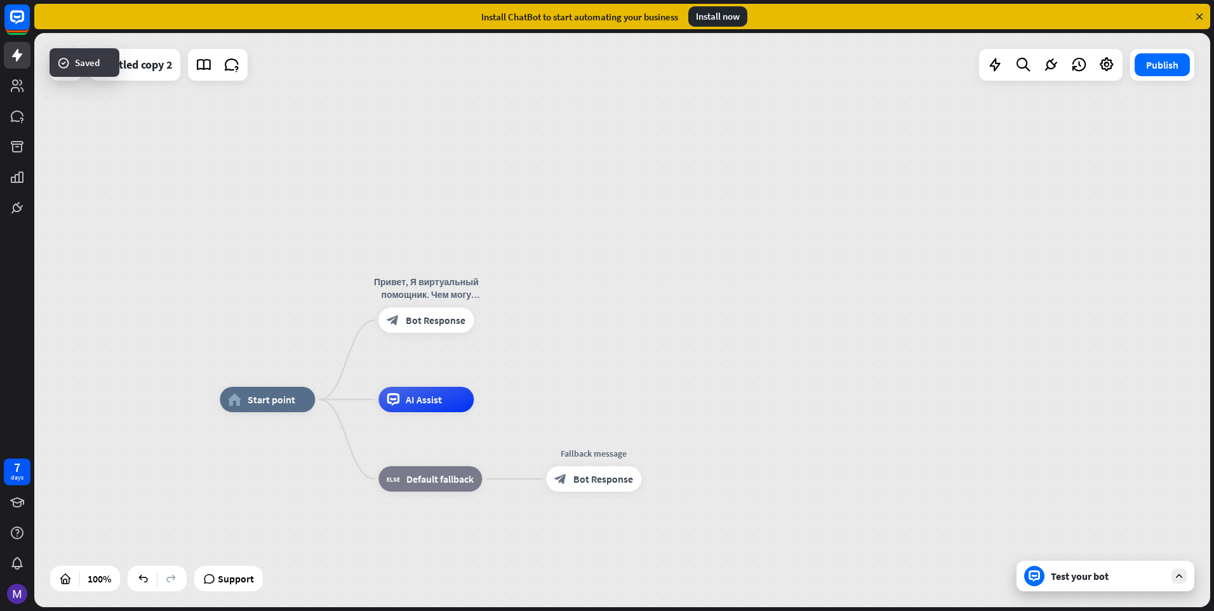
click at [556, 340] on div "home_2 Start point Привет, Я виртуальный помощник. Чем могу помочь? block_bot_r…" at bounding box center [622, 320] width 1176 height 574
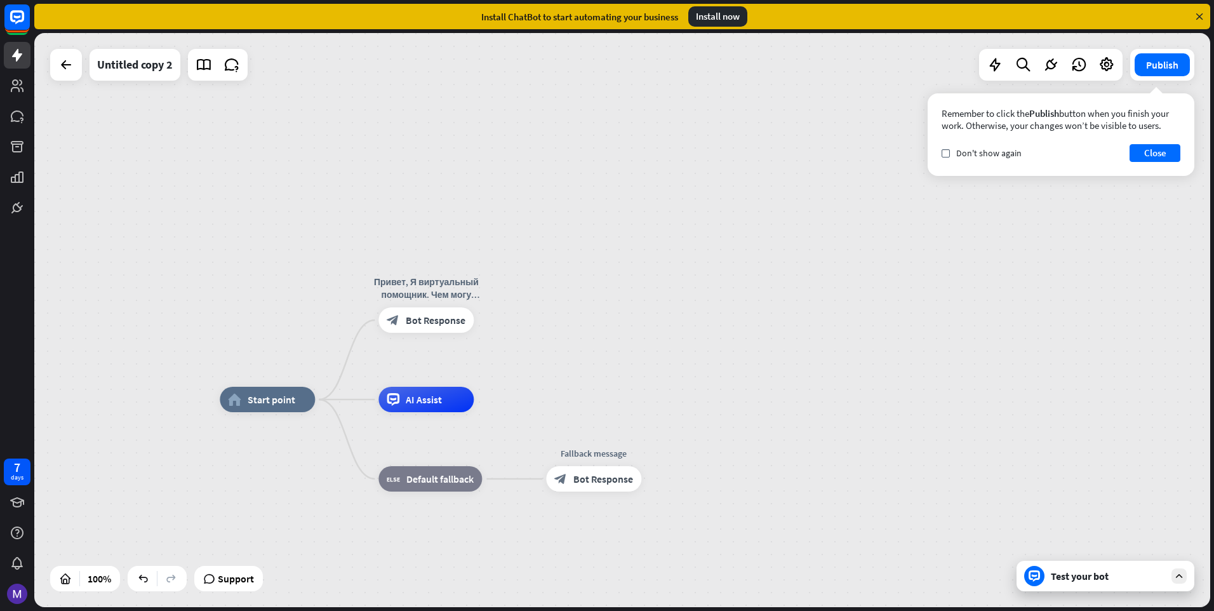
click at [535, 330] on div "home_2 Start point Привет, Я виртуальный помощник. Чем могу помочь? block_bot_r…" at bounding box center [622, 320] width 1176 height 574
drag, startPoint x: 570, startPoint y: 484, endPoint x: 517, endPoint y: 342, distance: 151.1
click at [517, 343] on div "home_2 Start point Привет, Я виртуальный помощник. Чем могу помочь? block_bot_r…" at bounding box center [622, 320] width 1176 height 574
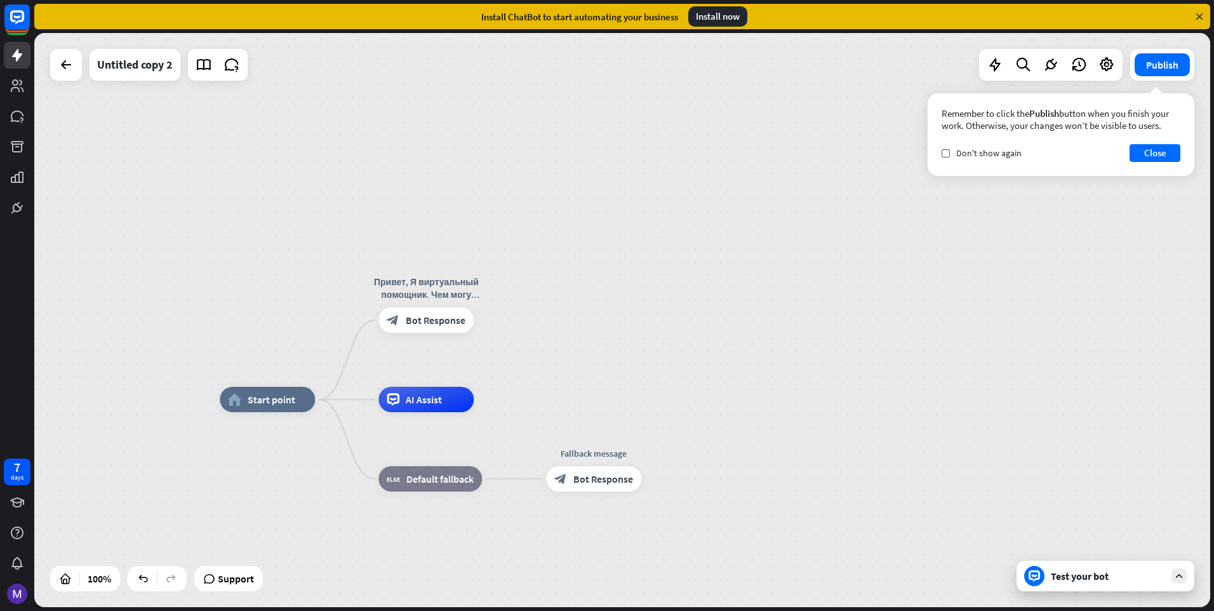
drag, startPoint x: 576, startPoint y: 496, endPoint x: 484, endPoint y: 299, distance: 217.0
drag, startPoint x: 436, startPoint y: 330, endPoint x: 524, endPoint y: 368, distance: 95.9
click at [524, 368] on div "home_2 Start point Edit name more_horiz Привет, Я виртуальный помощник. Чем мог…" at bounding box center [622, 320] width 1176 height 574
click at [524, 368] on div "home_2 Start point Привет, Я виртуальный помощник. Чем могу помочь? block_bot_r…" at bounding box center [622, 320] width 1176 height 574
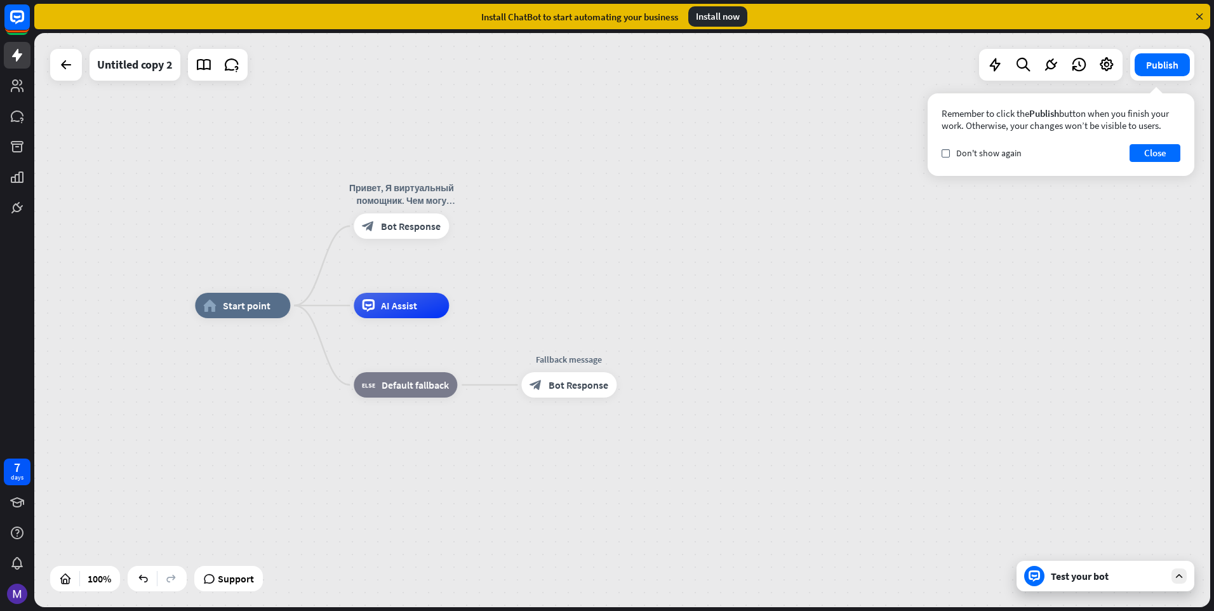
click at [1074, 574] on div "Test your bot" at bounding box center [1108, 576] width 114 height 13
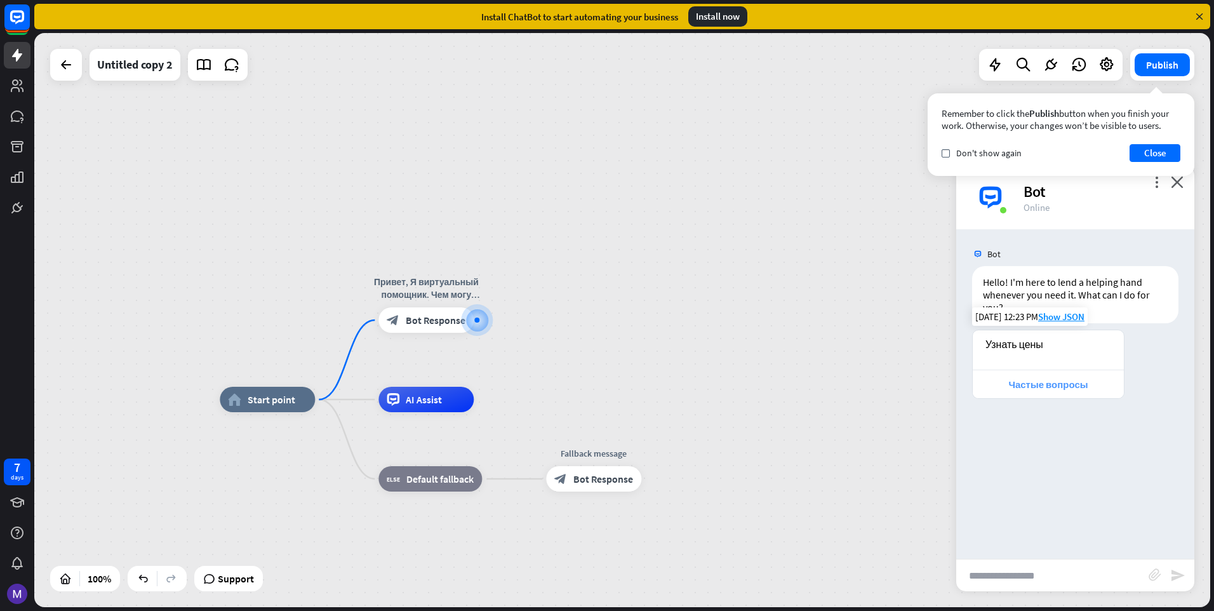
click at [1044, 390] on div "Частые вопросы" at bounding box center [1048, 384] width 138 height 12
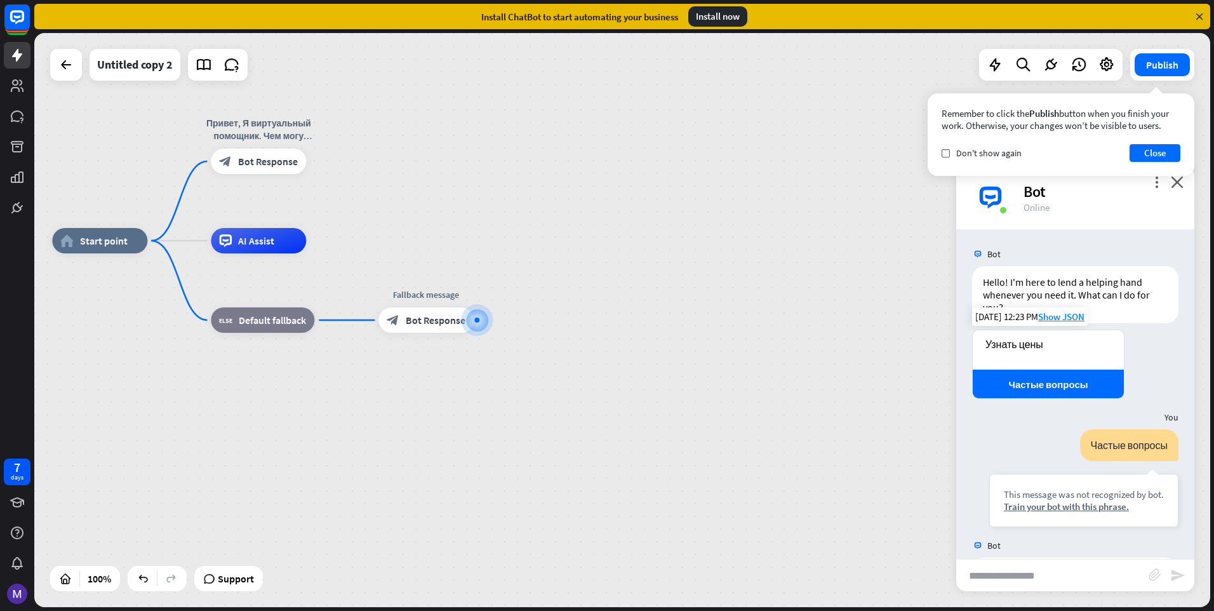
click at [1017, 356] on div "Узнать цены" at bounding box center [1048, 349] width 151 height 39
click at [1017, 337] on div "Узнать цены" at bounding box center [1048, 349] width 151 height 39
drag, startPoint x: 1017, startPoint y: 337, endPoint x: 1018, endPoint y: 357, distance: 20.3
click at [1018, 357] on div "Узнать цены" at bounding box center [1048, 349] width 151 height 39
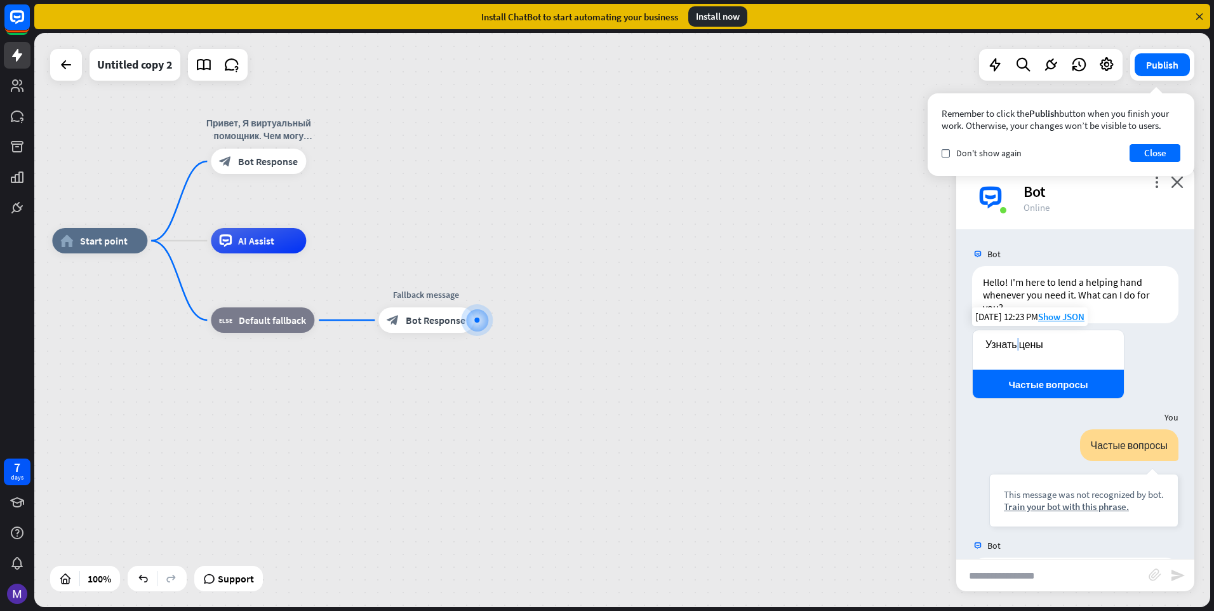
click at [1018, 357] on div "Узнать цены" at bounding box center [1048, 349] width 151 height 39
click at [1021, 354] on div "Узнать цены" at bounding box center [1048, 349] width 151 height 39
copy div "Узнать цены"
click at [1019, 567] on input "text" at bounding box center [1052, 575] width 192 height 32
paste input "**********"
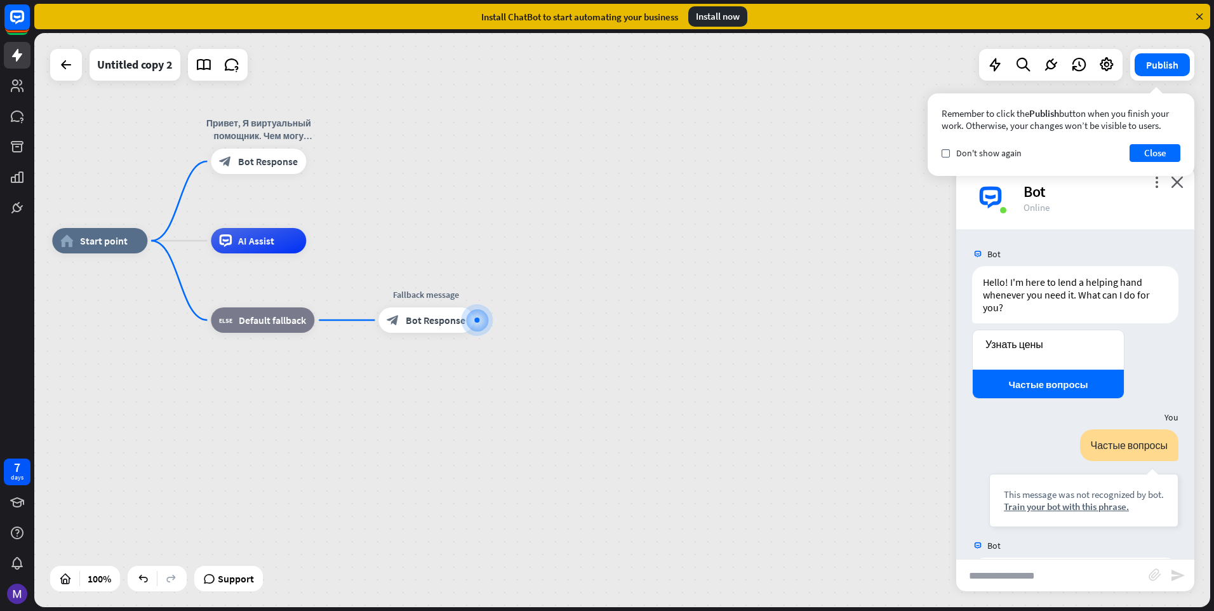
type input "**********"
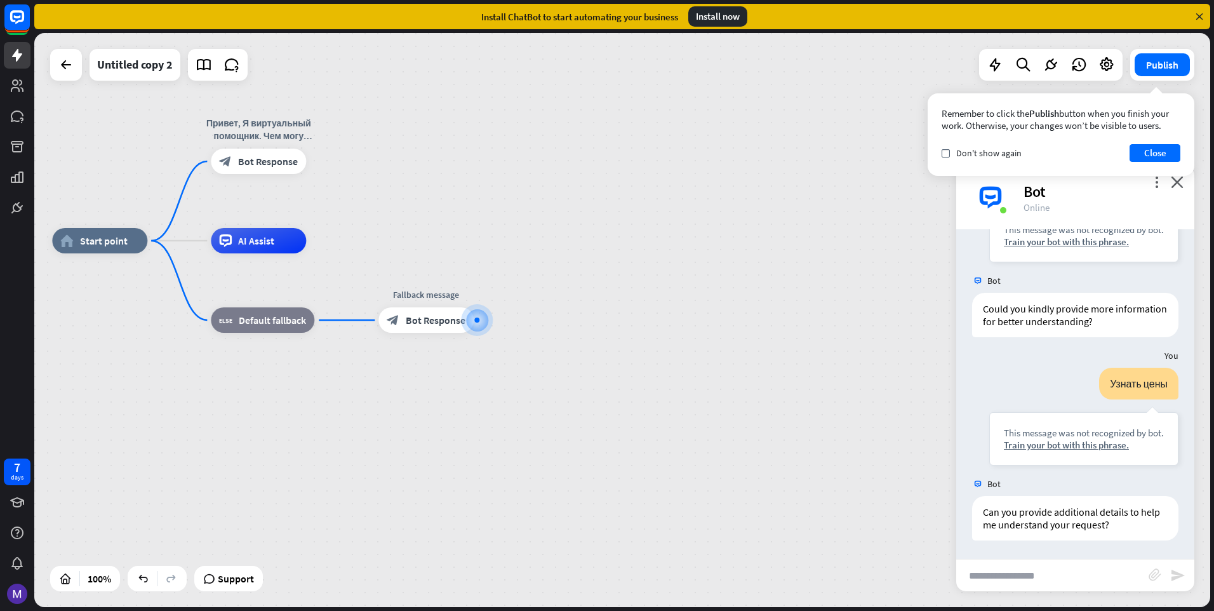
scroll to position [265, 0]
click at [856, 418] on div "home_2 Start point Привет, Я виртуальный помощник. Чем могу помочь? block_bot_r…" at bounding box center [640, 528] width 1176 height 574
click at [1147, 151] on button "Close" at bounding box center [1155, 153] width 51 height 18
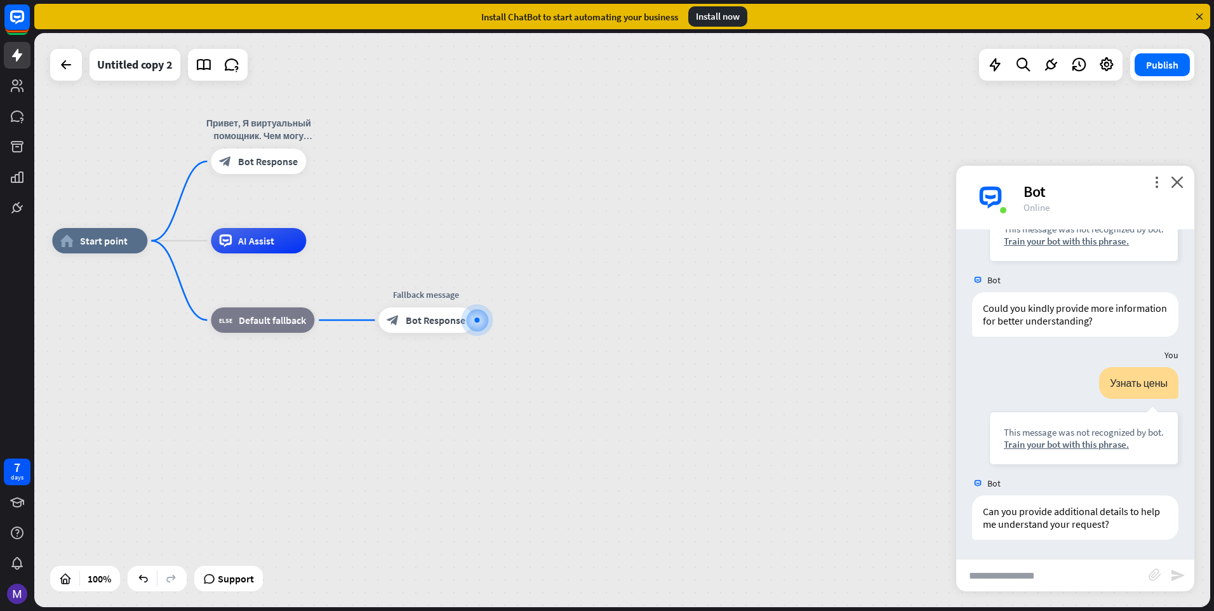
click at [1186, 183] on div "more_vert close Bot Online" at bounding box center [1075, 197] width 238 height 63
click at [1177, 186] on icon "close" at bounding box center [1177, 182] width 13 height 12
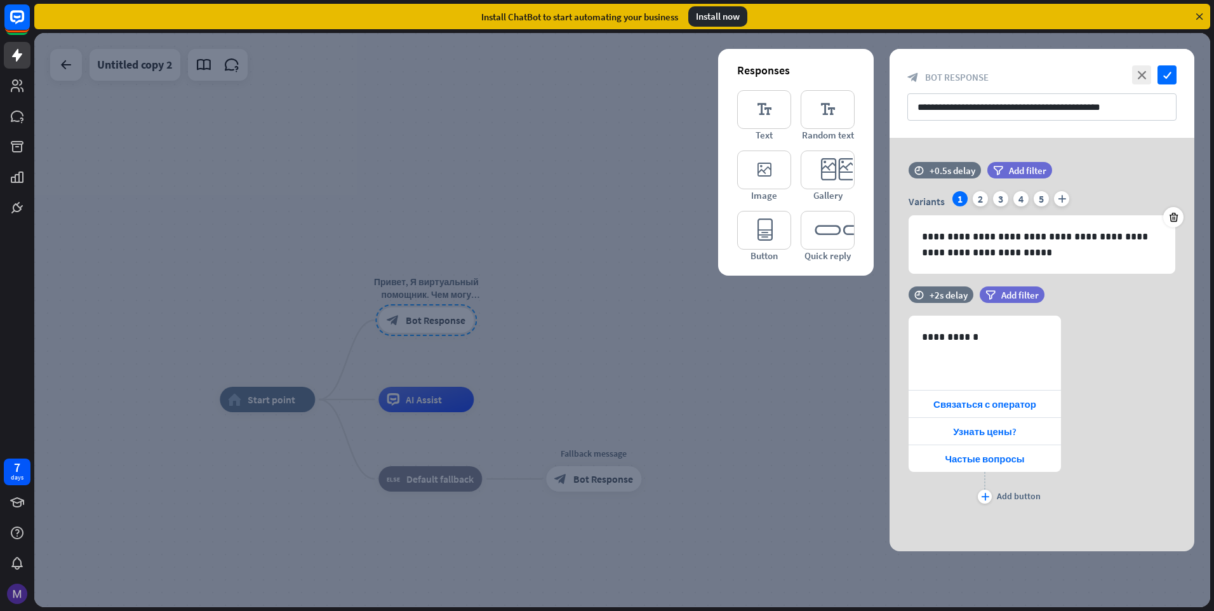
click at [15, 589] on img at bounding box center [17, 594] width 20 height 20
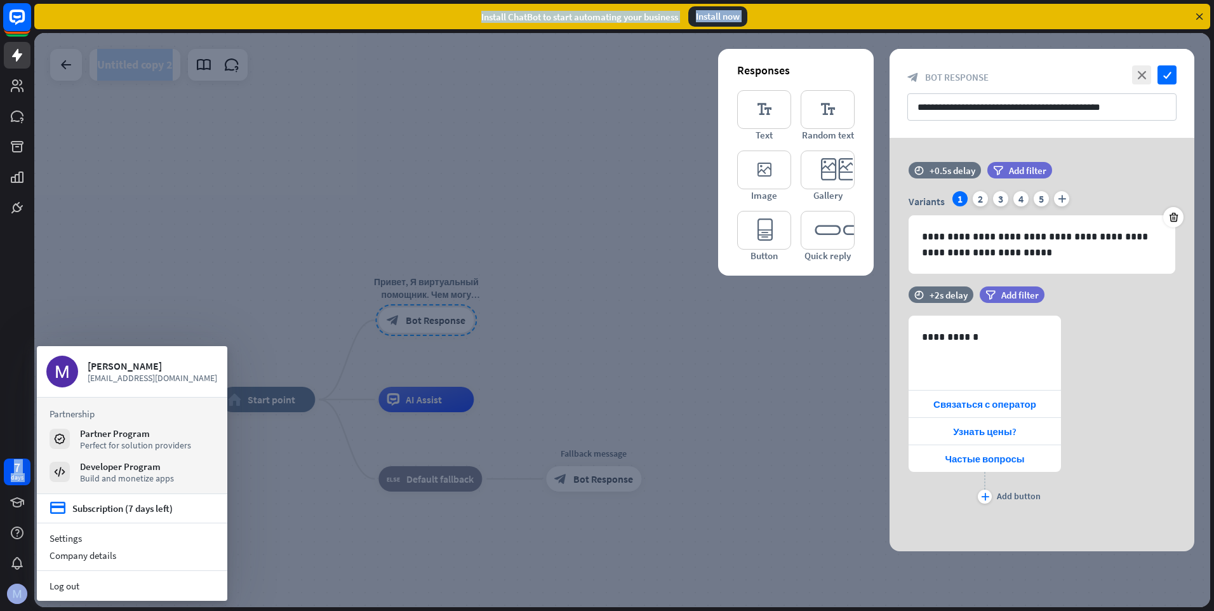
drag, startPoint x: 78, startPoint y: 212, endPoint x: 15, endPoint y: 11, distance: 211.1
click at [15, 11] on div "7 days close Product Help First steps Get started with ChatBot Help Center Foll…" at bounding box center [607, 305] width 1214 height 611
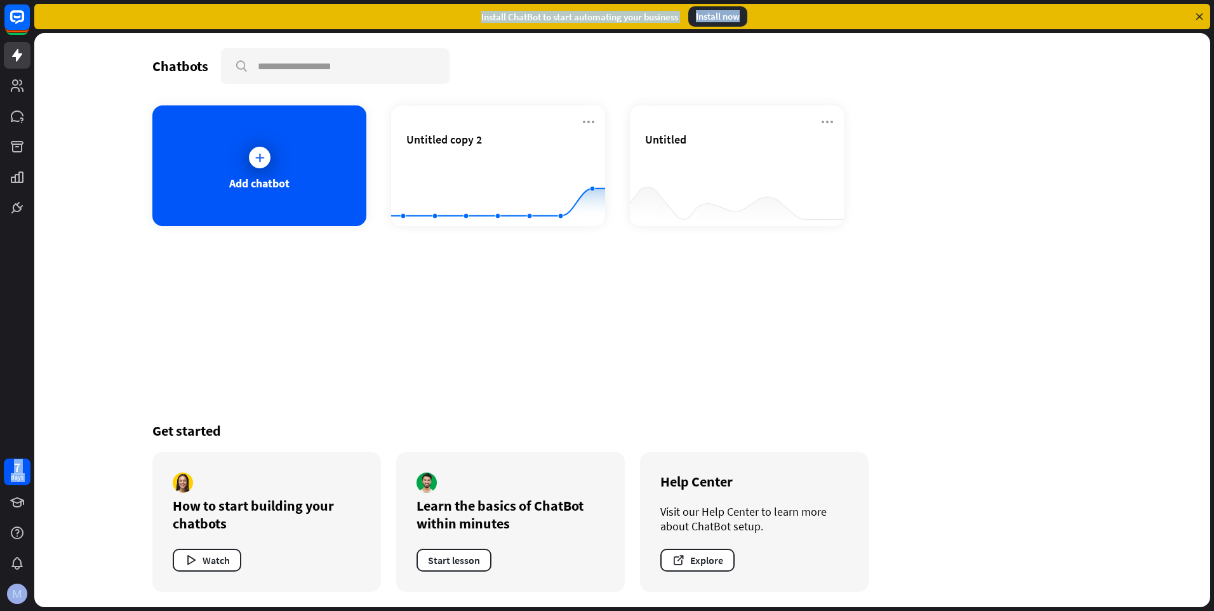
click at [128, 150] on div "Chatbots search Add chatbot Untitled copy 2 Created with Highcharts 10.1.0 0 1 …" at bounding box center [622, 320] width 1016 height 574
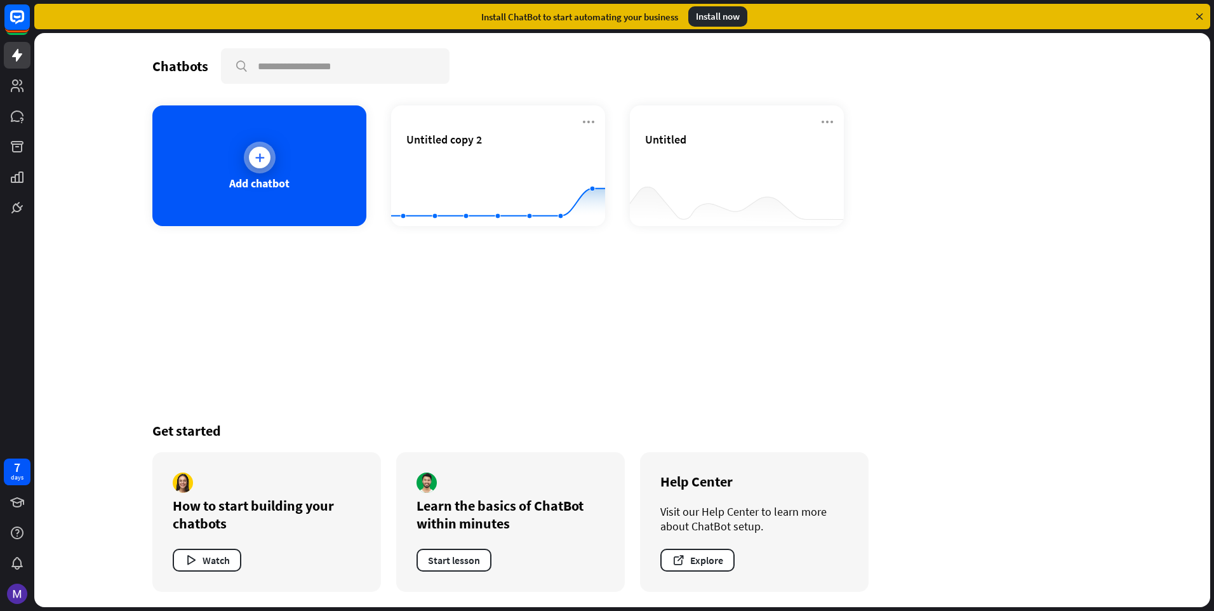
click at [191, 169] on div "Add chatbot" at bounding box center [259, 165] width 214 height 121
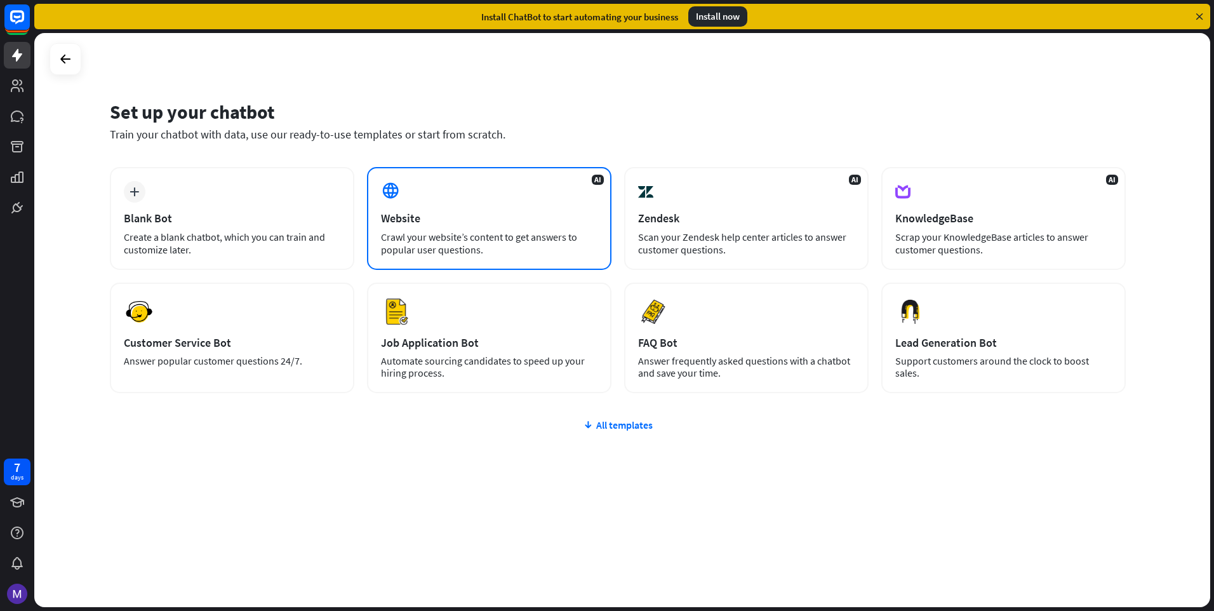
click at [533, 240] on div "Crawl your website’s content to get answers to popular user questions." at bounding box center [489, 242] width 217 height 25
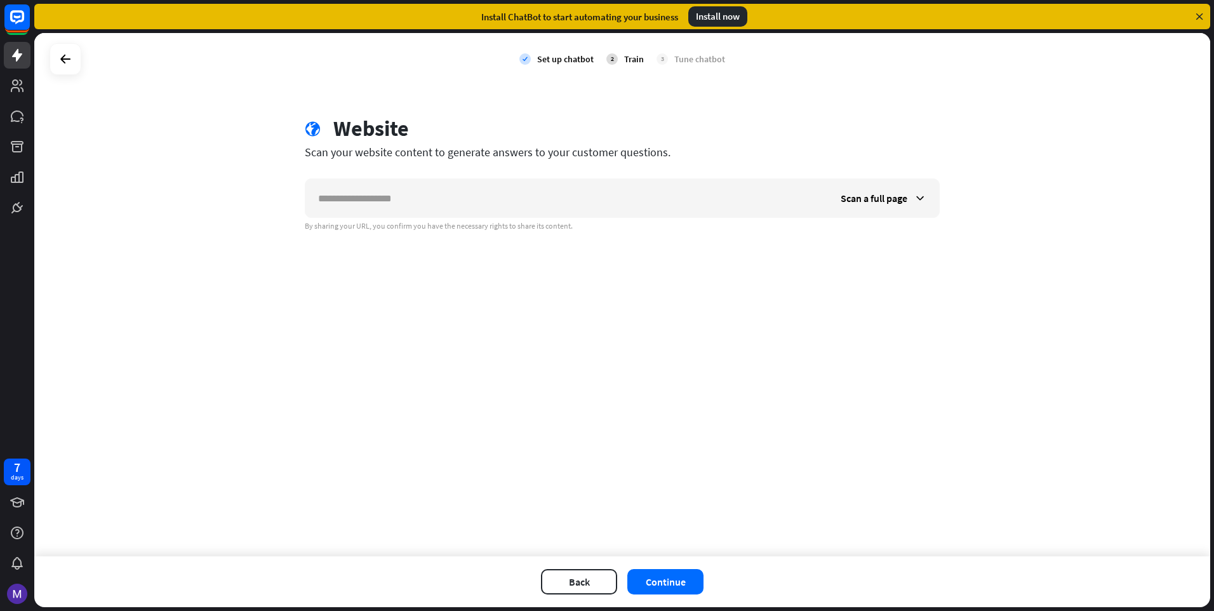
click at [101, 124] on div "check Set up chatbot 2 Train 3 Tune chatbot globe Website Scan your website con…" at bounding box center [622, 294] width 1176 height 523
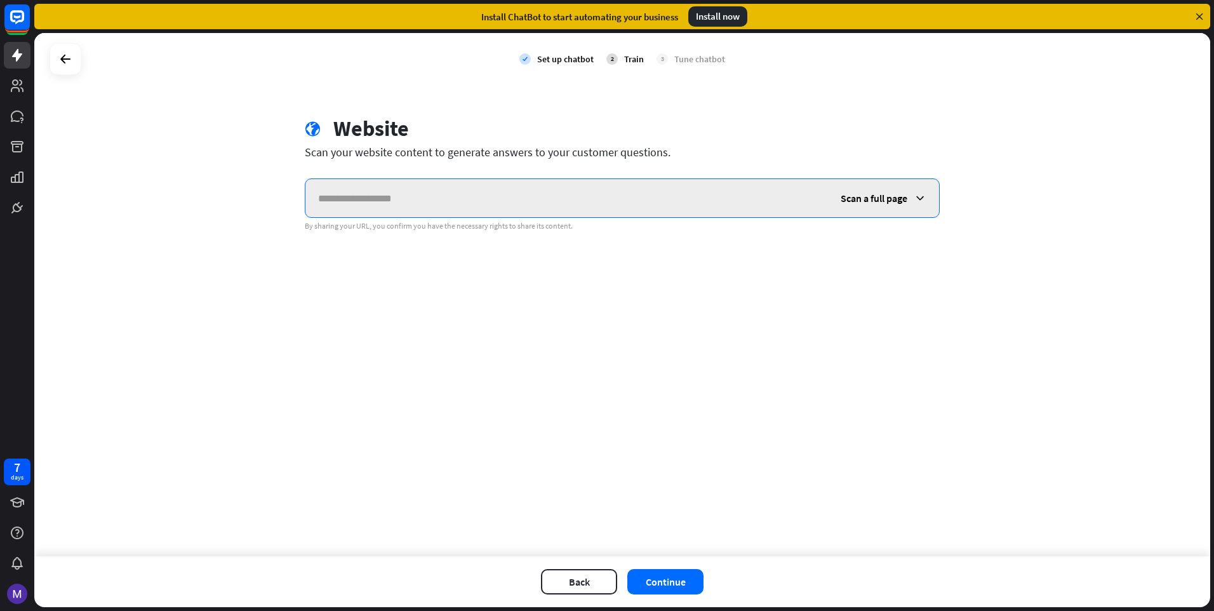
click at [368, 189] on input "text" at bounding box center [566, 198] width 523 height 38
paste input "**********"
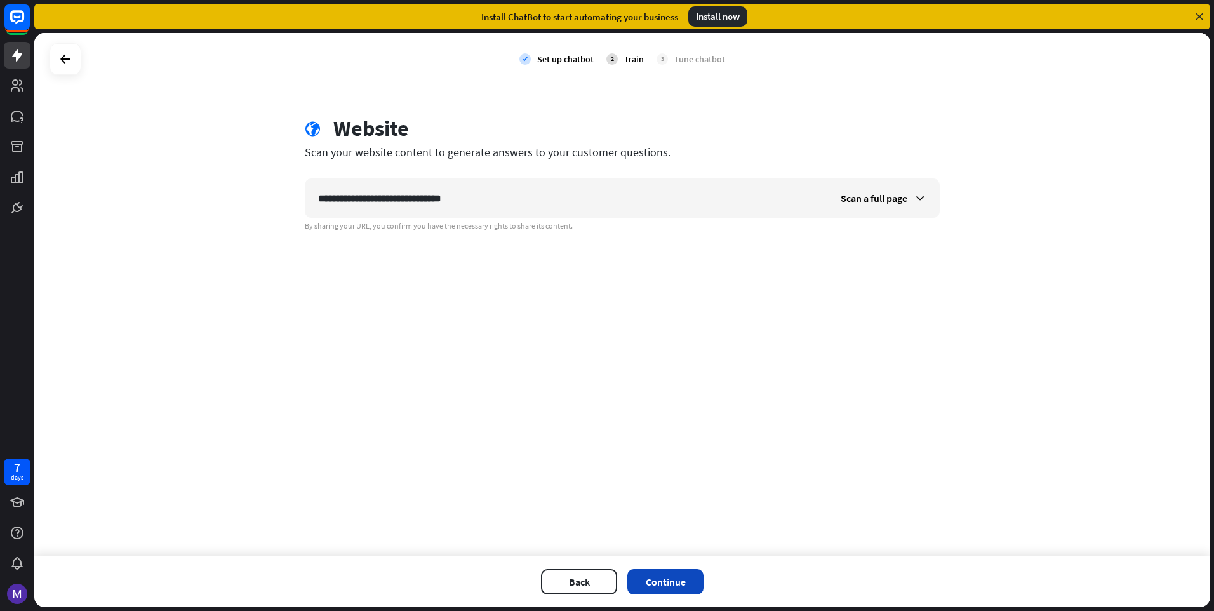
click at [651, 577] on button "Continue" at bounding box center [665, 581] width 76 height 25
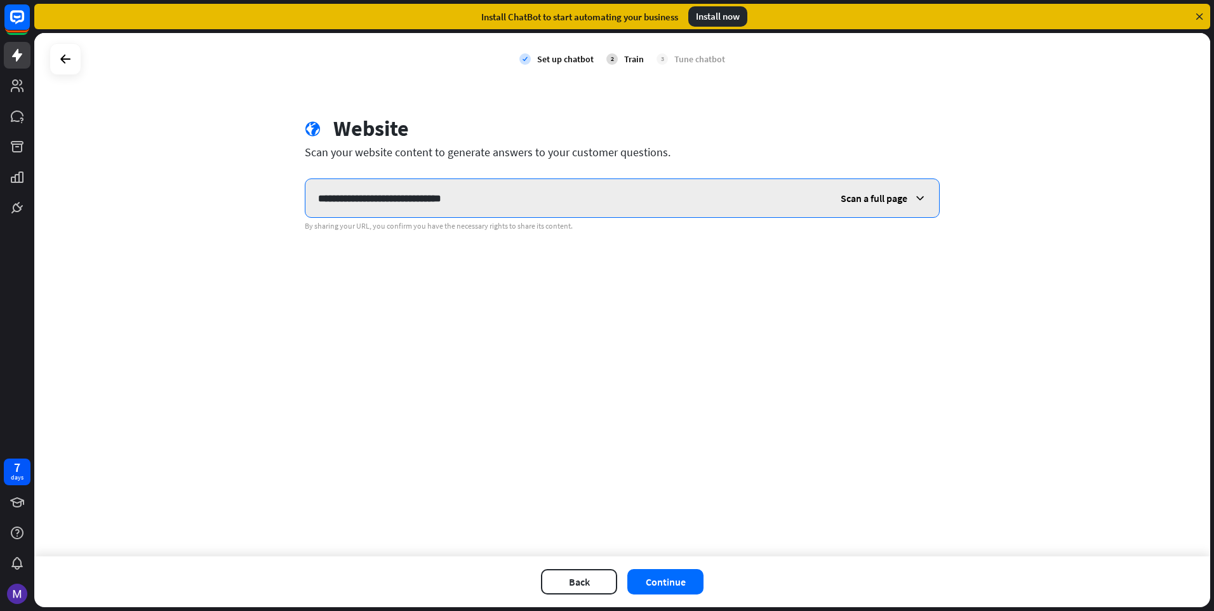
click at [467, 210] on input "**********" at bounding box center [566, 198] width 523 height 38
type input "**********"
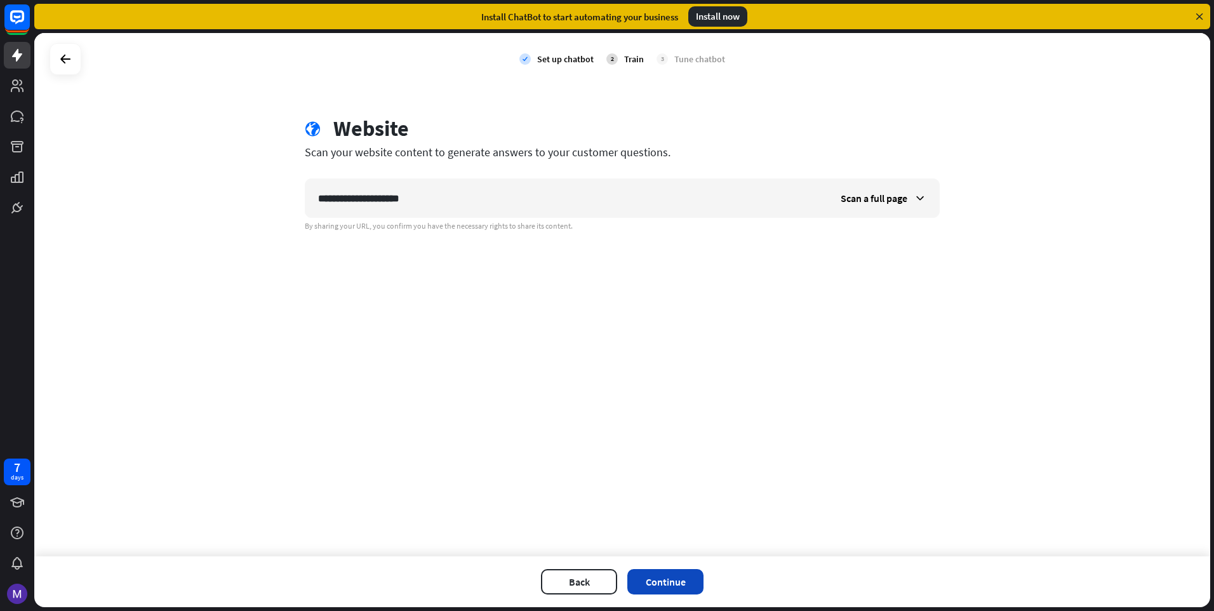
click at [665, 577] on button "Continue" at bounding box center [665, 581] width 76 height 25
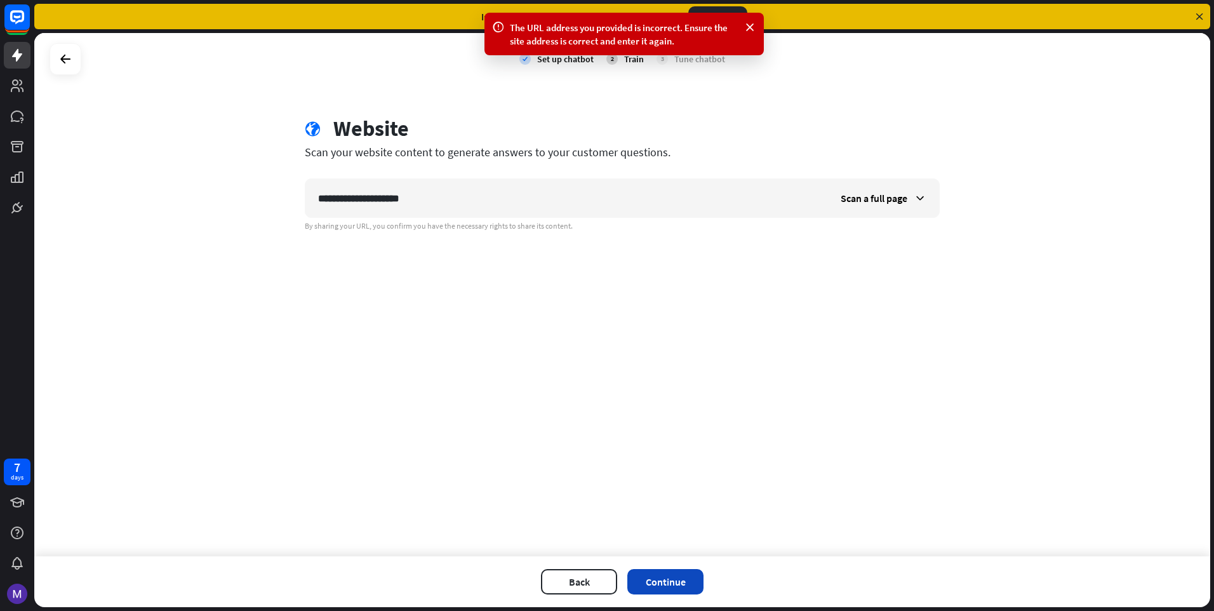
click at [665, 577] on button "Continue" at bounding box center [665, 581] width 76 height 25
click at [890, 202] on span "Scan a full page" at bounding box center [874, 198] width 67 height 13
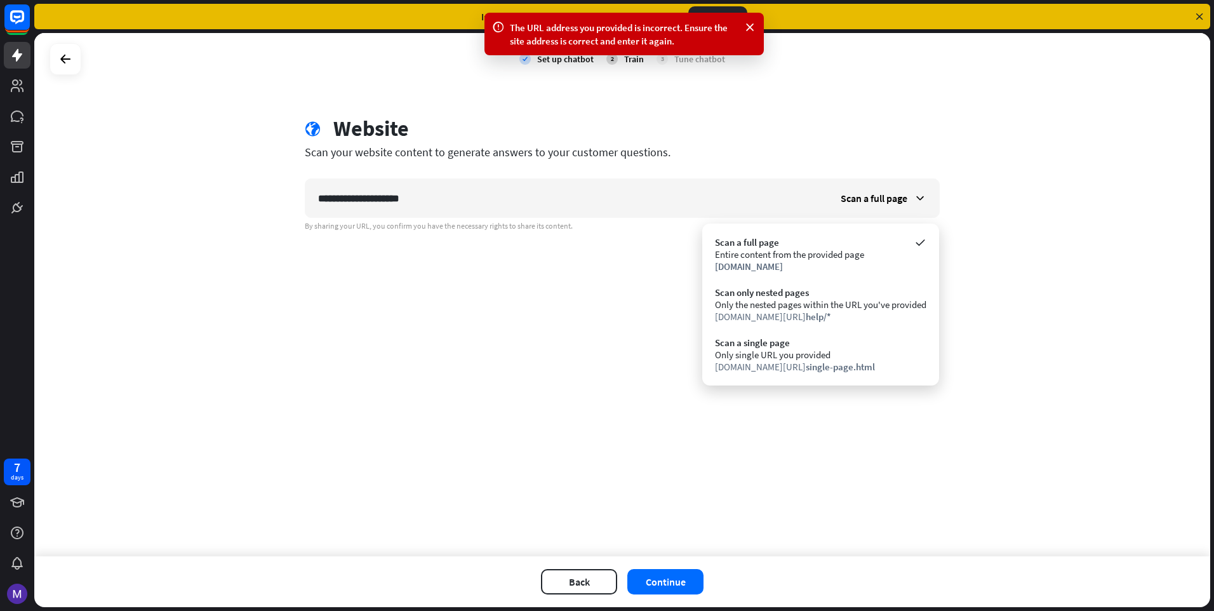
click at [791, 383] on div "Scan a full page Entire content from the provided page [DOMAIN_NAME] Scan only …" at bounding box center [820, 304] width 237 height 162
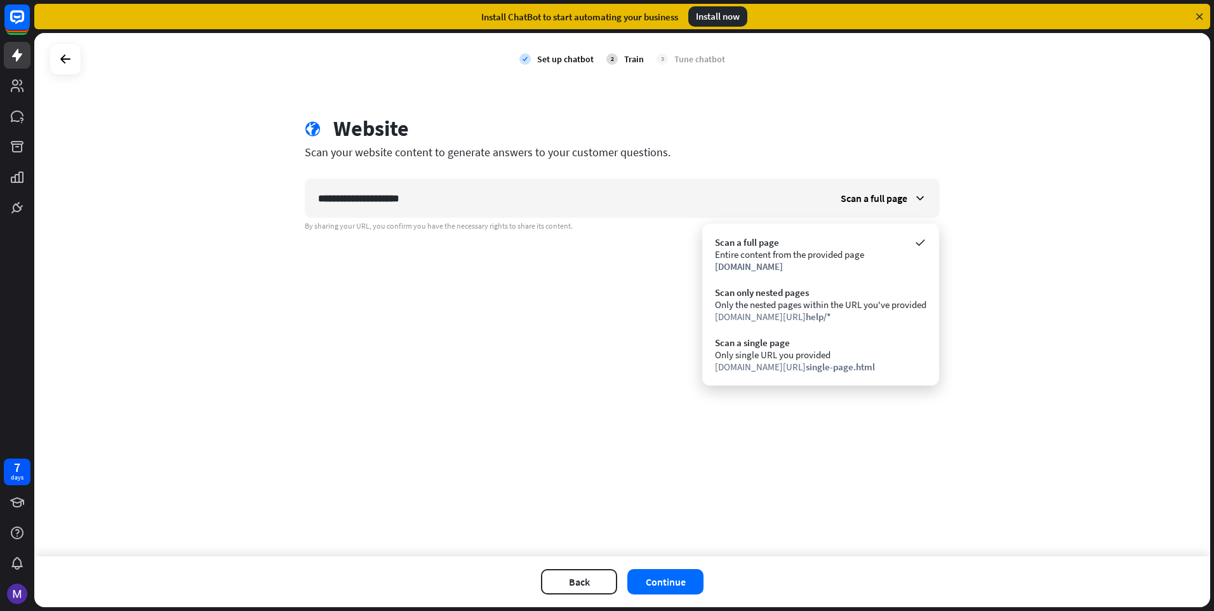
click at [498, 146] on div "Scan your website content to generate answers to your customer questions." at bounding box center [622, 152] width 635 height 15
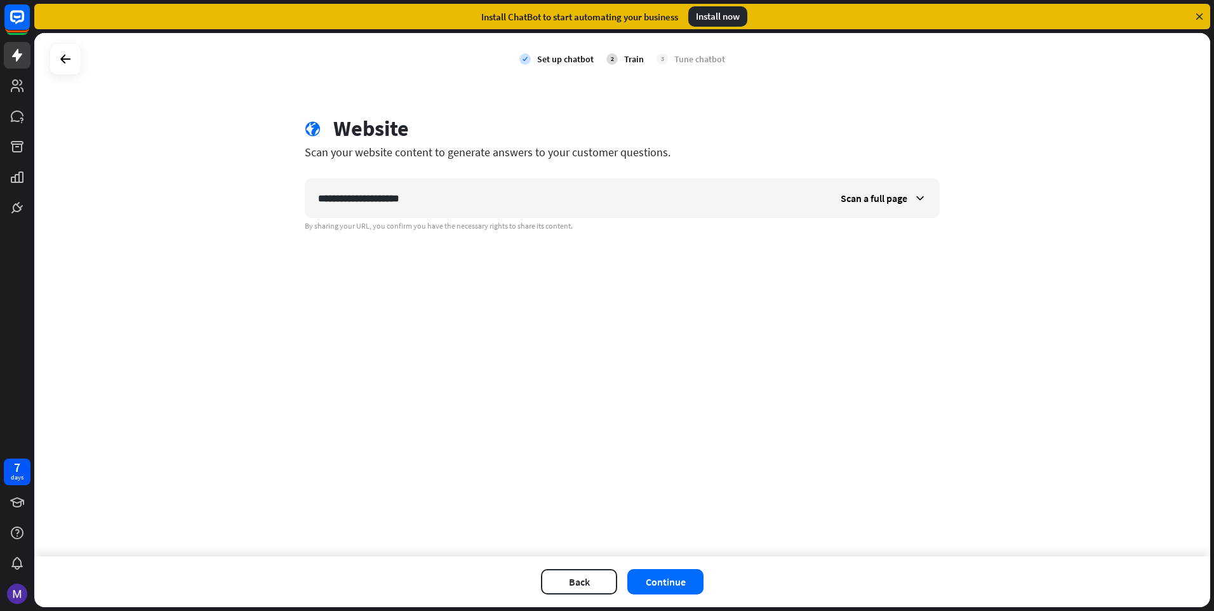
click at [411, 135] on div "globe Website" at bounding box center [622, 130] width 635 height 29
click at [382, 133] on div "Website" at bounding box center [371, 129] width 76 height 26
click at [76, 63] on div at bounding box center [65, 59] width 24 height 24
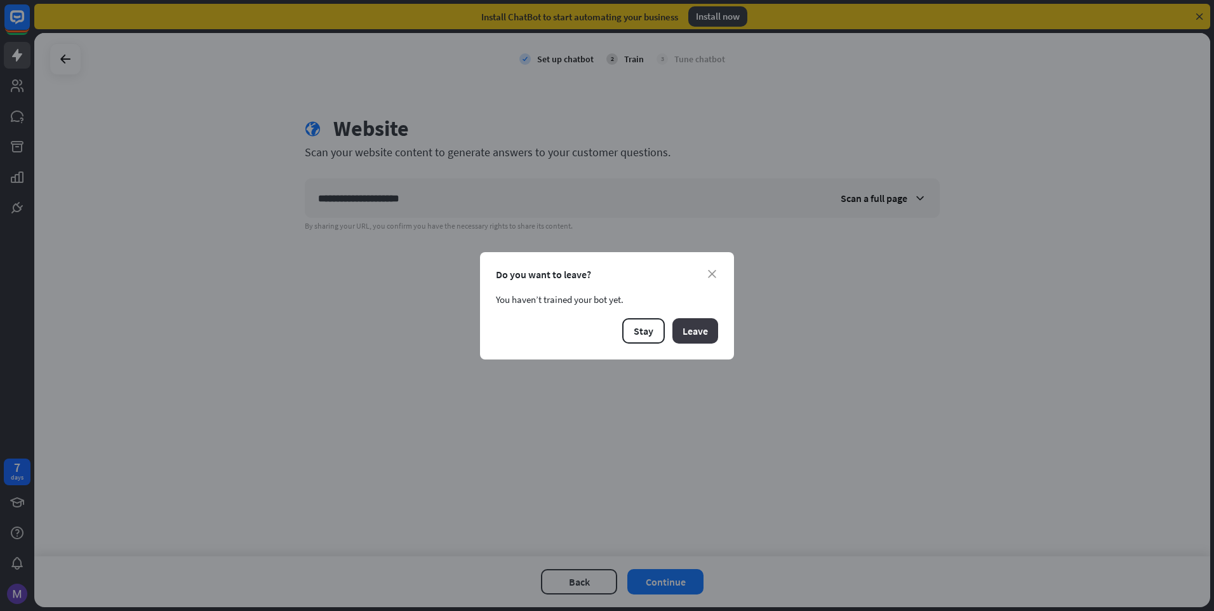
click at [688, 335] on button "Leave" at bounding box center [695, 330] width 46 height 25
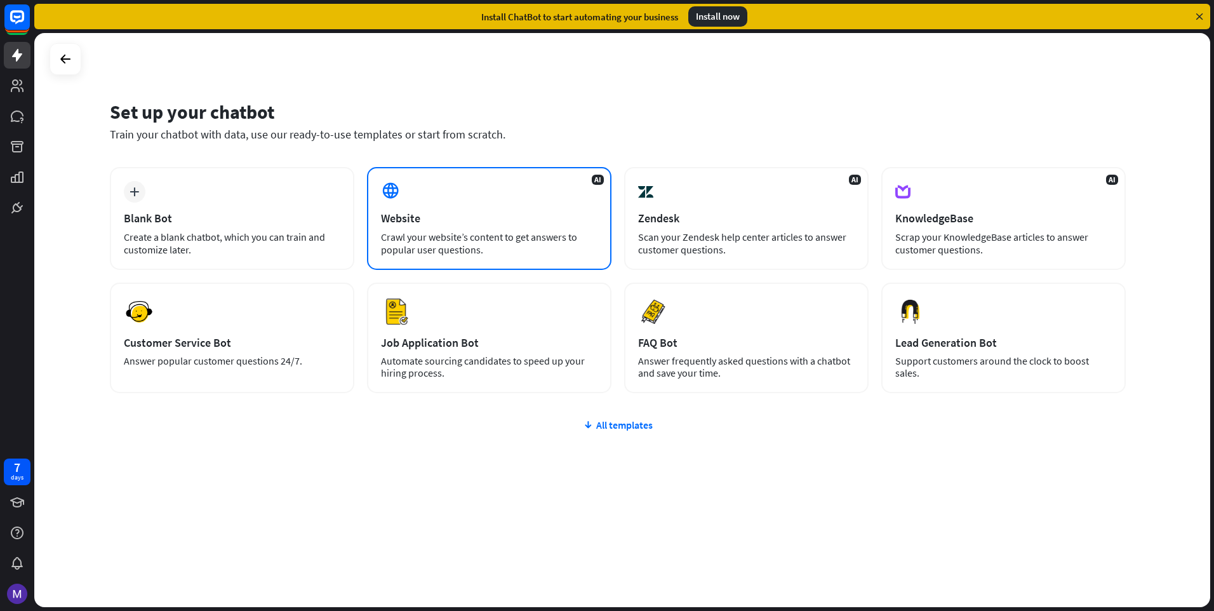
drag, startPoint x: 476, startPoint y: 238, endPoint x: 438, endPoint y: 232, distance: 38.6
click at [438, 232] on div "Crawl your website’s content to get answers to popular user questions." at bounding box center [489, 242] width 217 height 25
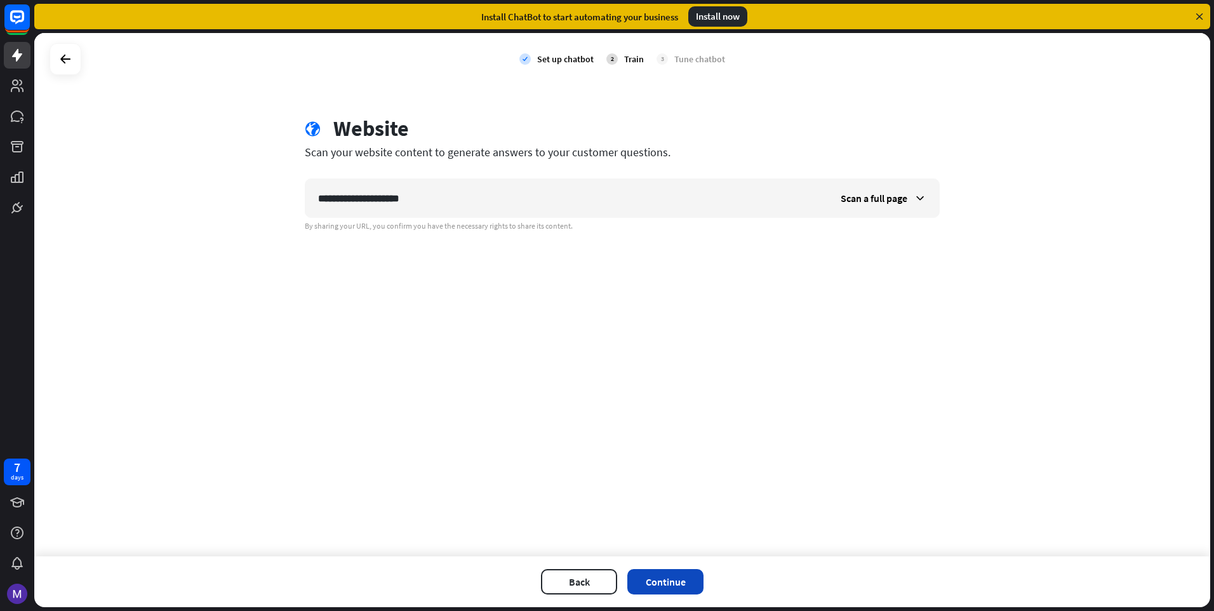
type input "**********"
click at [641, 573] on button "Continue" at bounding box center [665, 581] width 76 height 25
